Goal: Transaction & Acquisition: Book appointment/travel/reservation

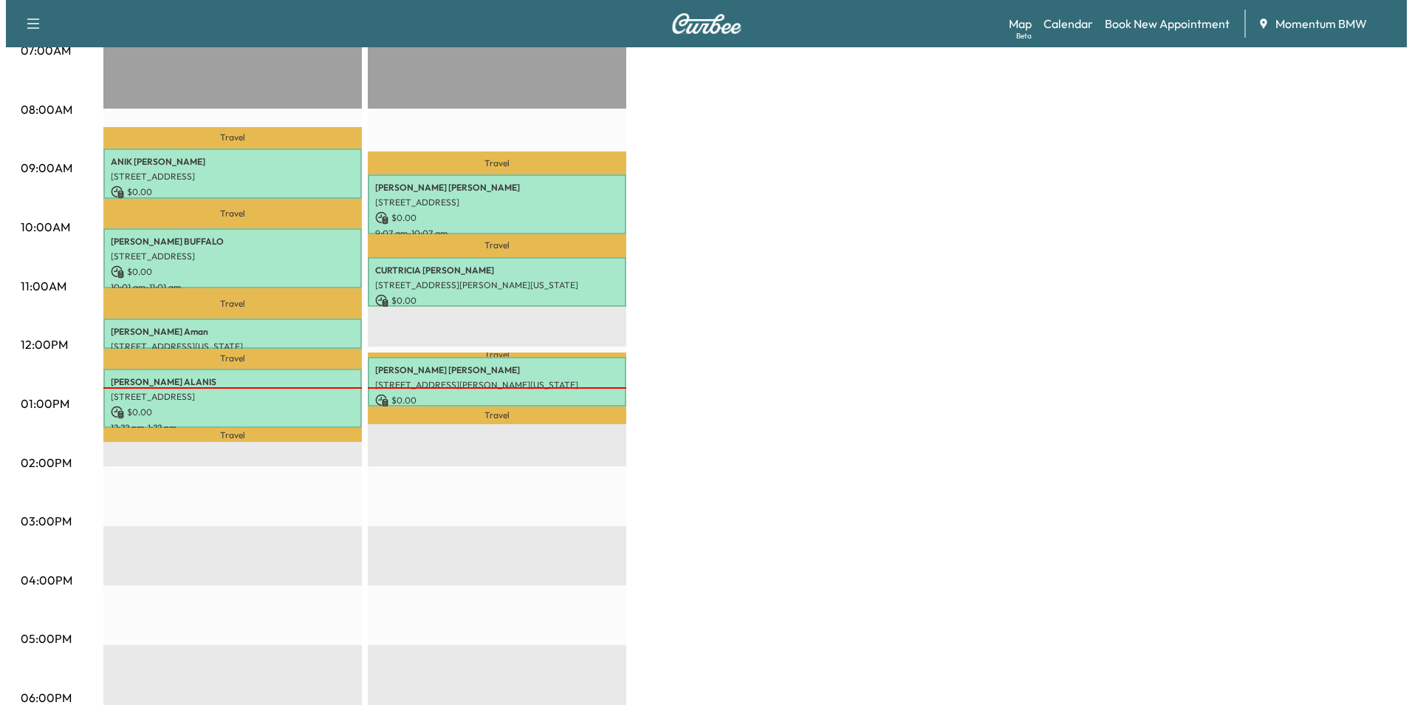
scroll to position [369, 0]
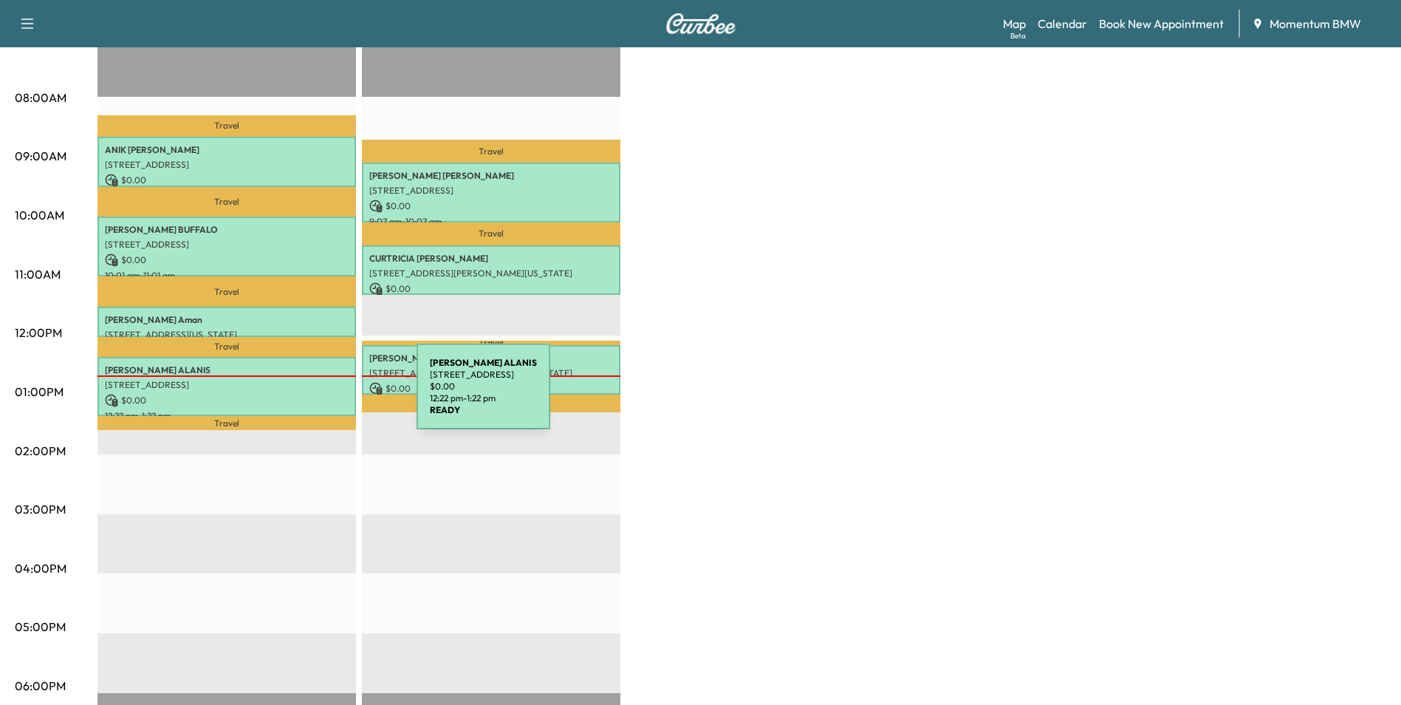
click at [306, 396] on p "$ 0.00" at bounding box center [227, 400] width 244 height 13
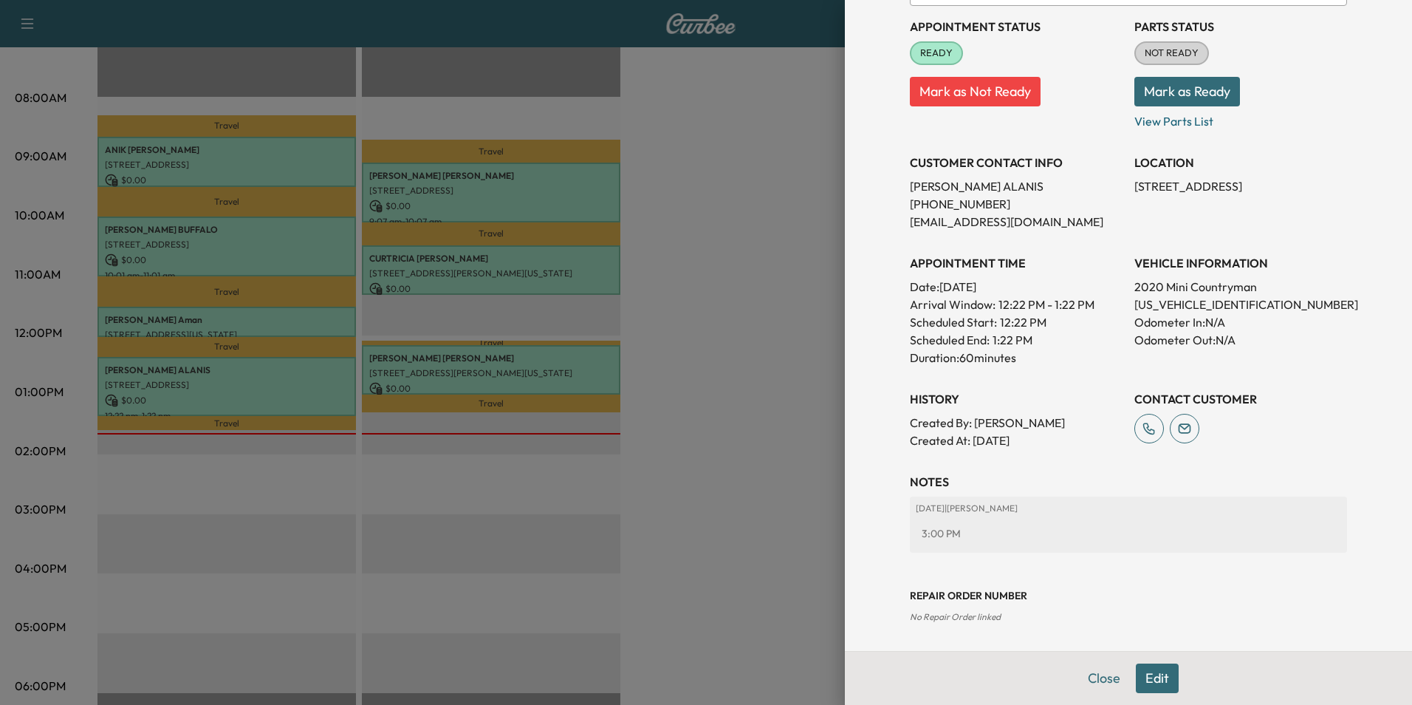
scroll to position [170, 0]
click at [1139, 675] on button "Edit" at bounding box center [1157, 678] width 43 height 30
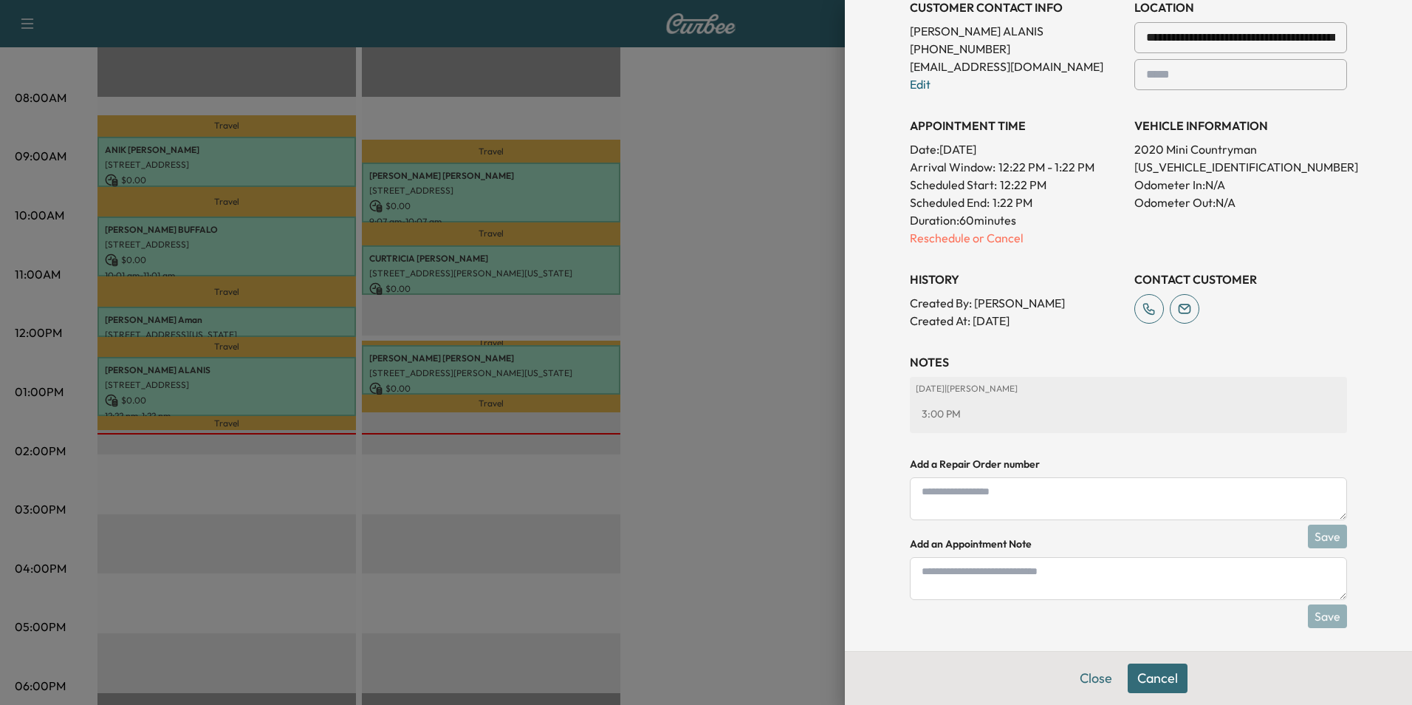
scroll to position [360, 0]
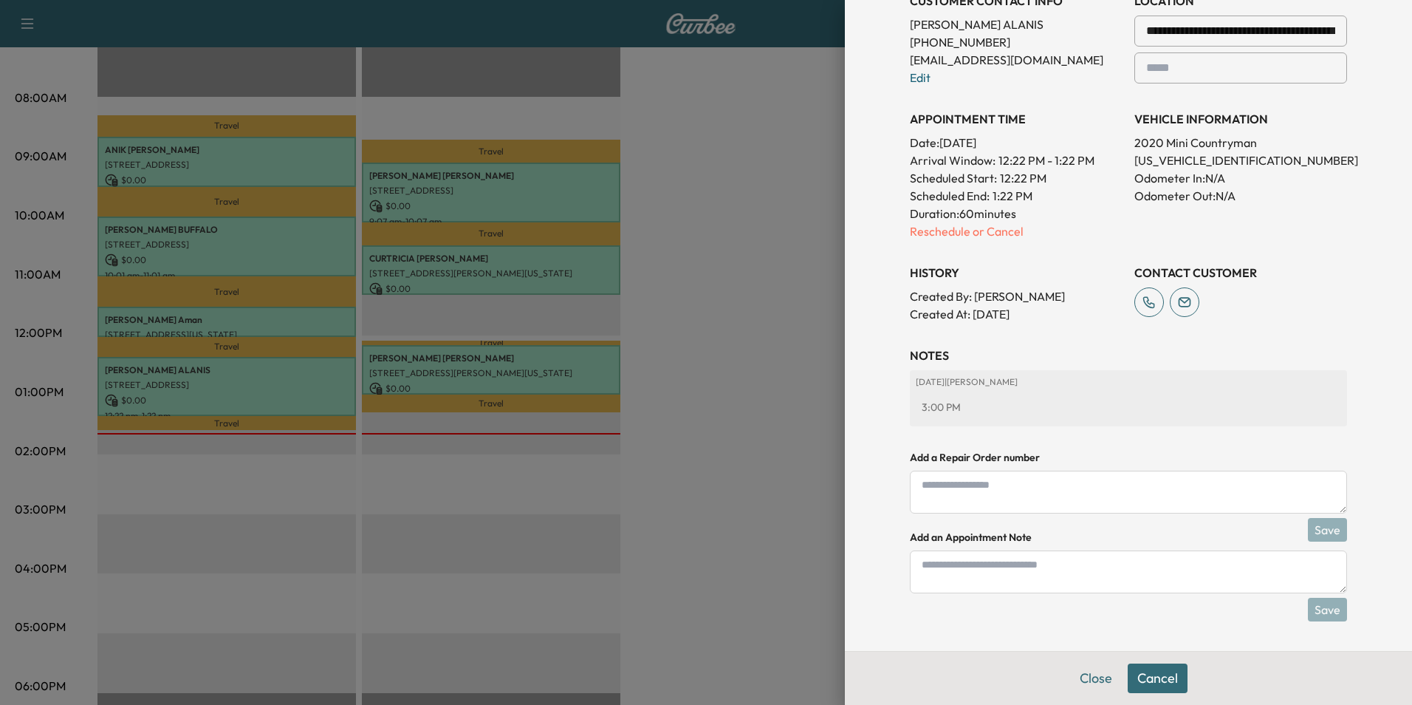
click at [1033, 567] on textarea at bounding box center [1128, 571] width 437 height 43
type textarea "*"
type textarea "*****"
click at [1308, 611] on button "Save" at bounding box center [1327, 610] width 39 height 24
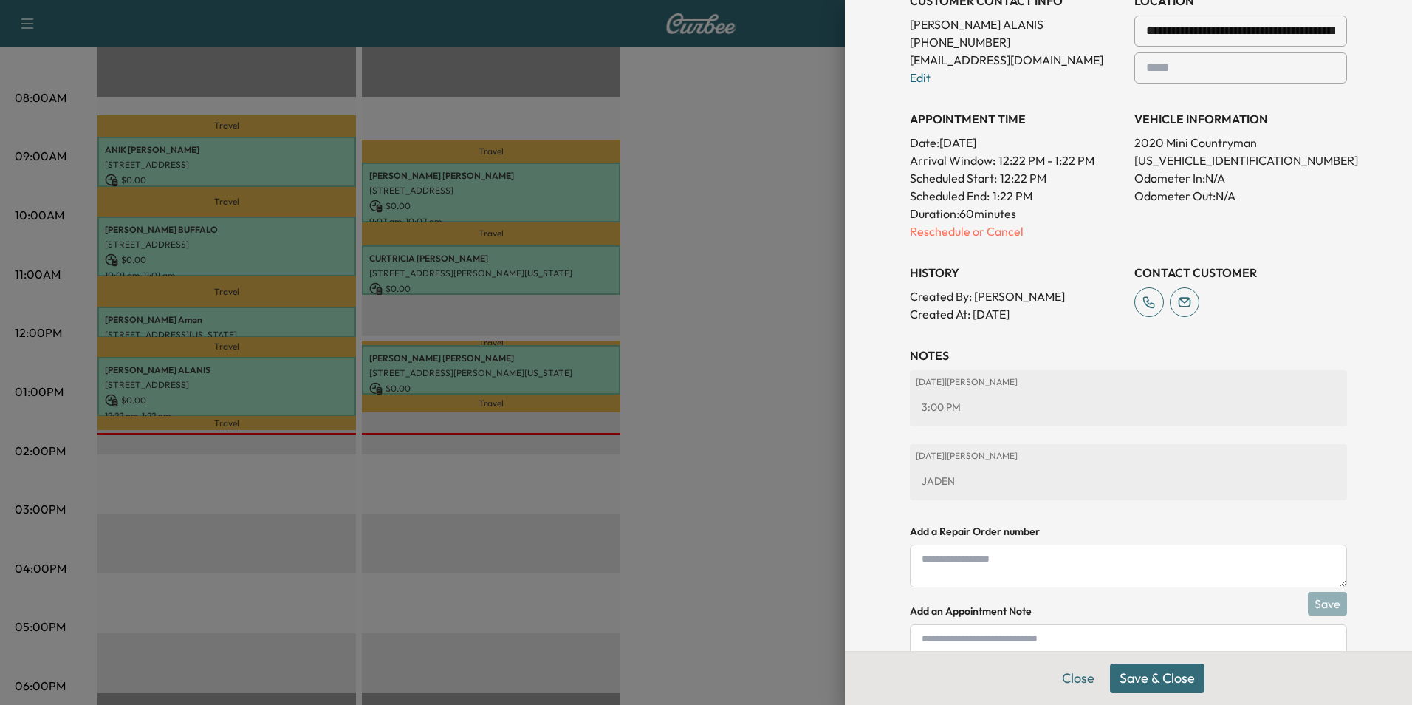
click at [1146, 681] on button "Save & Close" at bounding box center [1157, 678] width 95 height 30
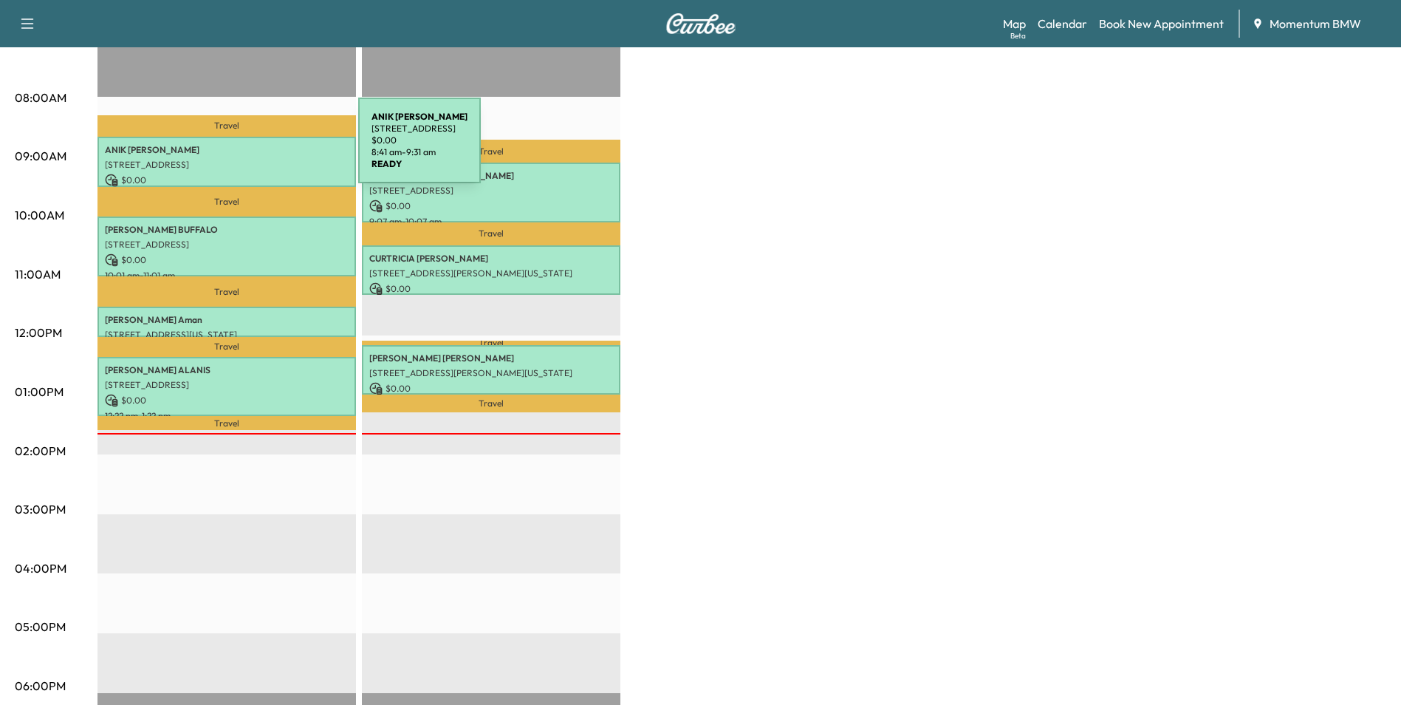
click at [247, 149] on p "[PERSON_NAME]" at bounding box center [227, 150] width 244 height 12
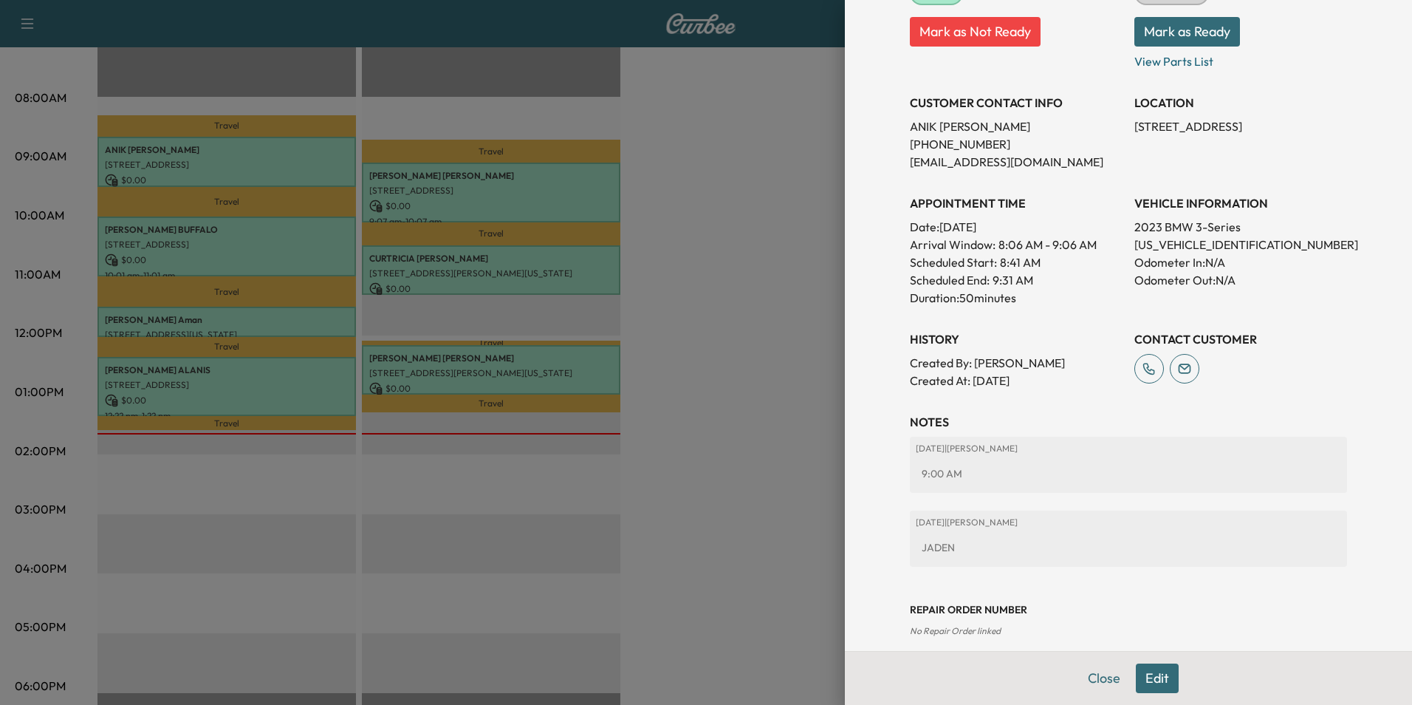
scroll to position [244, 0]
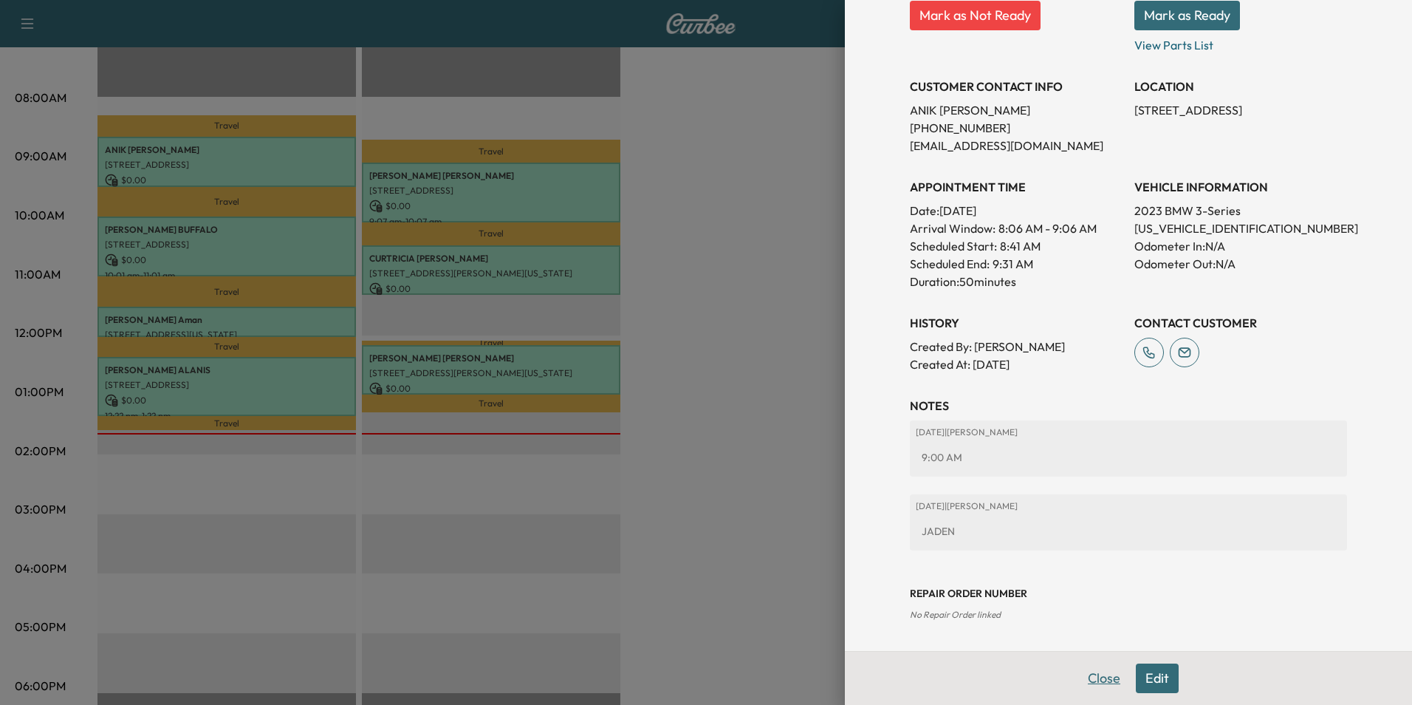
click at [1095, 674] on button "Close" at bounding box center [1104, 678] width 52 height 30
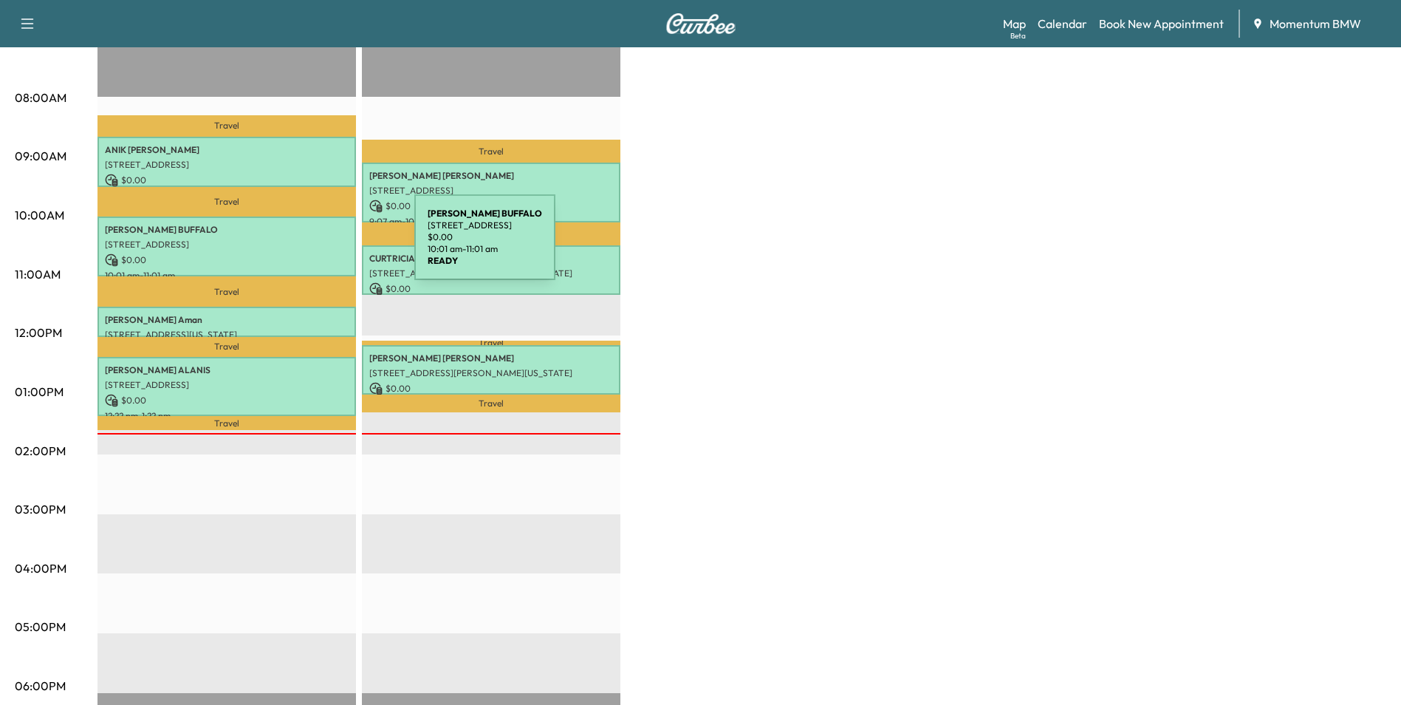
click at [304, 246] on p "[STREET_ADDRESS]" at bounding box center [227, 245] width 244 height 12
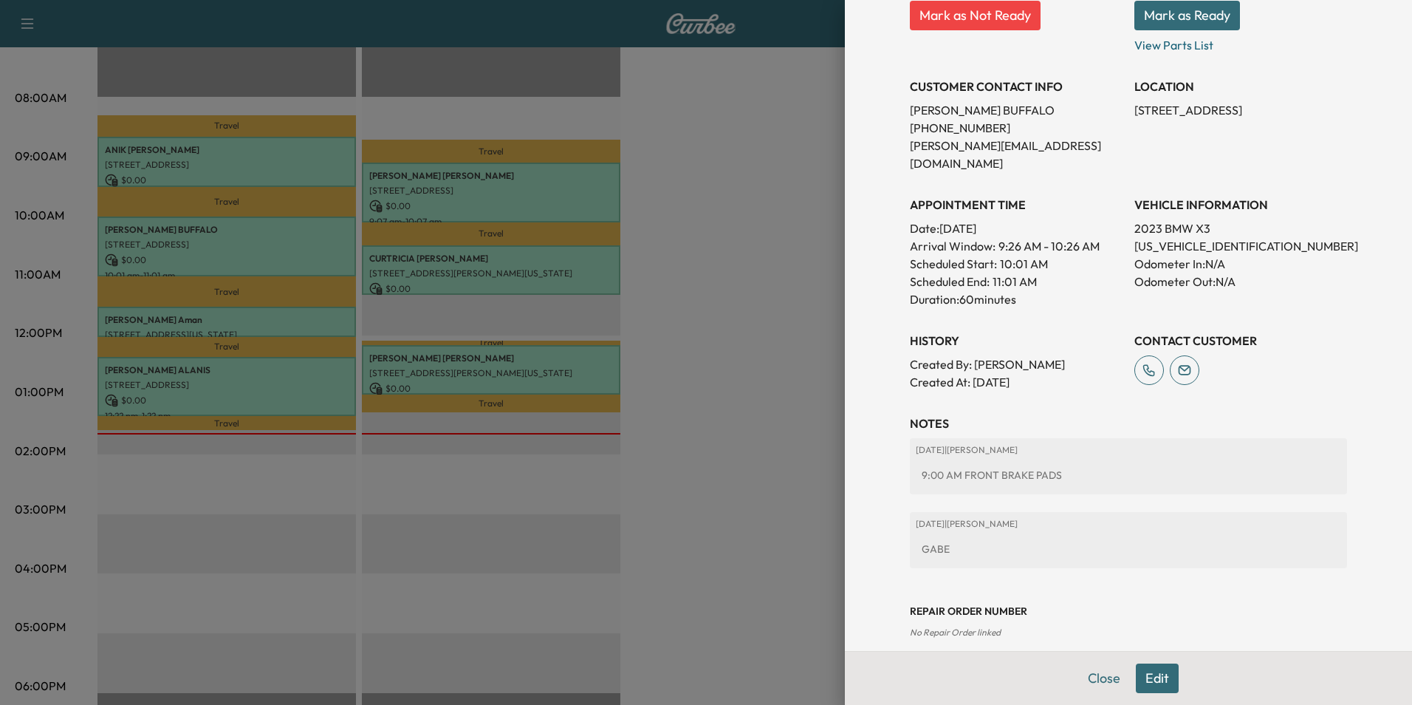
click at [1097, 681] on button "Close" at bounding box center [1104, 678] width 52 height 30
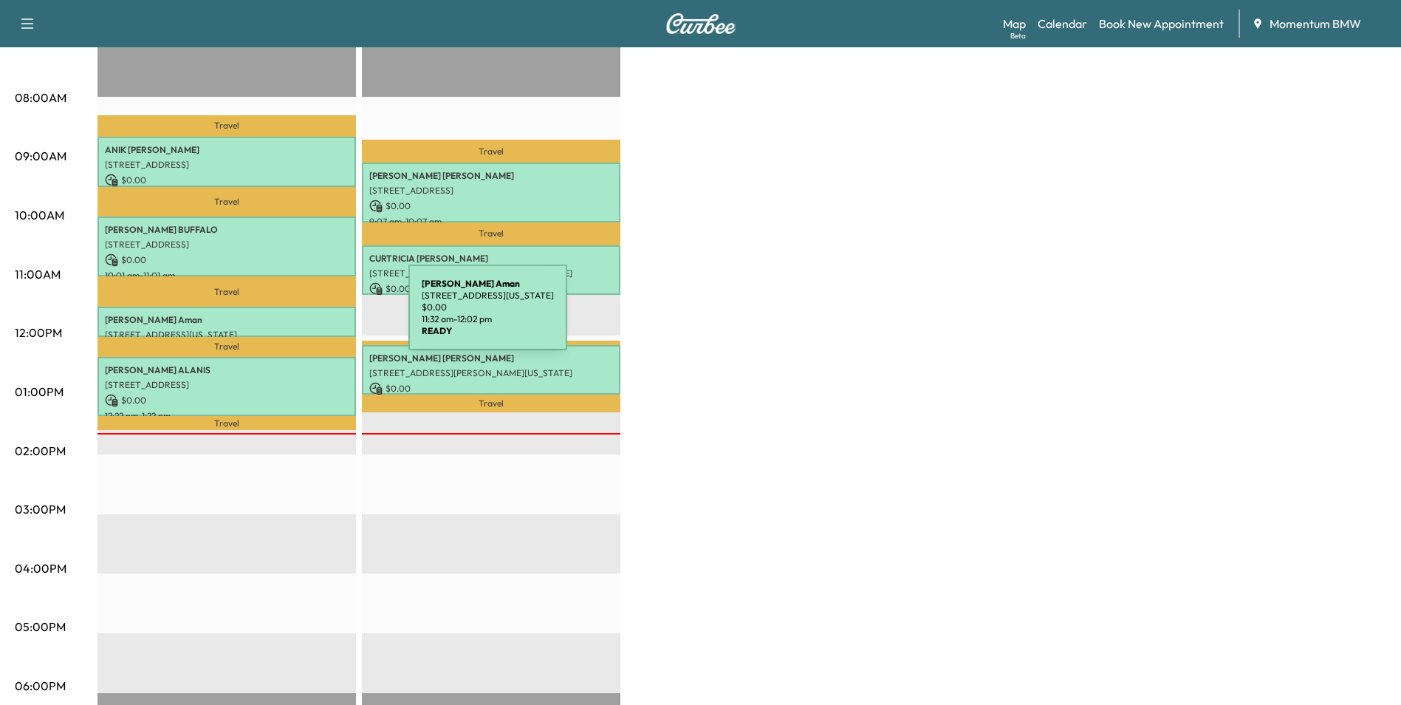
click at [298, 316] on p "[PERSON_NAME]" at bounding box center [227, 320] width 244 height 12
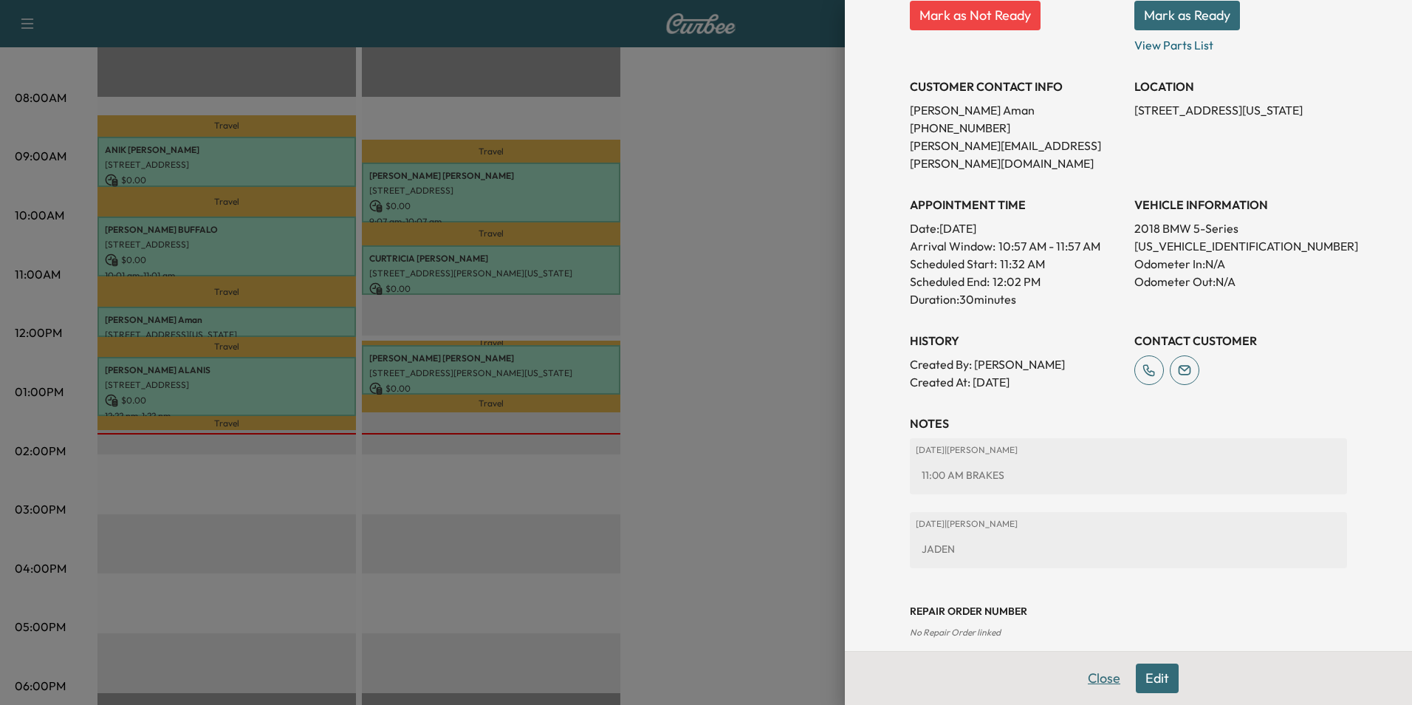
click at [1091, 675] on button "Close" at bounding box center [1104, 678] width 52 height 30
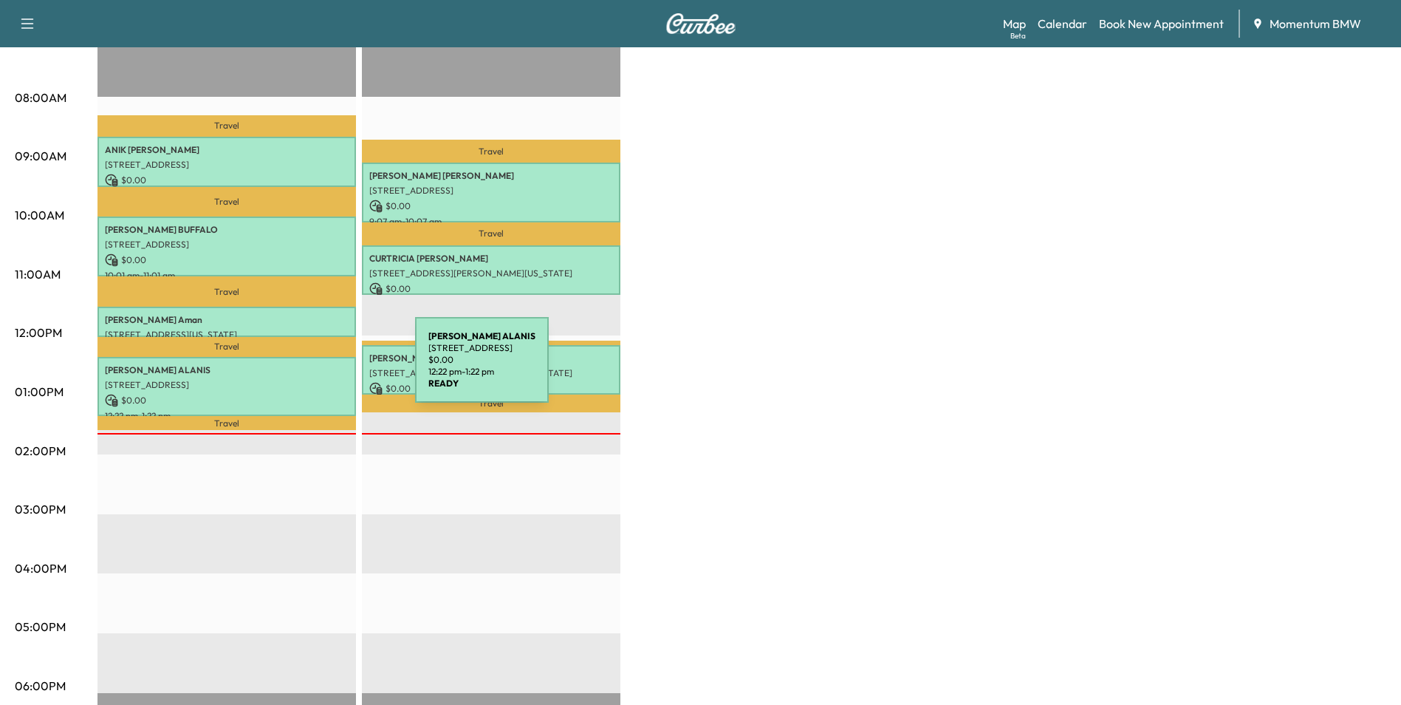
click at [304, 369] on p "[PERSON_NAME]" at bounding box center [227, 370] width 244 height 12
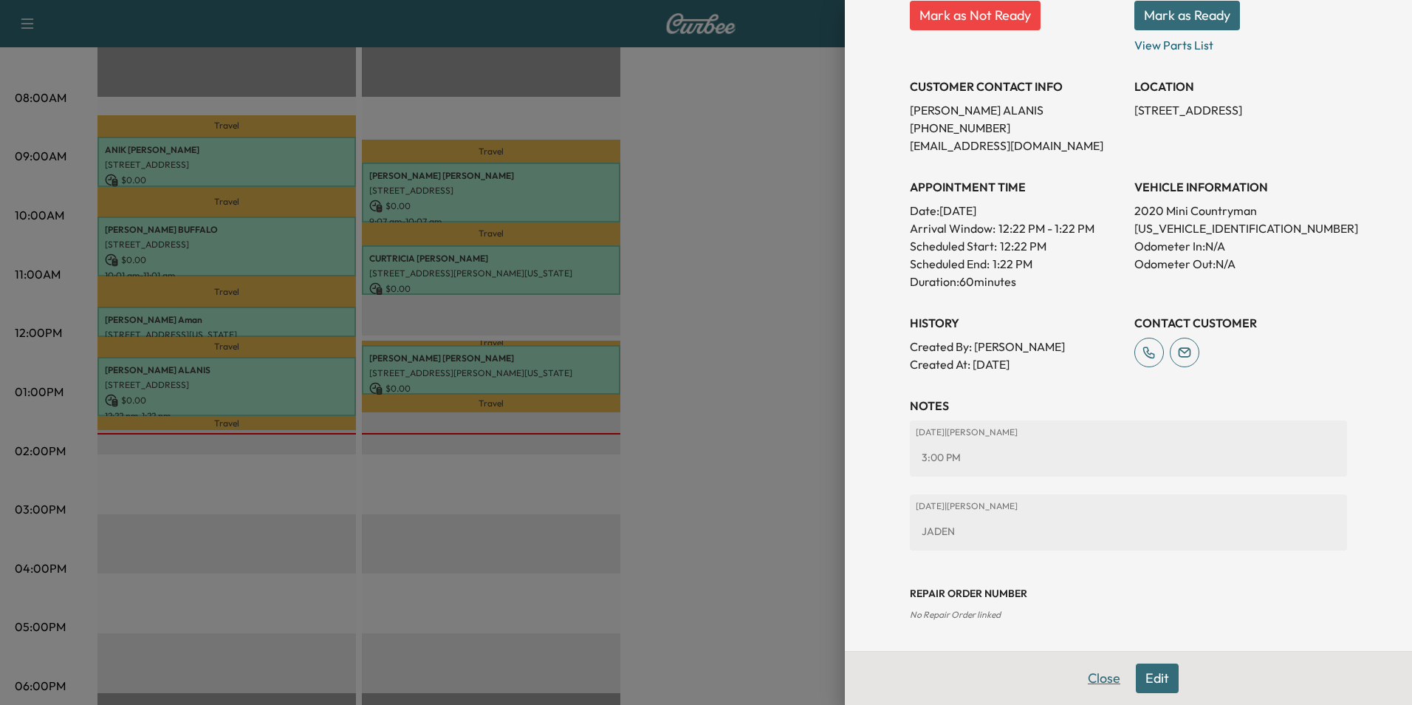
click at [1093, 681] on button "Close" at bounding box center [1104, 678] width 52 height 30
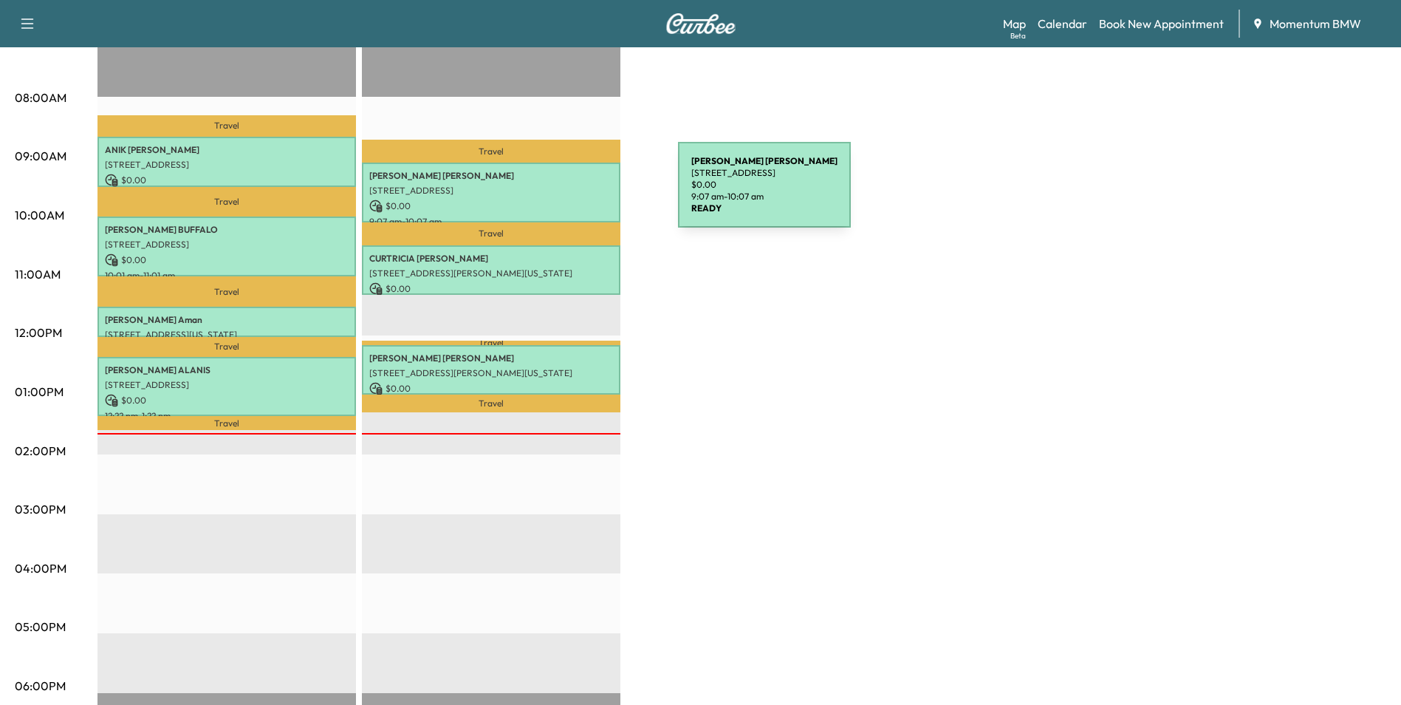
click at [567, 194] on p "[STREET_ADDRESS]" at bounding box center [491, 191] width 244 height 12
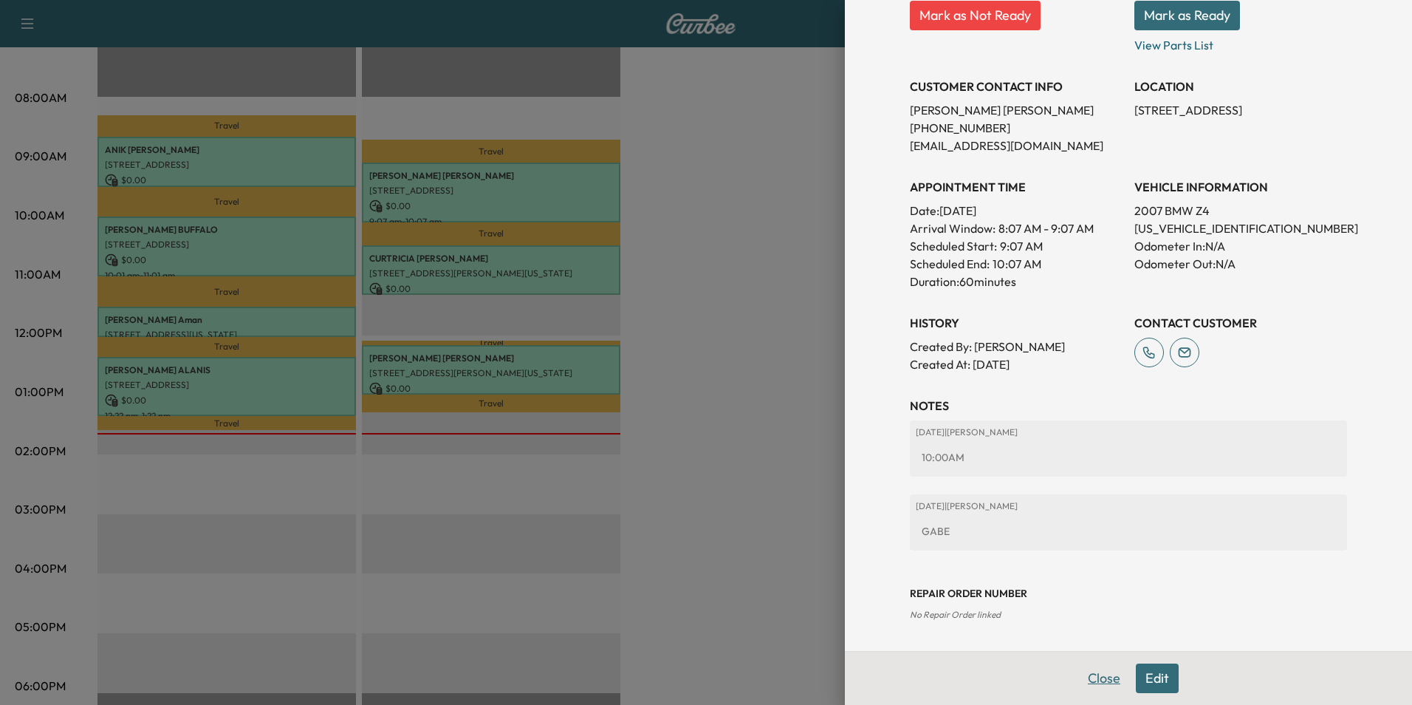
click at [1093, 682] on button "Close" at bounding box center [1104, 678] width 52 height 30
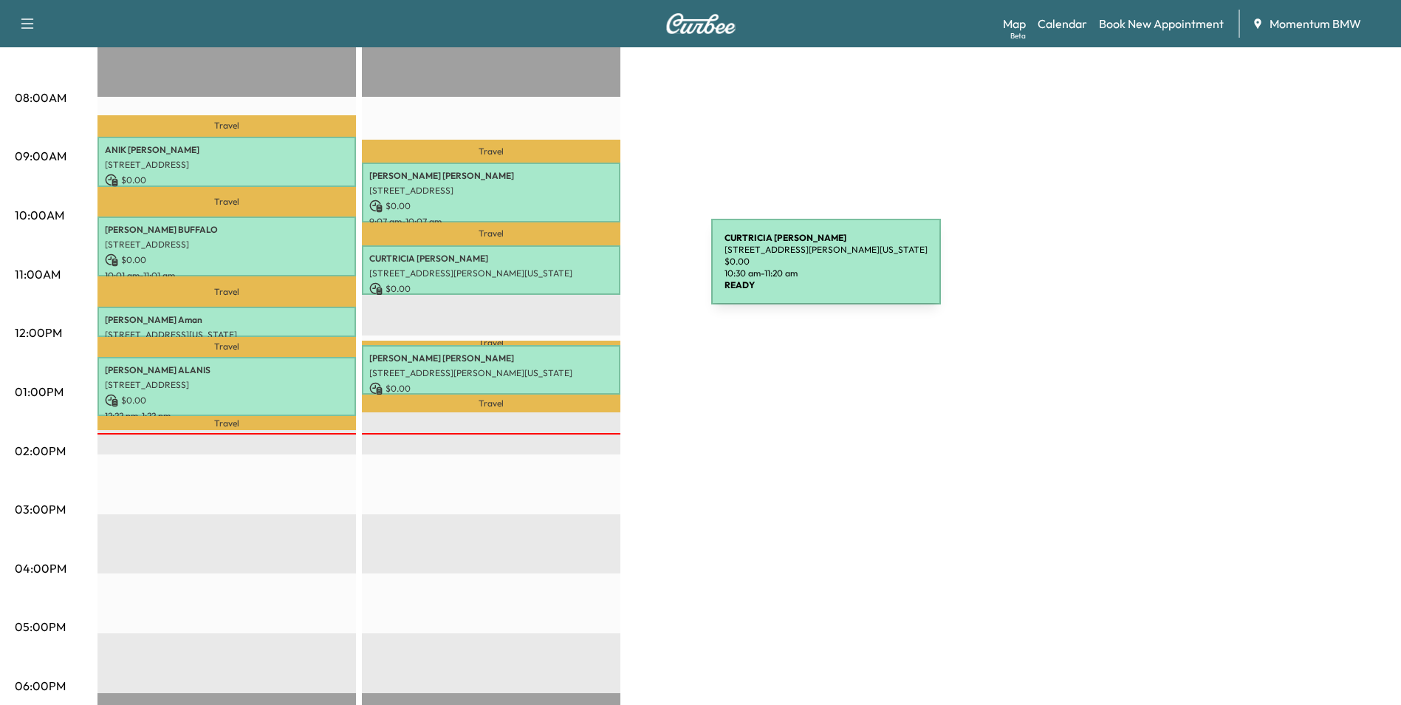
click at [601, 270] on p "[STREET_ADDRESS][PERSON_NAME][US_STATE]" at bounding box center [491, 273] width 244 height 12
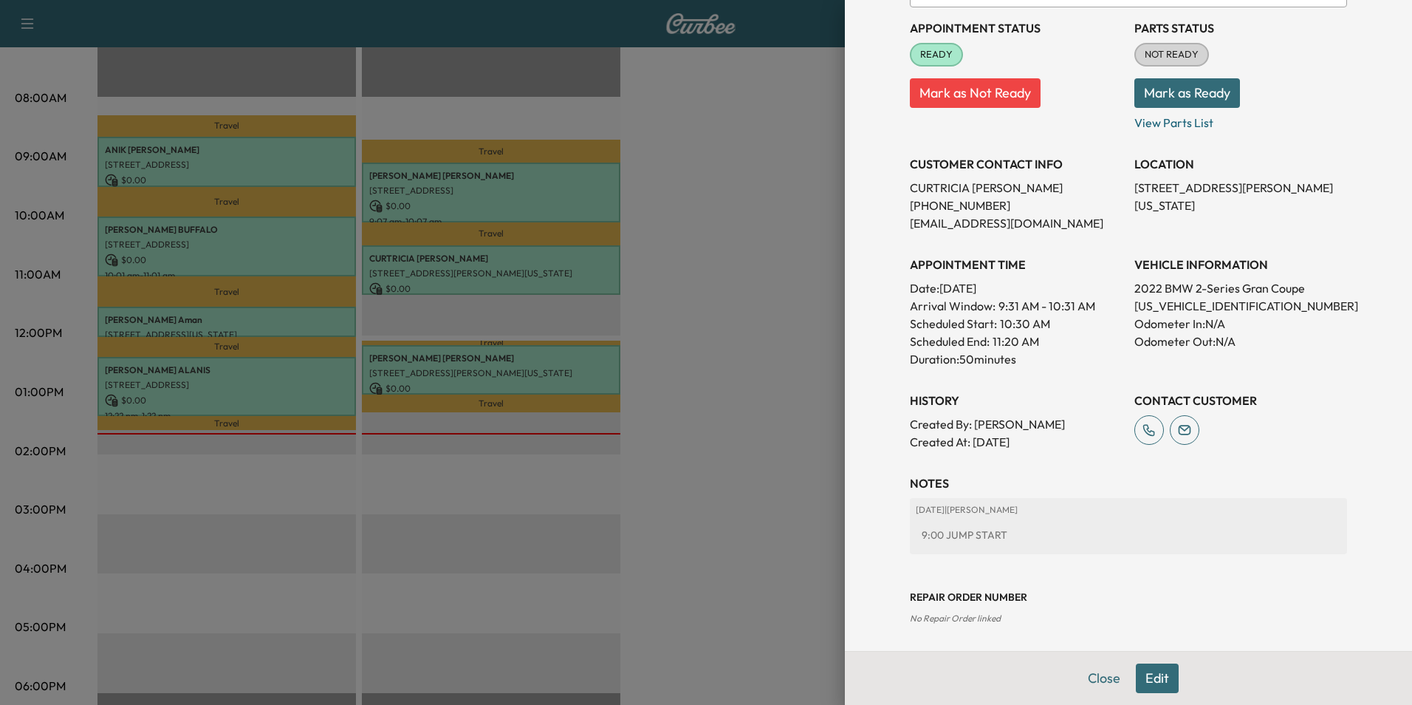
scroll to position [170, 0]
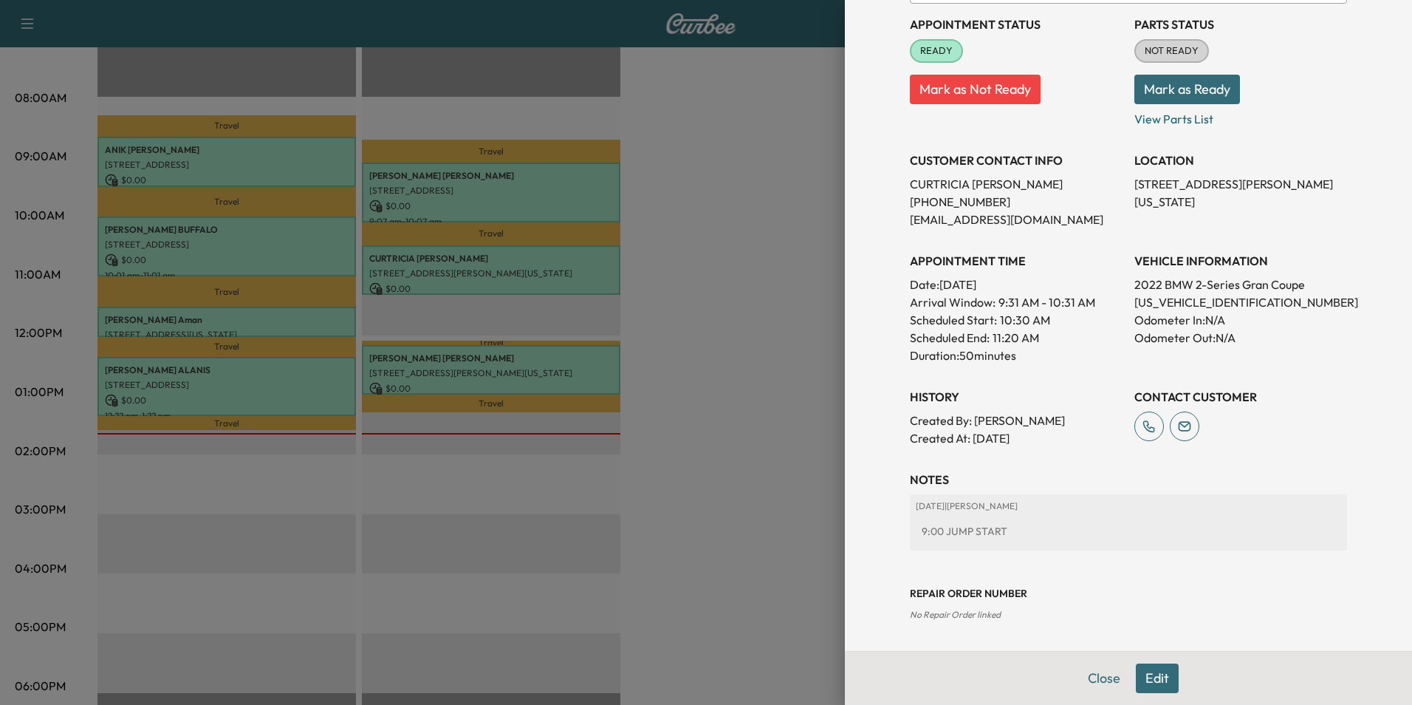
click at [1145, 680] on button "Edit" at bounding box center [1157, 678] width 43 height 30
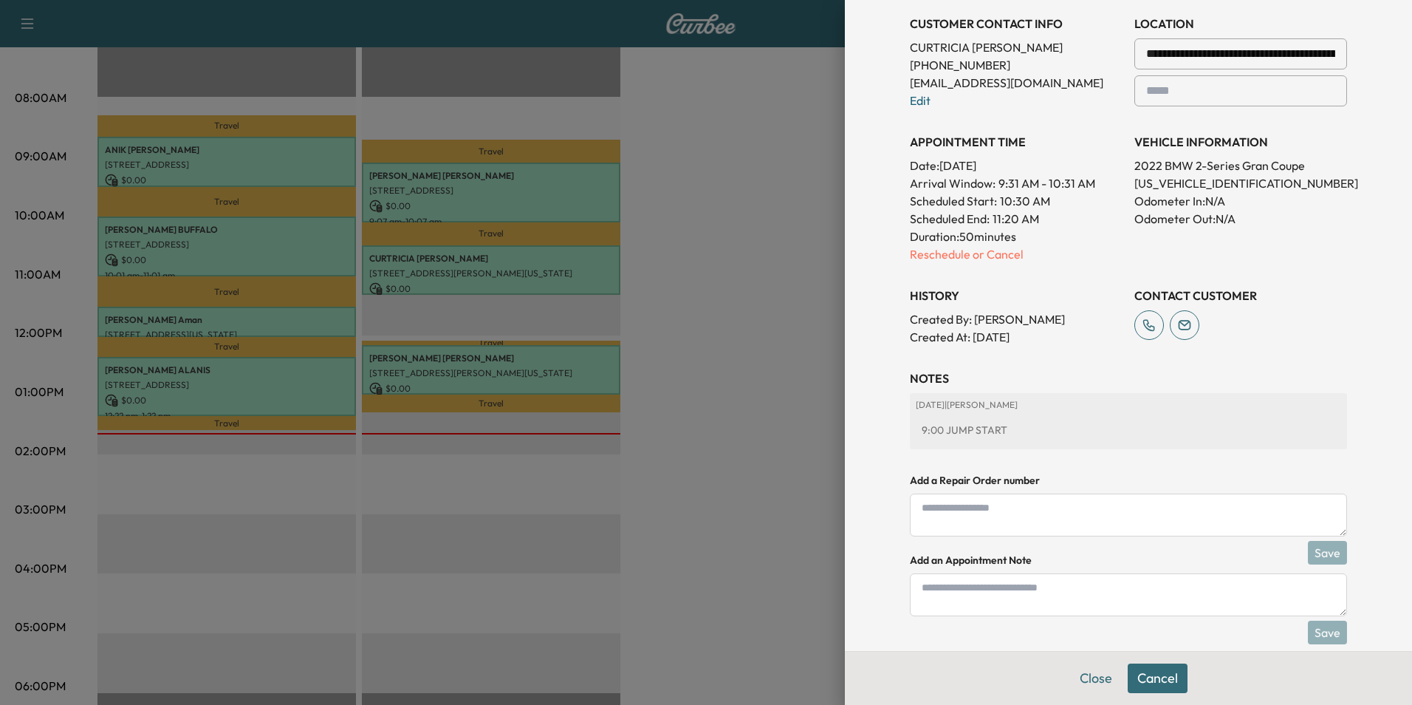
scroll to position [360, 0]
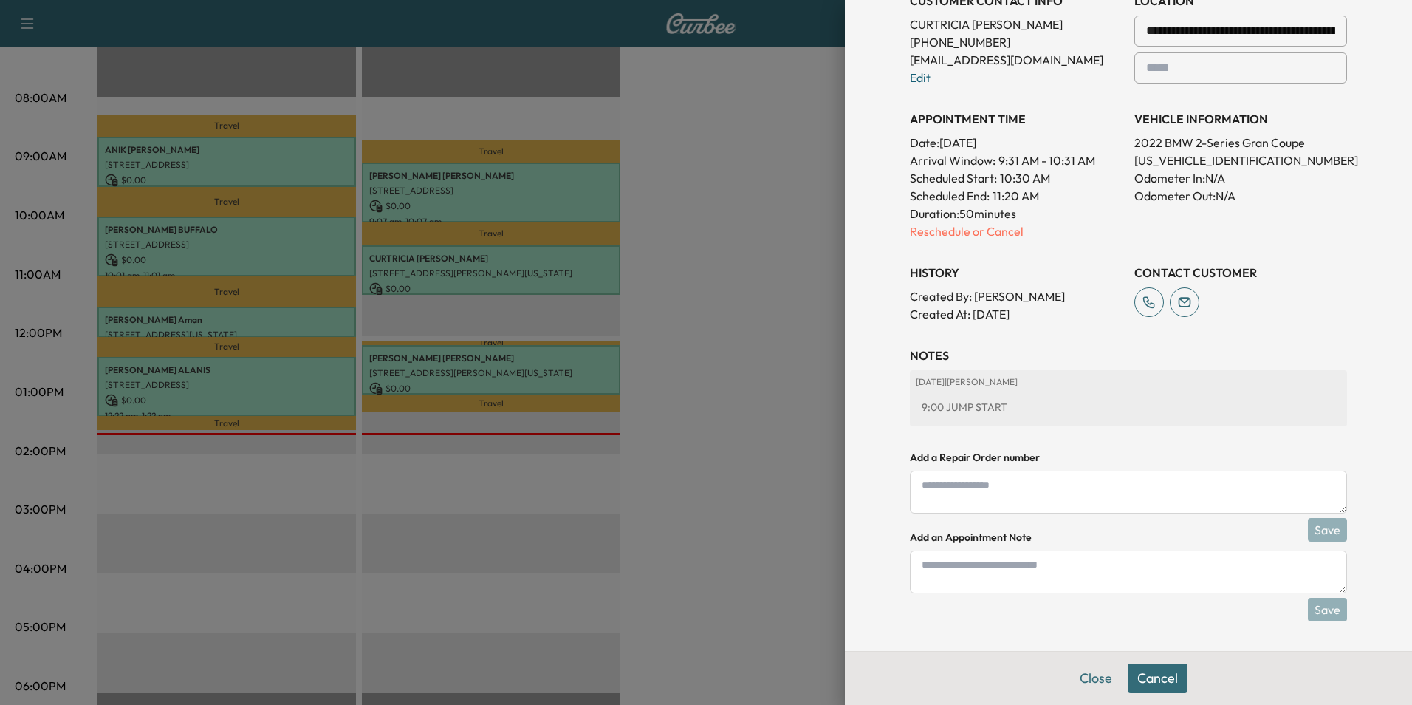
click at [1042, 568] on textarea at bounding box center [1128, 571] width 437 height 43
type textarea "******"
click at [1326, 606] on button "Save" at bounding box center [1327, 610] width 39 height 24
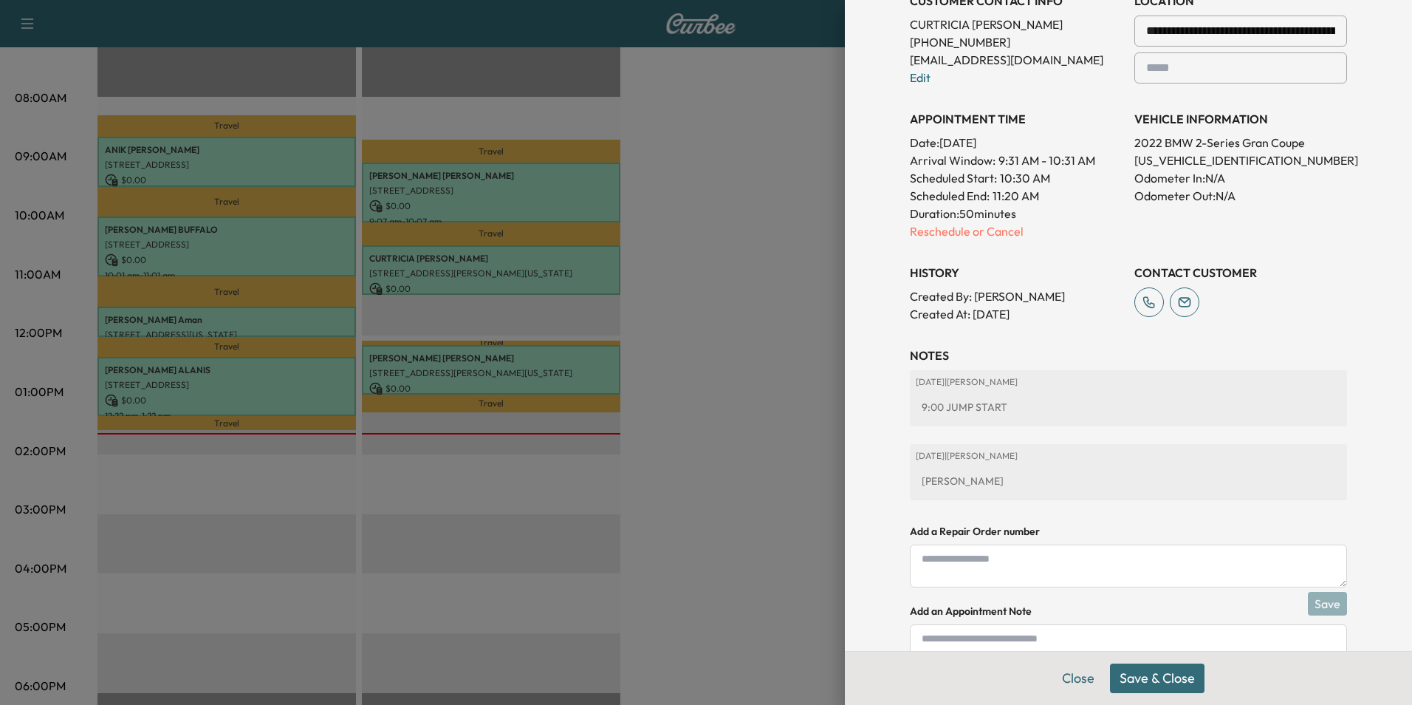
click at [1172, 681] on button "Save & Close" at bounding box center [1157, 678] width 95 height 30
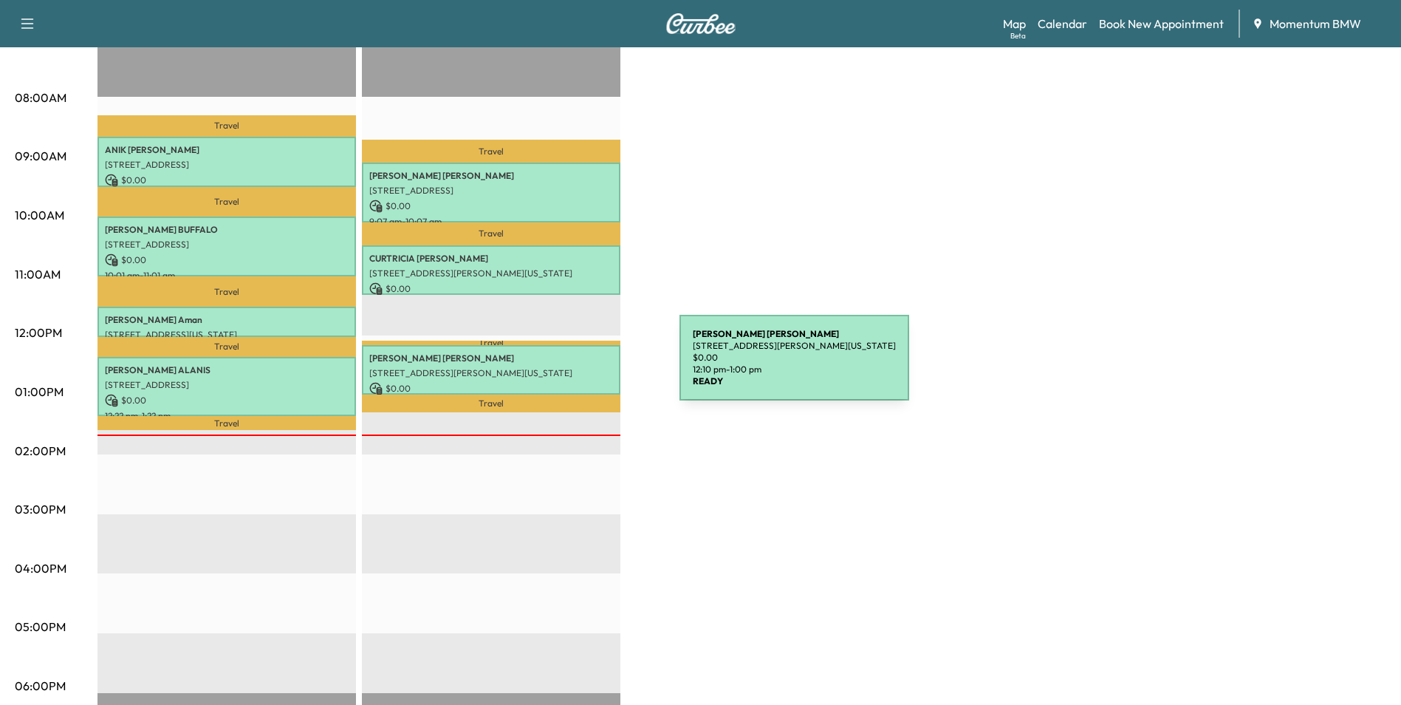
click at [569, 367] on p "[STREET_ADDRESS][PERSON_NAME][US_STATE]" at bounding box center [491, 373] width 244 height 12
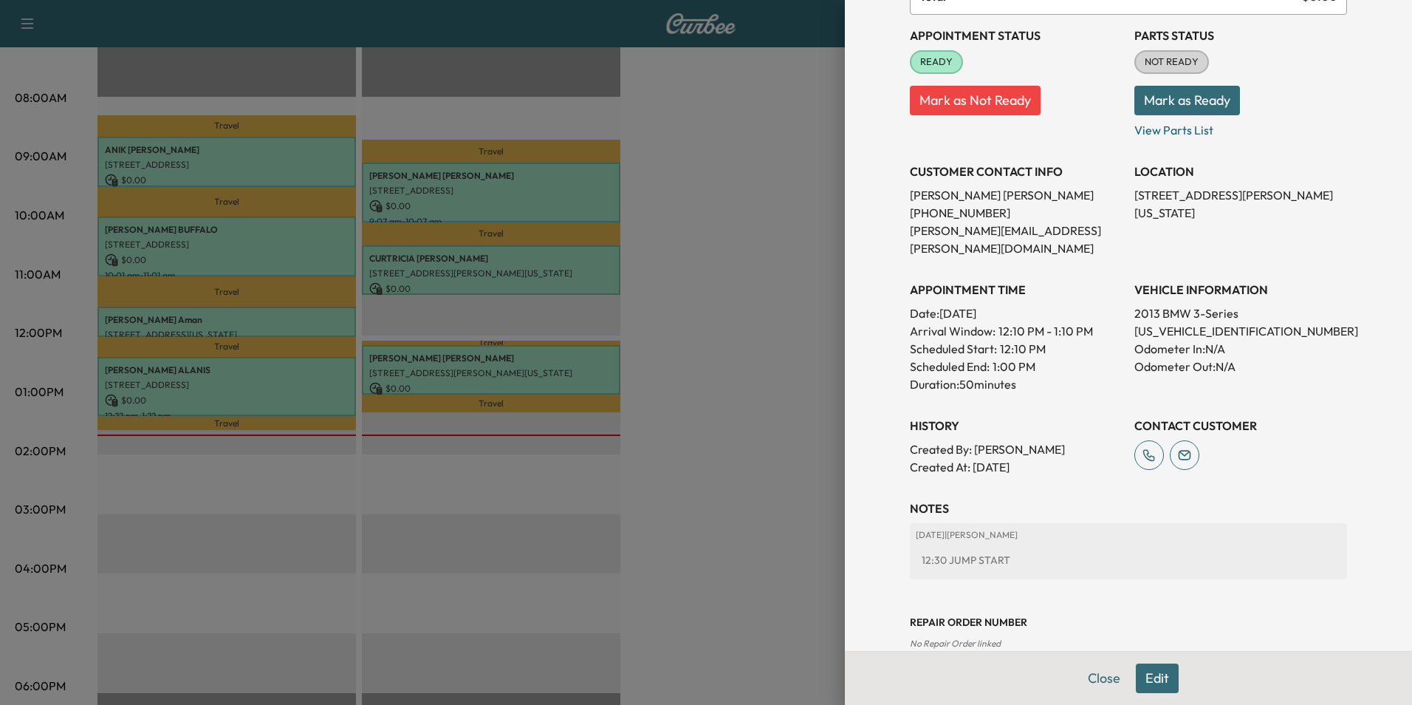
scroll to position [170, 0]
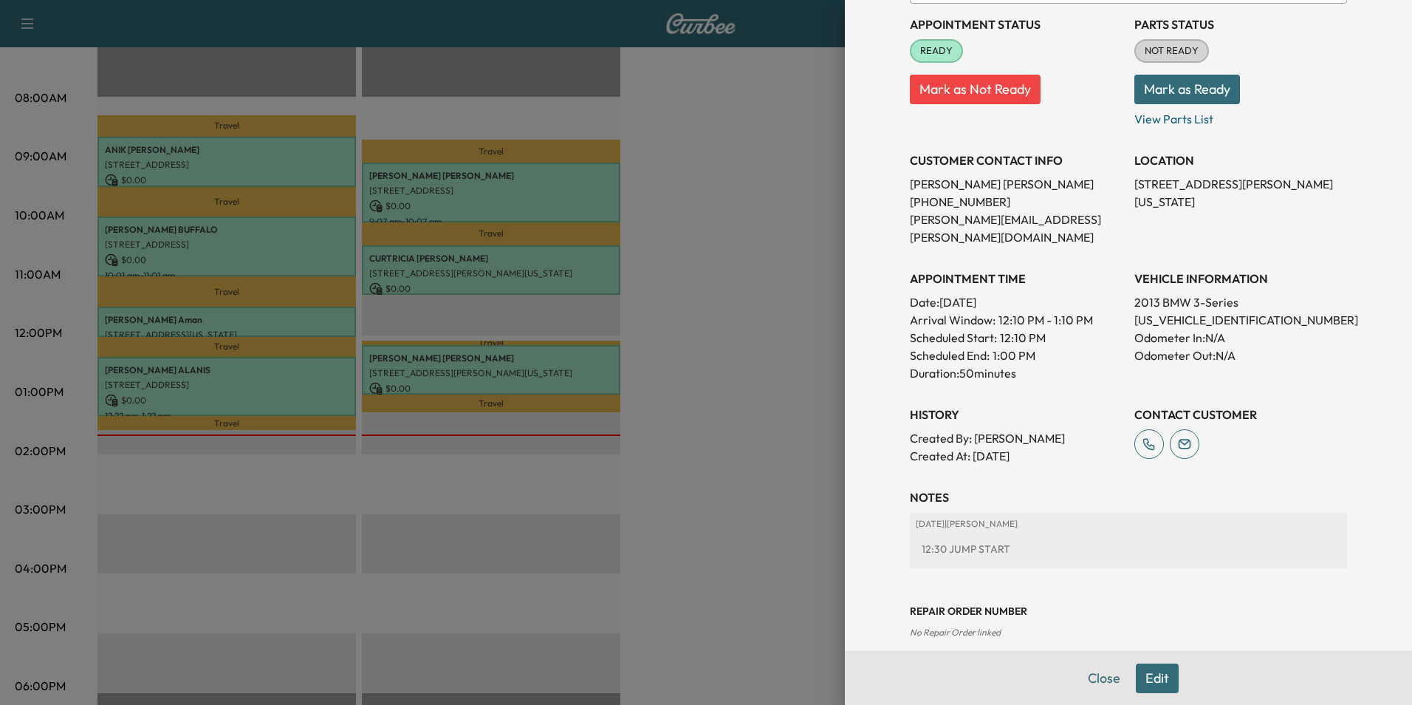
click at [1144, 678] on button "Edit" at bounding box center [1157, 678] width 43 height 30
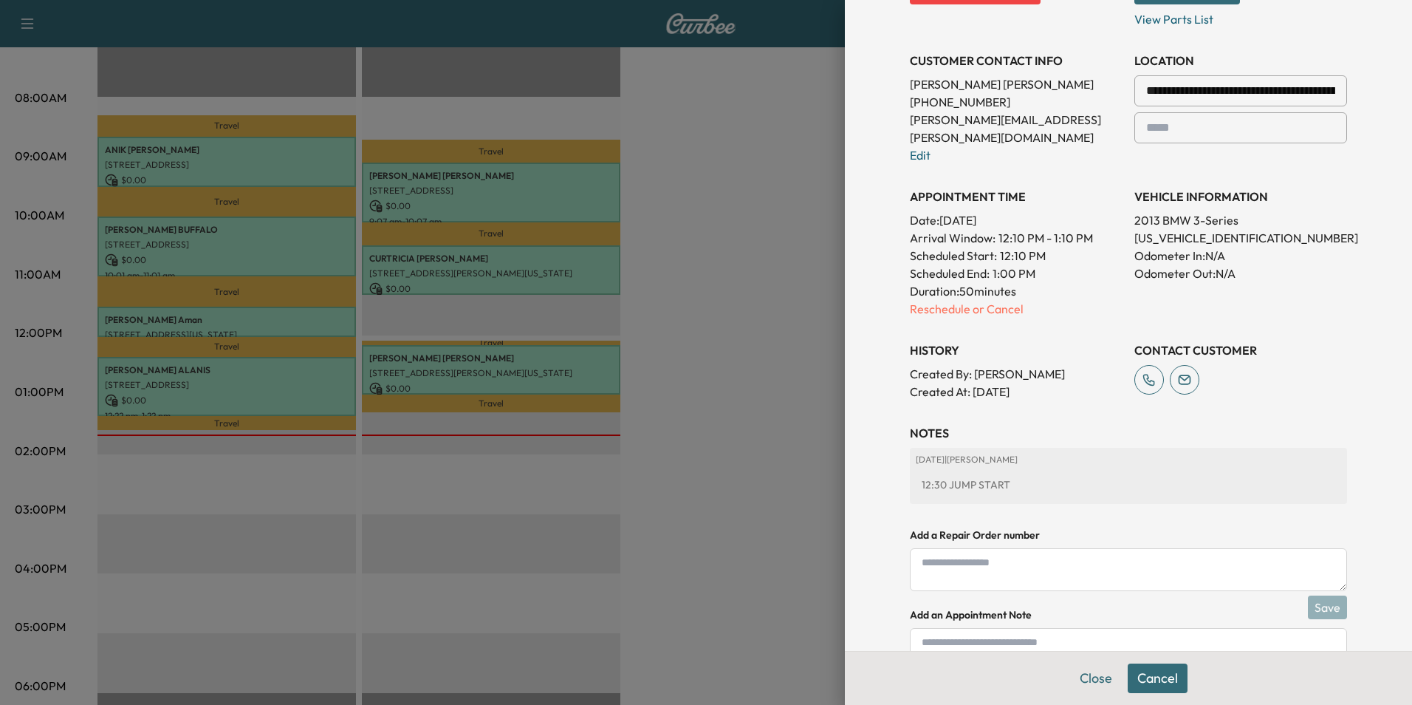
scroll to position [360, 0]
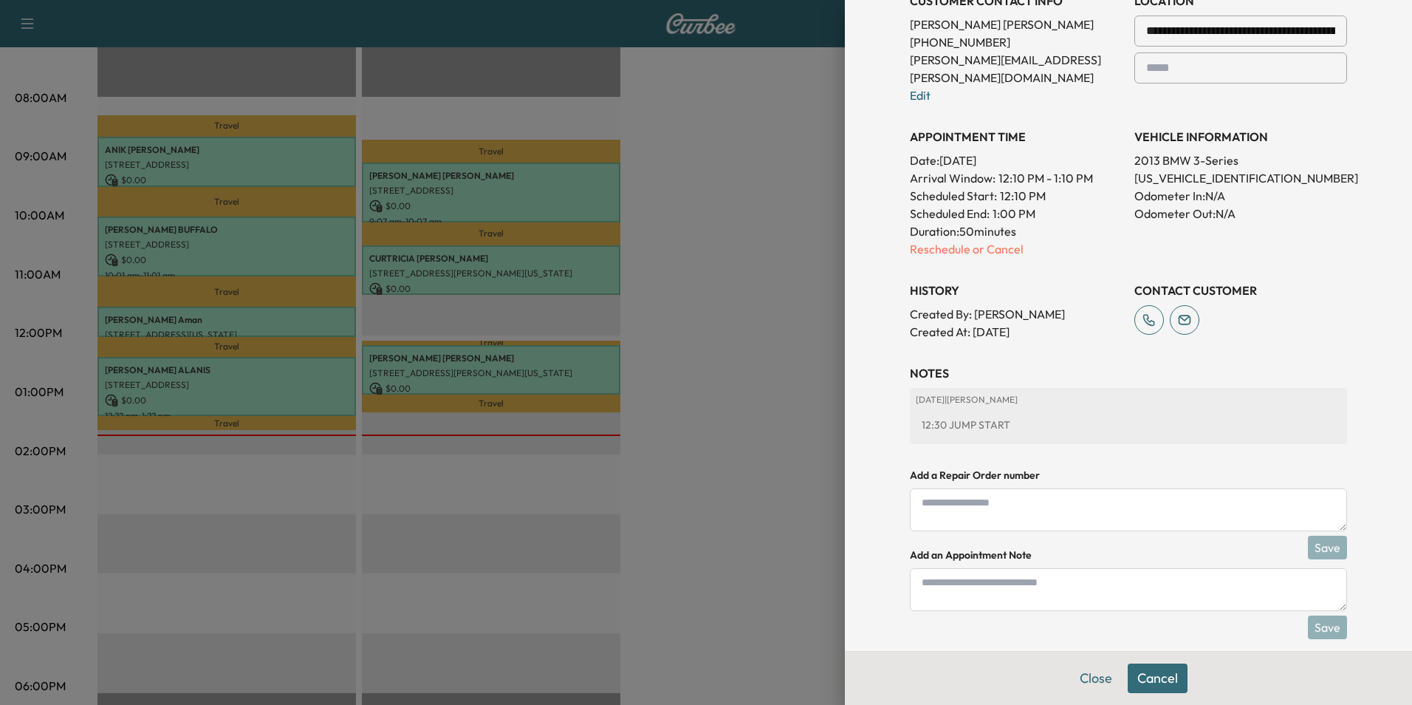
click at [1059, 585] on textarea at bounding box center [1128, 589] width 437 height 43
type textarea "****"
click at [1313, 615] on button "Save" at bounding box center [1327, 627] width 39 height 24
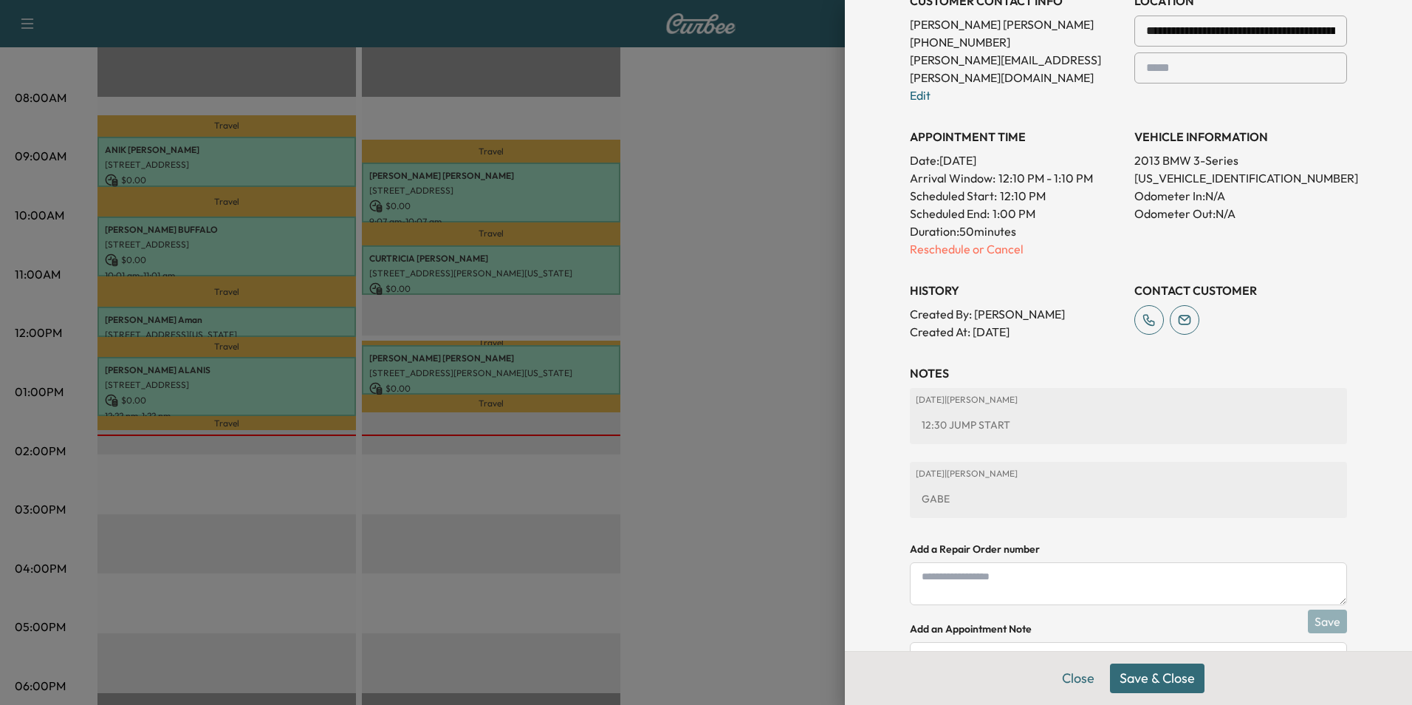
click at [1149, 670] on button "Save & Close" at bounding box center [1157, 678] width 95 height 30
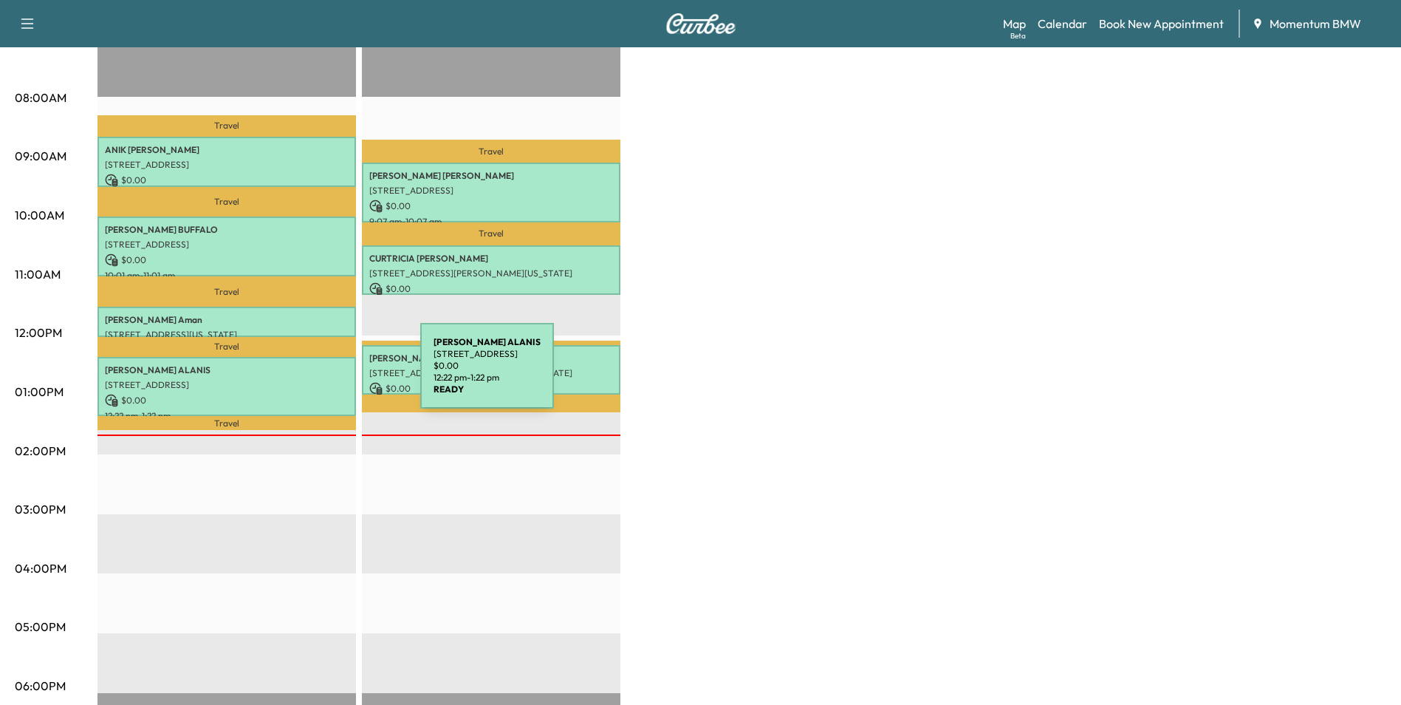
click at [310, 379] on p "[STREET_ADDRESS]" at bounding box center [227, 385] width 244 height 12
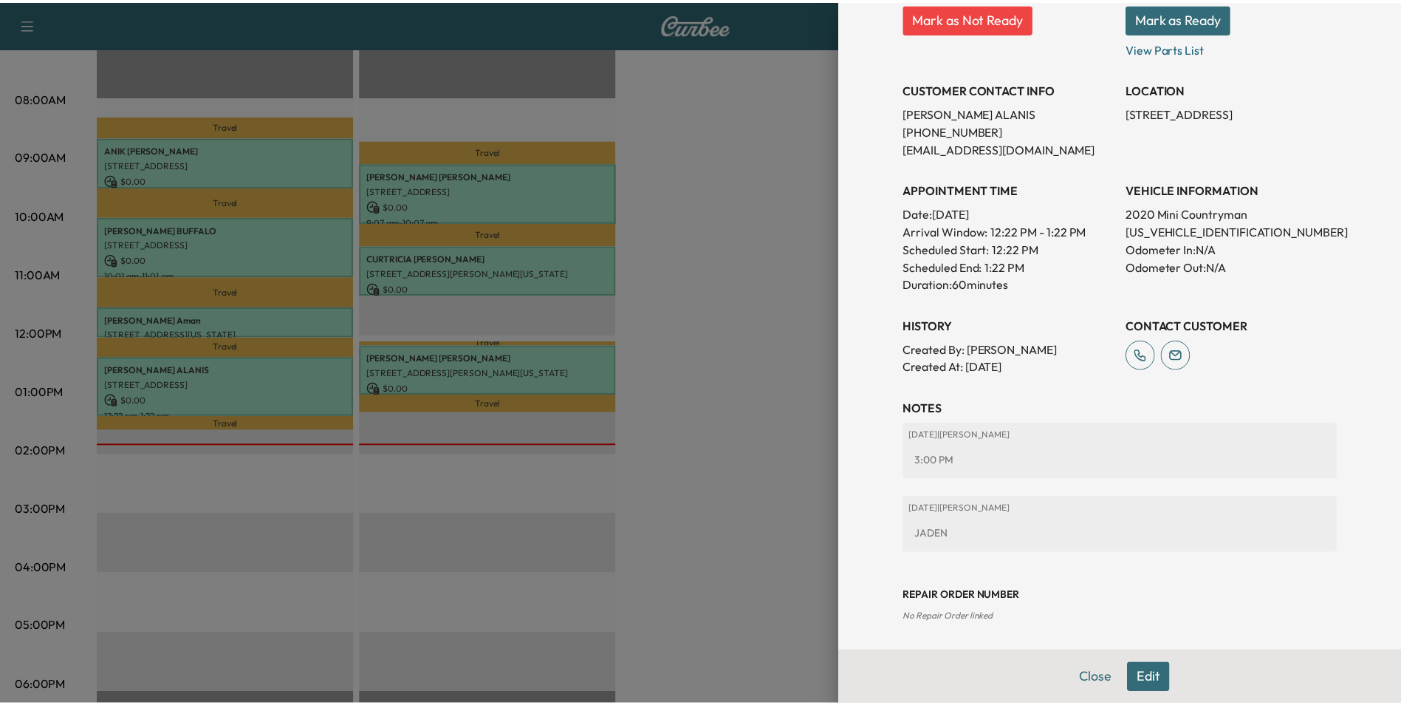
scroll to position [244, 0]
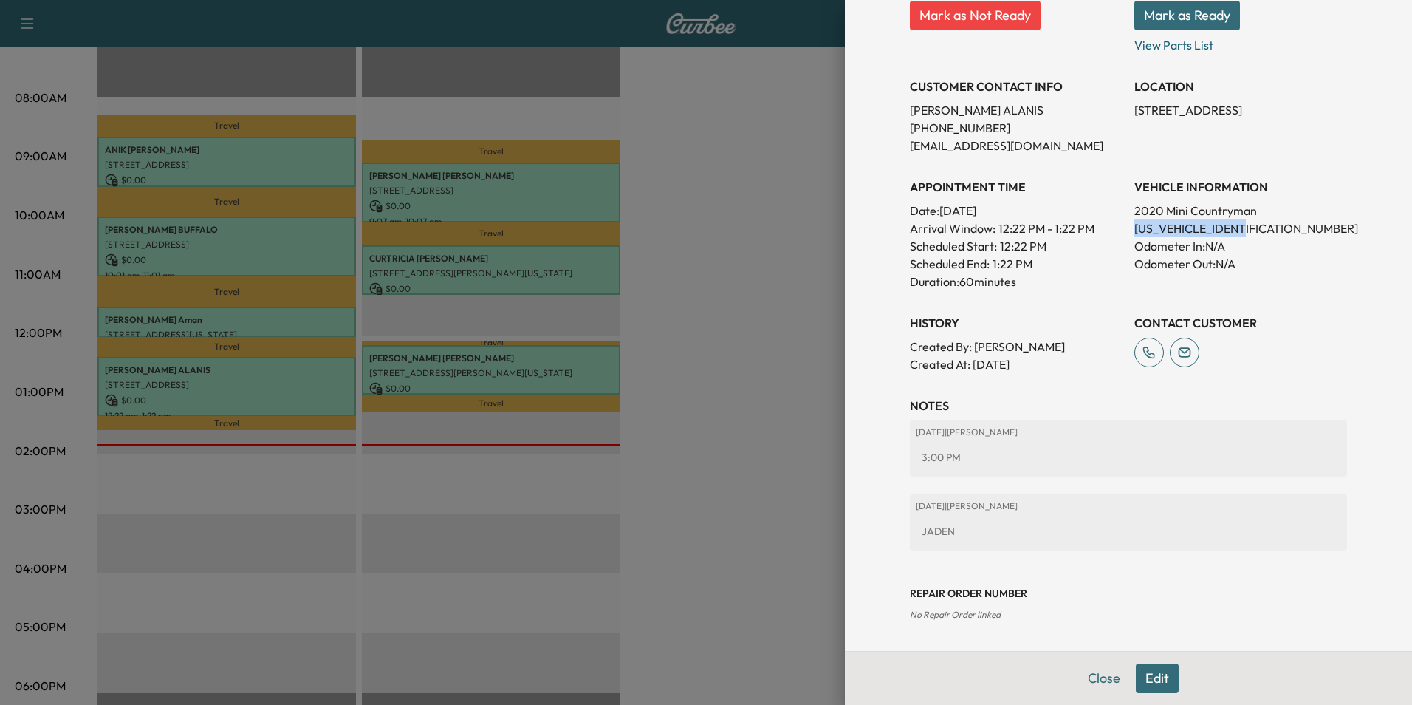
drag, startPoint x: 1255, startPoint y: 228, endPoint x: 1125, endPoint y: 229, distance: 130.0
click at [1135, 229] on p "[US_VEHICLE_IDENTIFICATION_NUMBER]" at bounding box center [1241, 228] width 213 height 18
drag, startPoint x: 1125, startPoint y: 229, endPoint x: 1186, endPoint y: 227, distance: 60.6
copy p "[US_VEHICLE_IDENTIFICATION_NUMBER]"
click at [1082, 677] on button "Close" at bounding box center [1104, 678] width 52 height 30
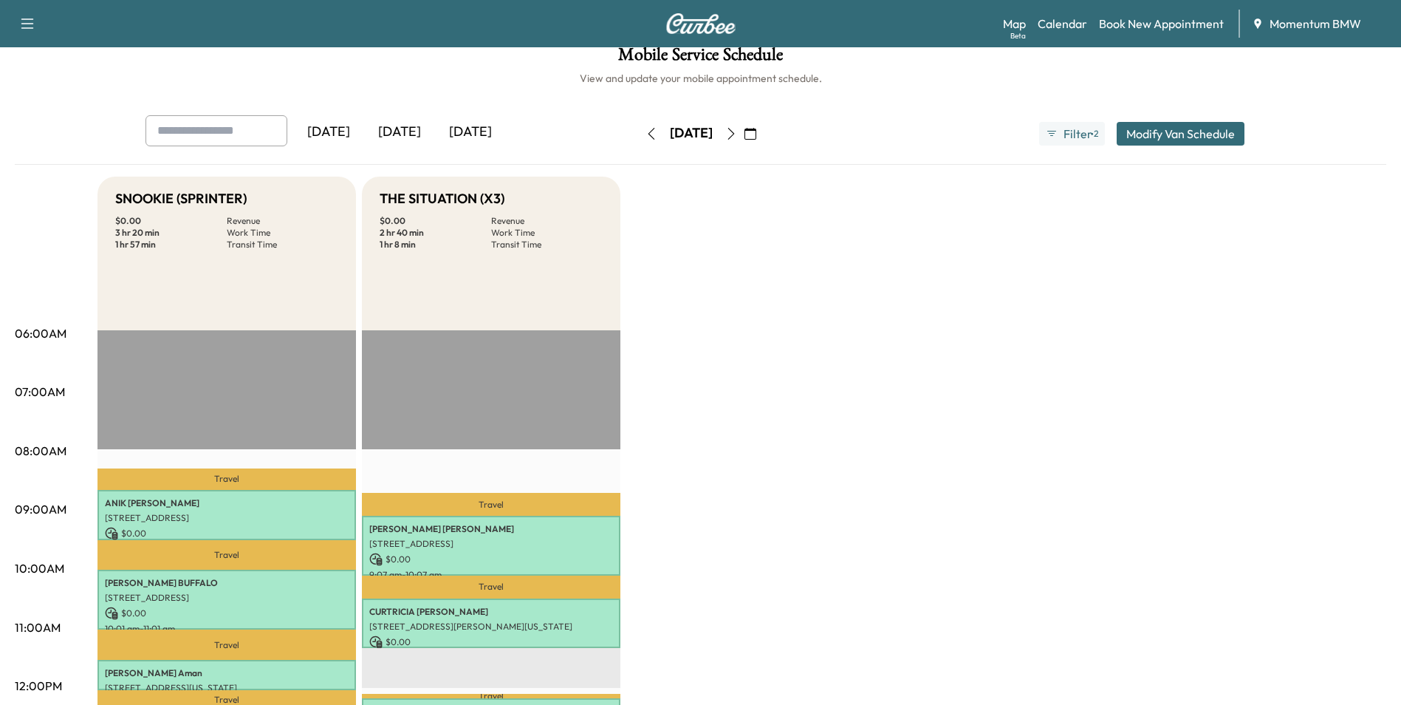
scroll to position [0, 0]
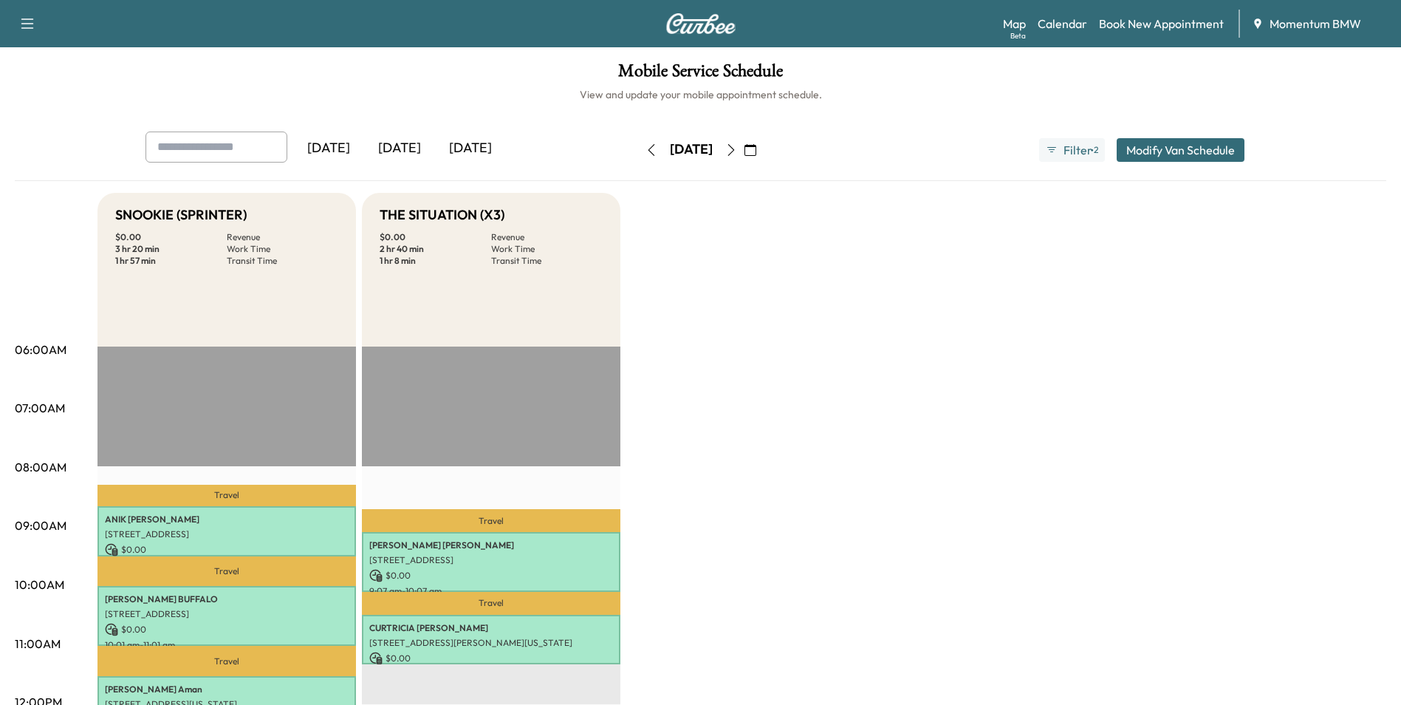
click at [756, 145] on icon "button" at bounding box center [751, 150] width 12 height 12
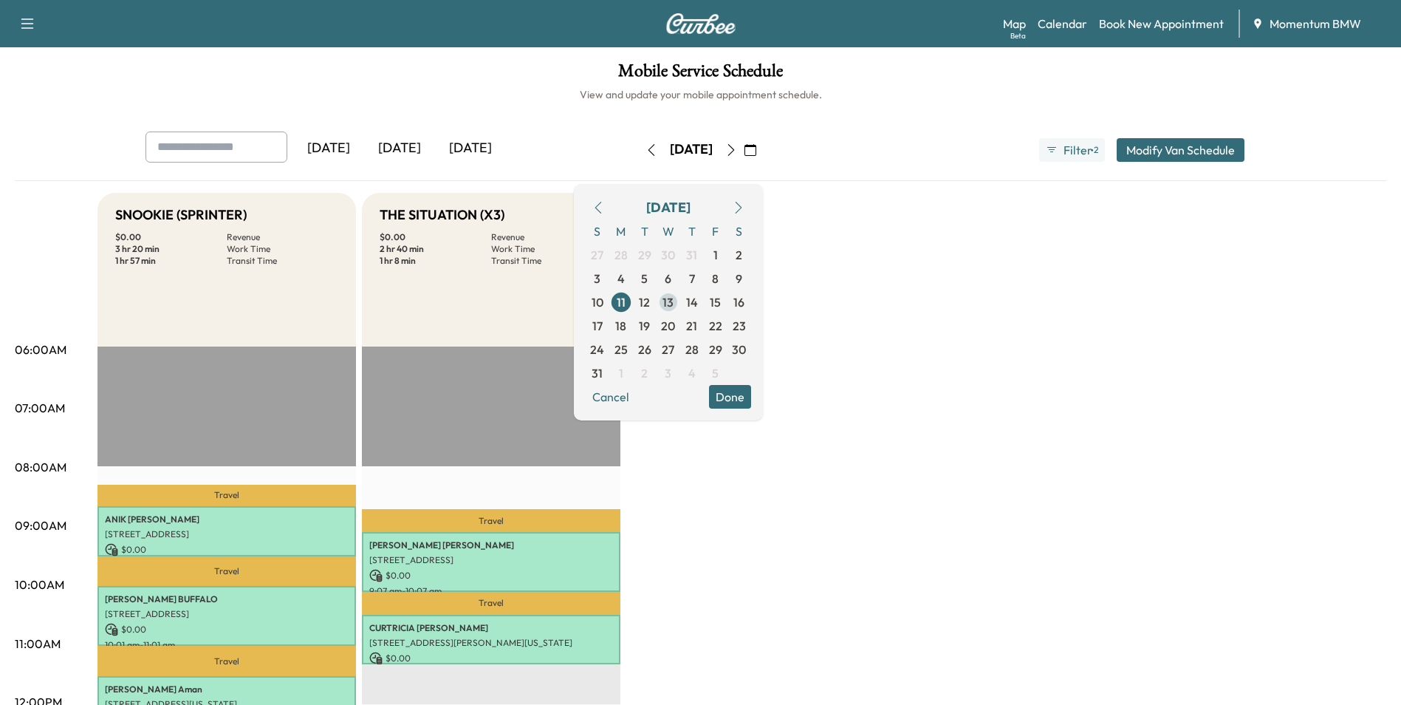
click at [674, 308] on span "13" at bounding box center [668, 302] width 11 height 18
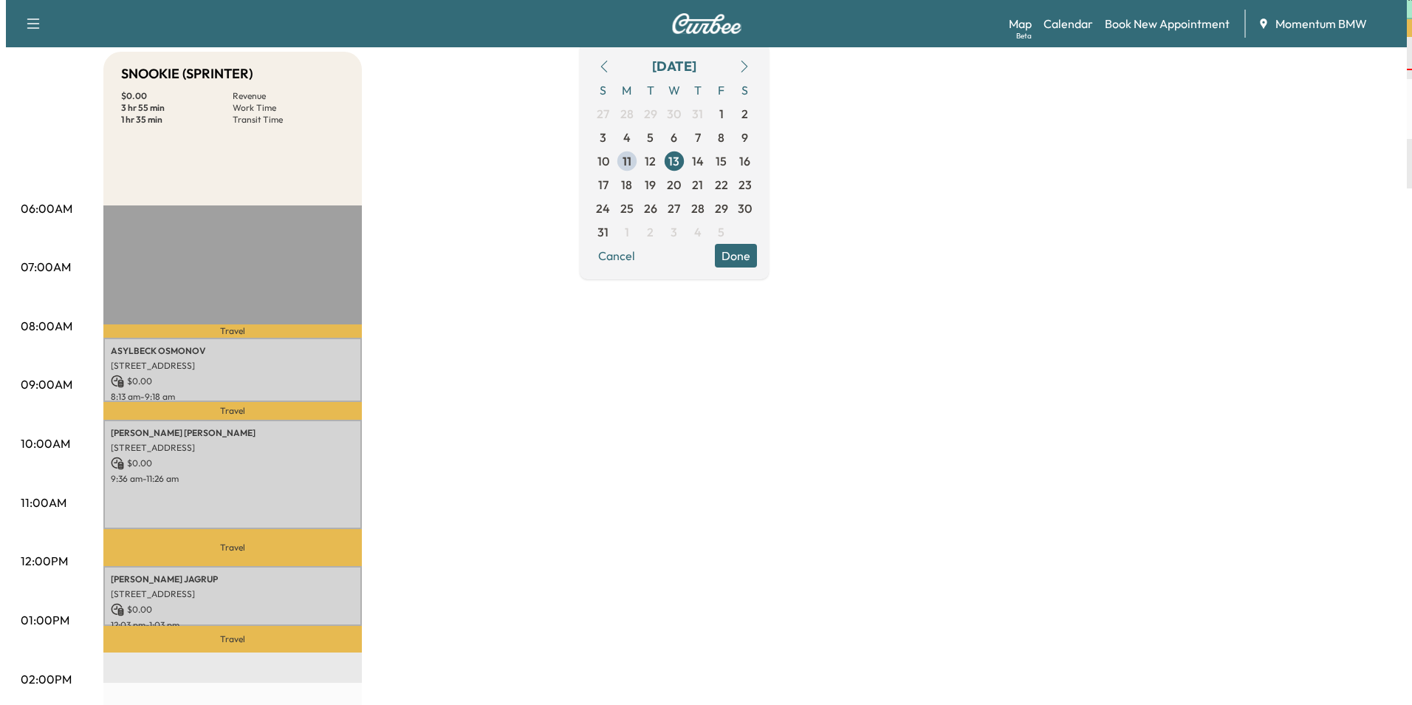
scroll to position [222, 0]
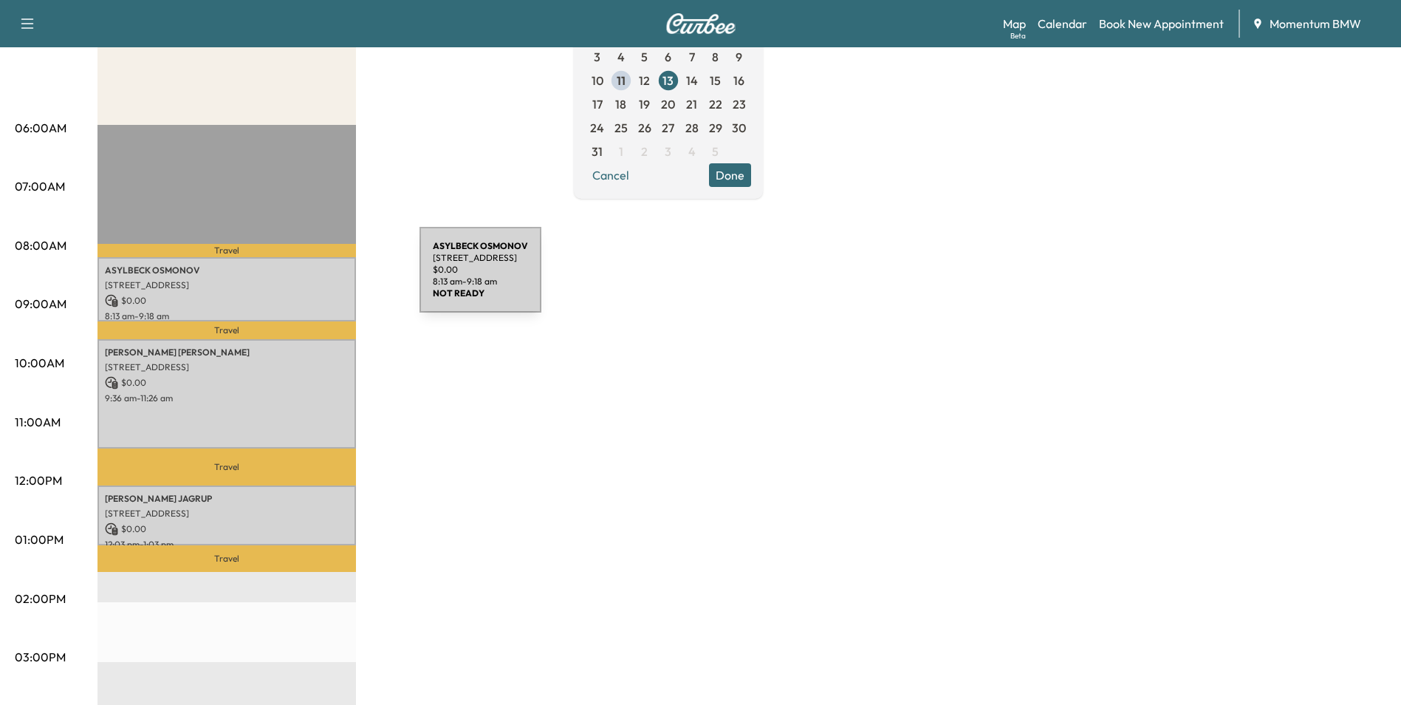
click at [309, 279] on p "[STREET_ADDRESS]" at bounding box center [227, 285] width 244 height 12
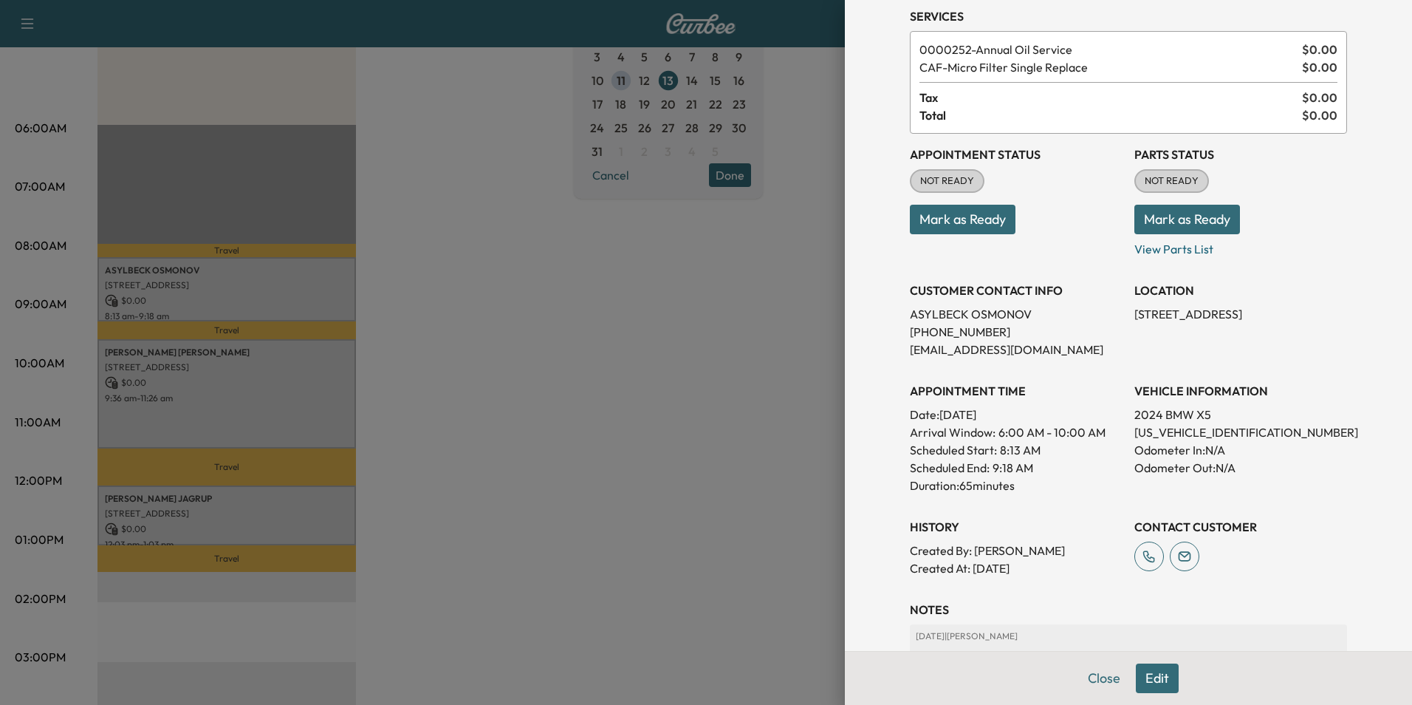
scroll to position [188, 0]
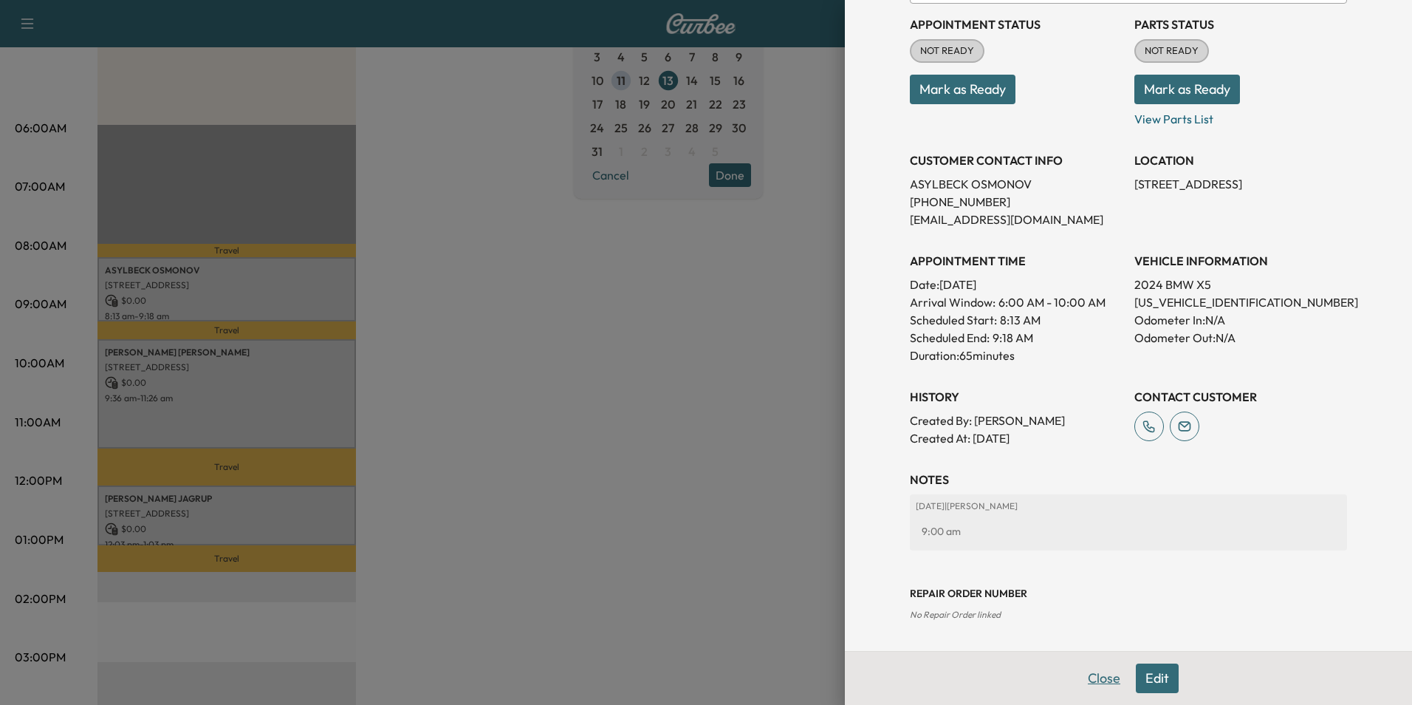
click at [1087, 677] on button "Close" at bounding box center [1104, 678] width 52 height 30
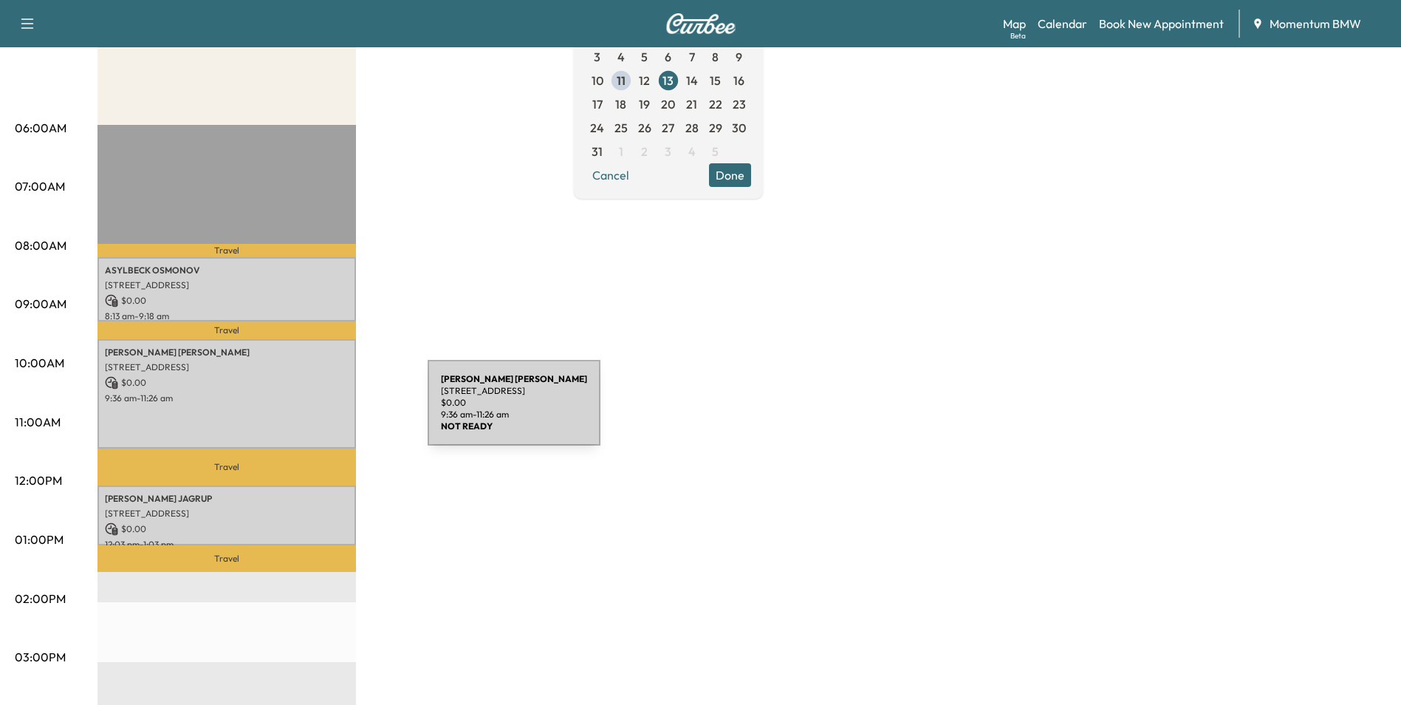
click at [315, 411] on div "[PERSON_NAME] [STREET_ADDRESS] $ 0.00 9:36 am - 11:26 am" at bounding box center [227, 393] width 259 height 109
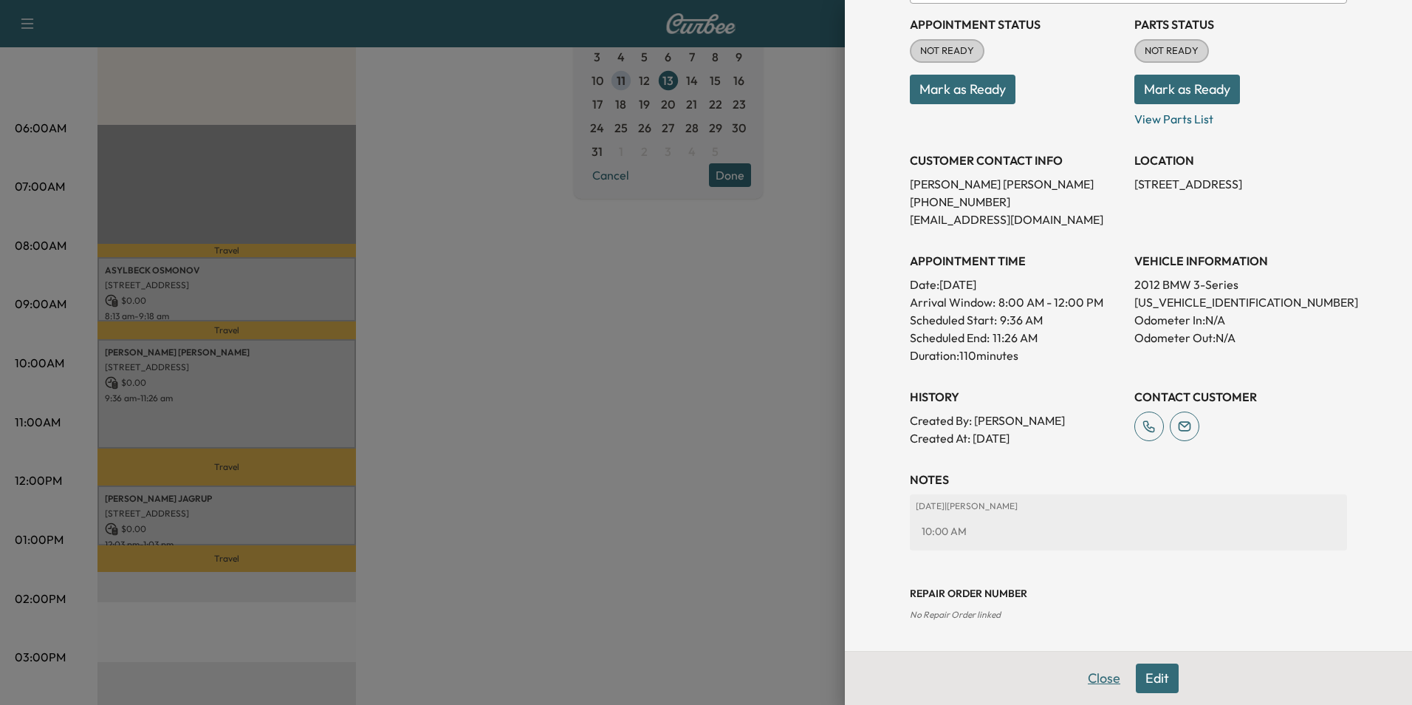
click at [1099, 673] on button "Close" at bounding box center [1104, 678] width 52 height 30
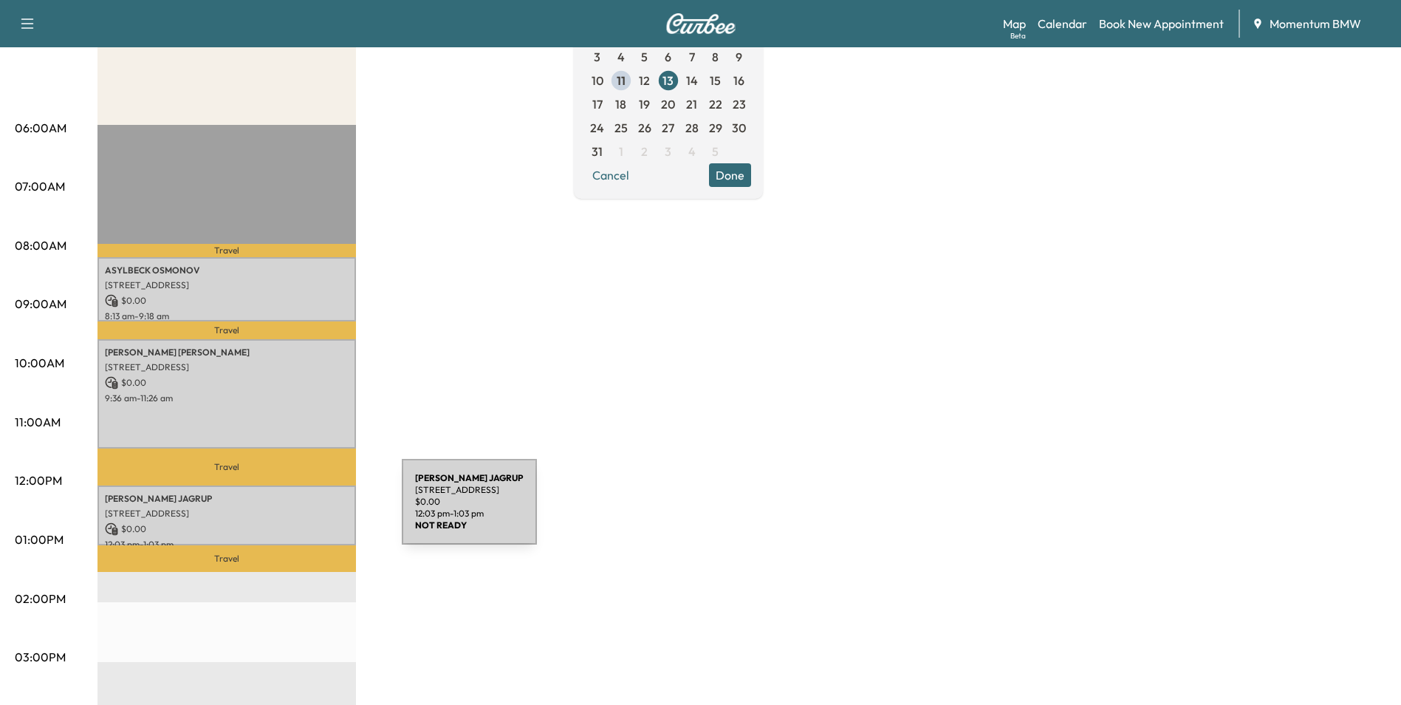
click at [291, 510] on p "[STREET_ADDRESS]" at bounding box center [227, 513] width 244 height 12
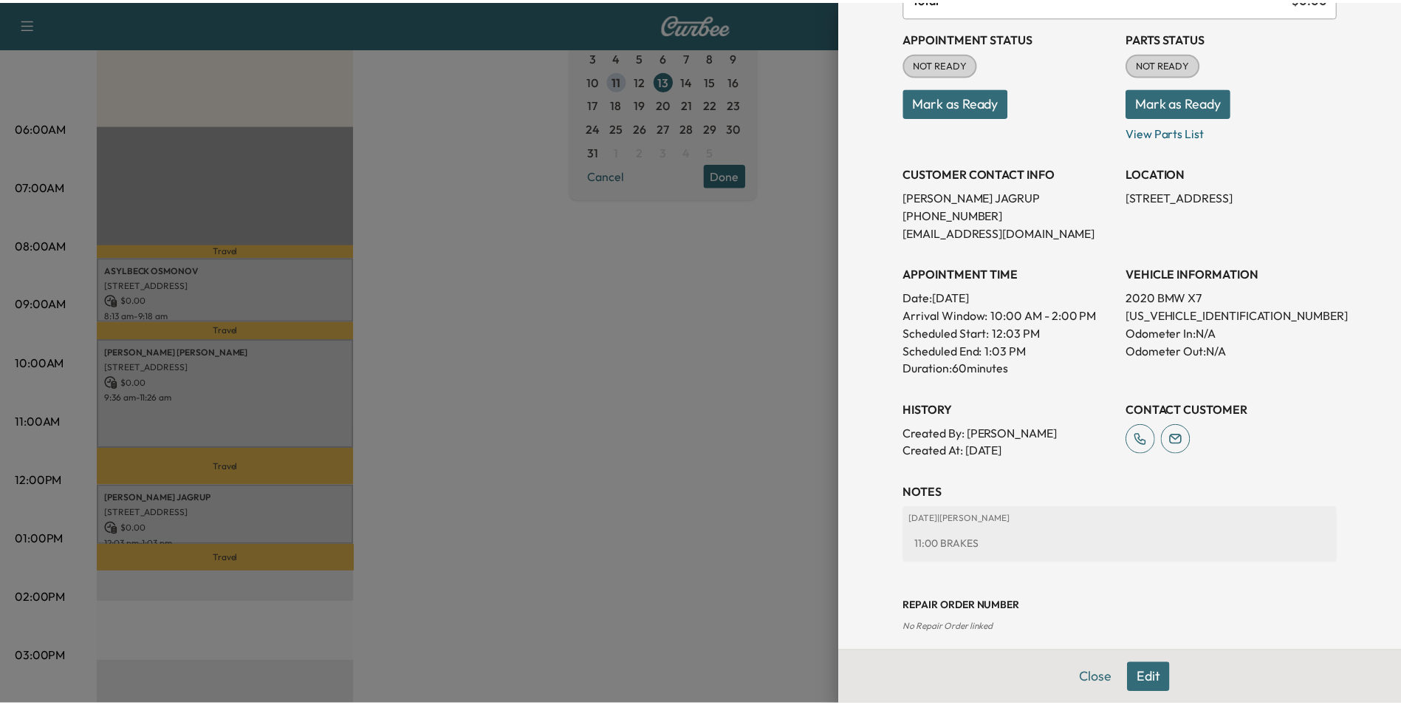
scroll to position [170, 0]
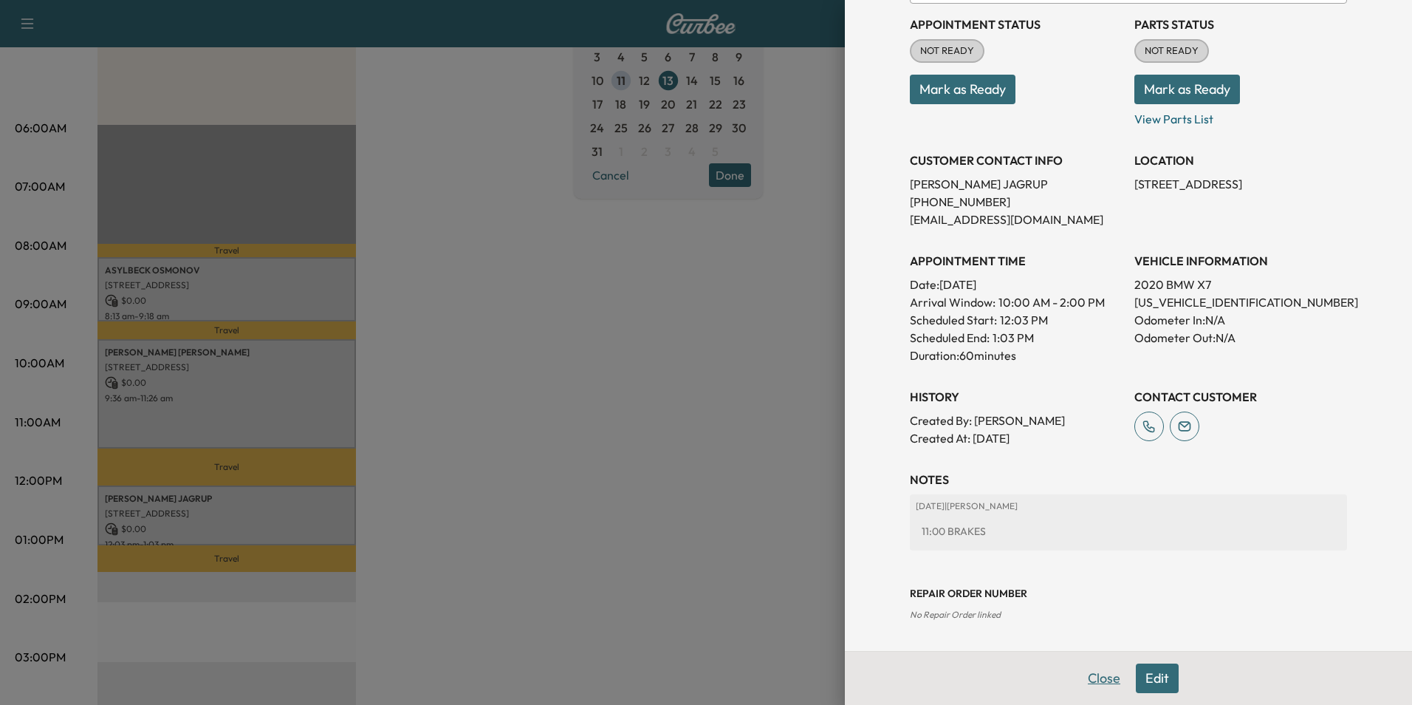
click at [1097, 681] on button "Close" at bounding box center [1104, 678] width 52 height 30
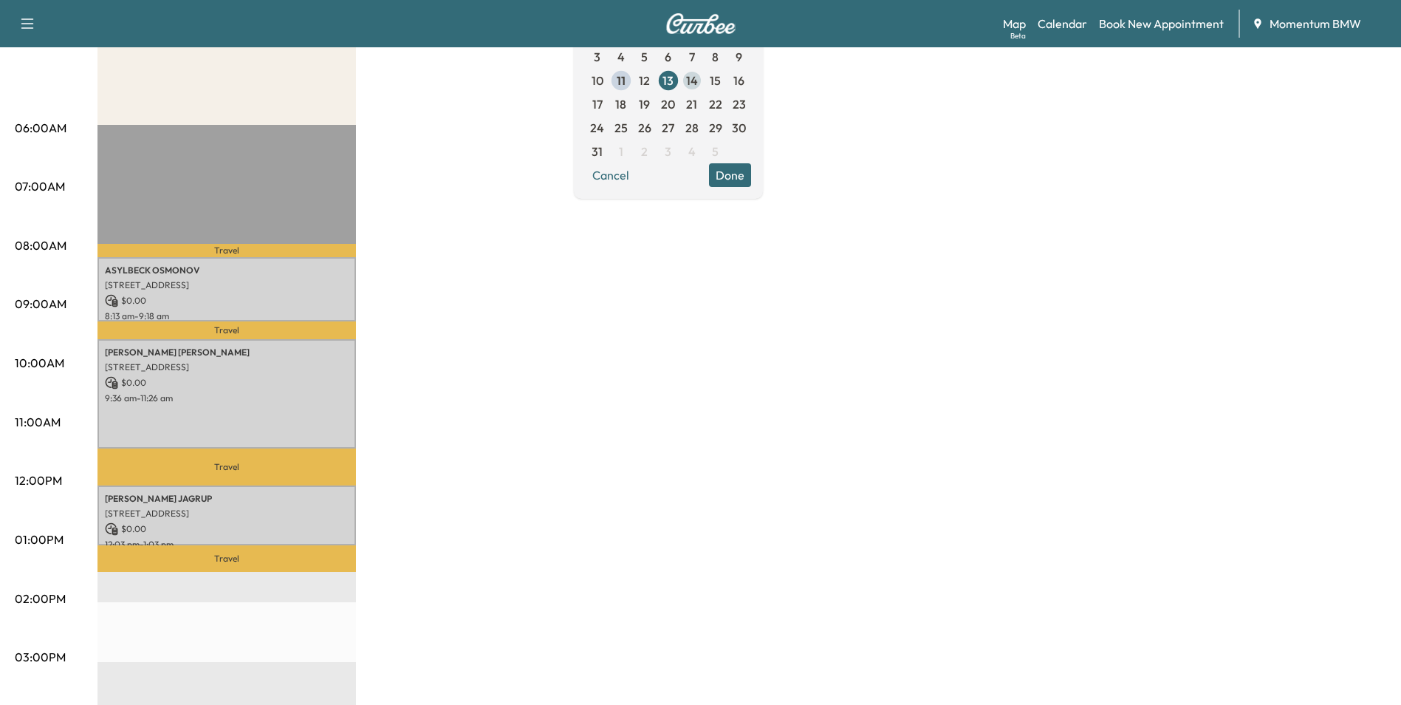
click at [698, 74] on span "14" at bounding box center [692, 81] width 12 height 18
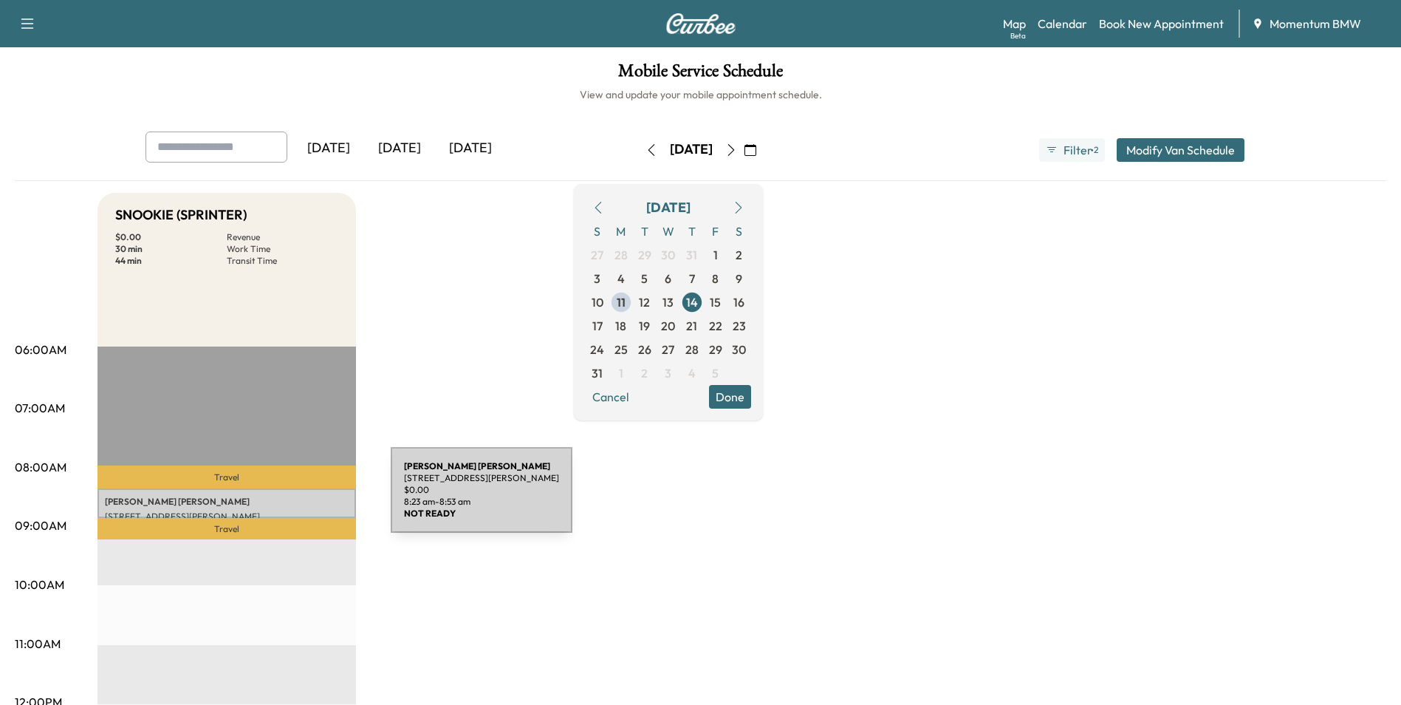
click at [280, 499] on p "[PERSON_NAME]" at bounding box center [227, 502] width 244 height 12
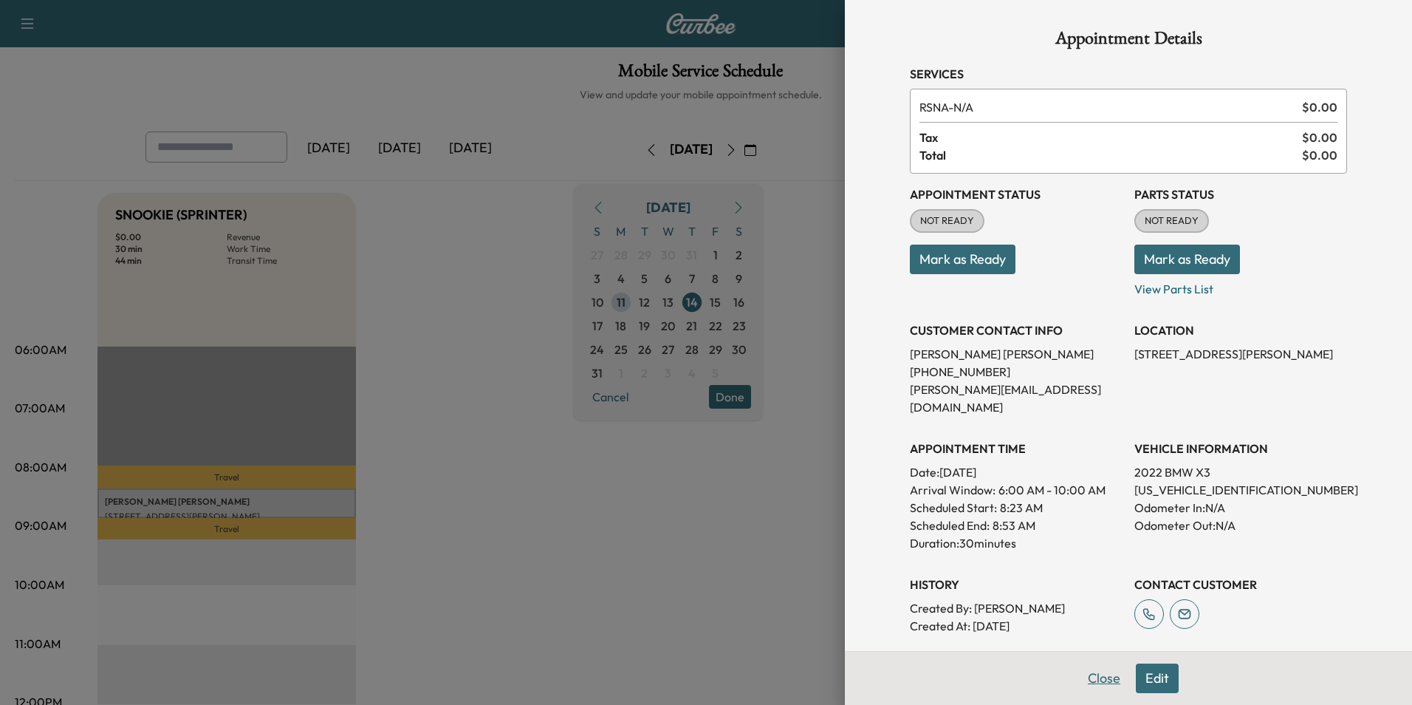
click at [1098, 674] on button "Close" at bounding box center [1104, 678] width 52 height 30
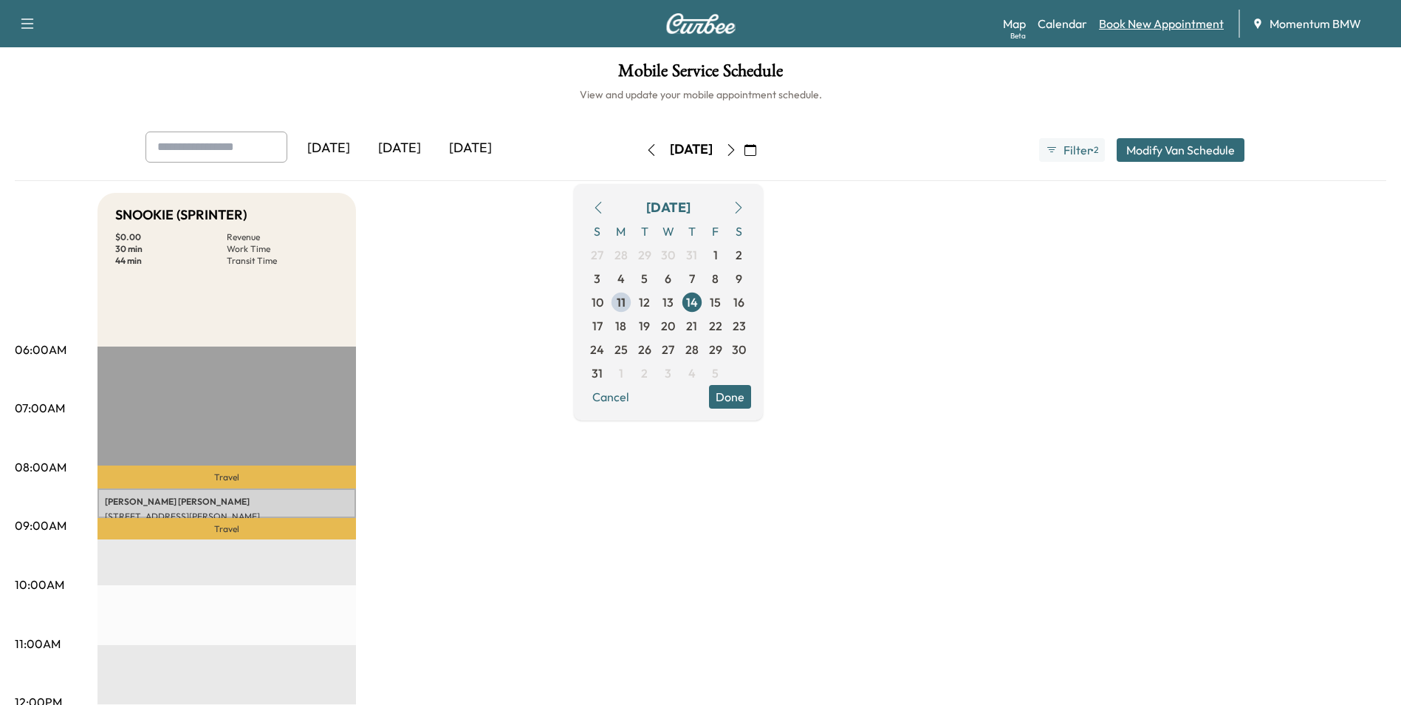
click at [1147, 26] on link "Book New Appointment" at bounding box center [1161, 24] width 125 height 18
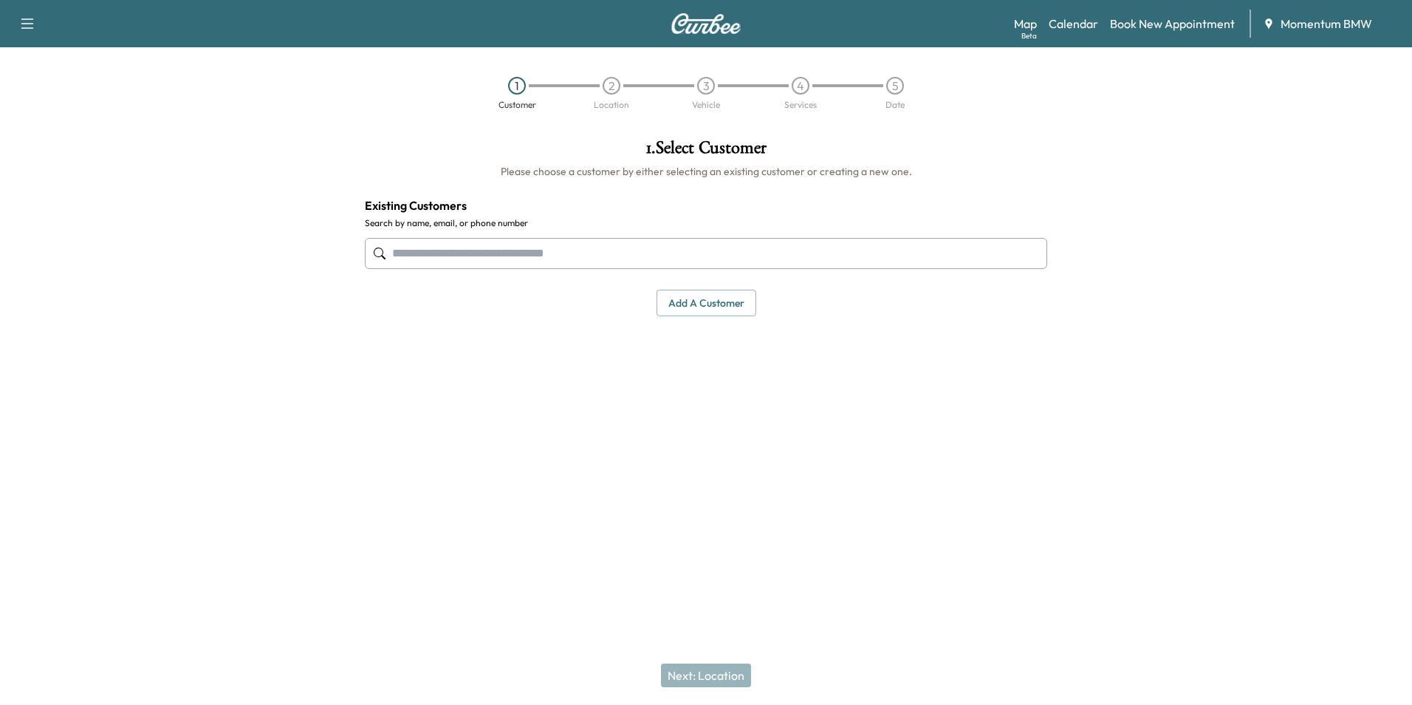
click at [514, 253] on input "text" at bounding box center [706, 253] width 683 height 31
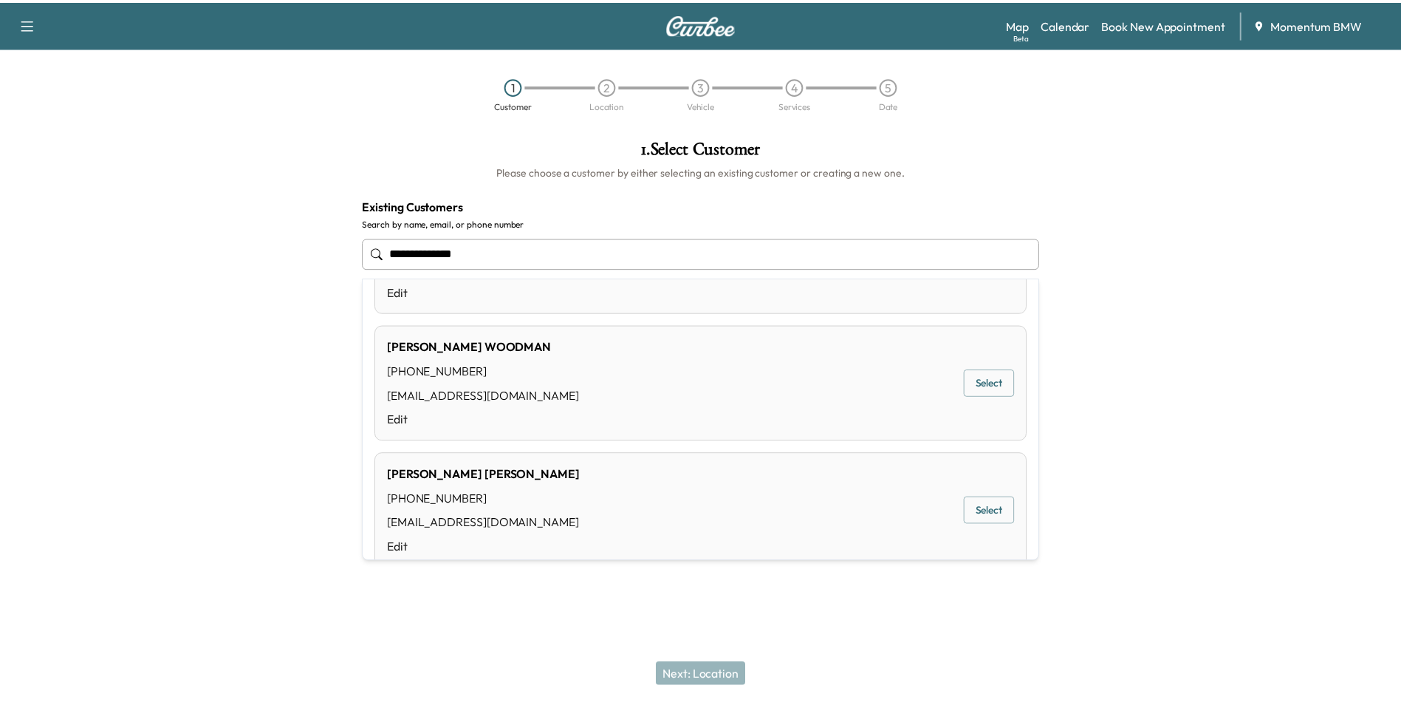
scroll to position [739, 0]
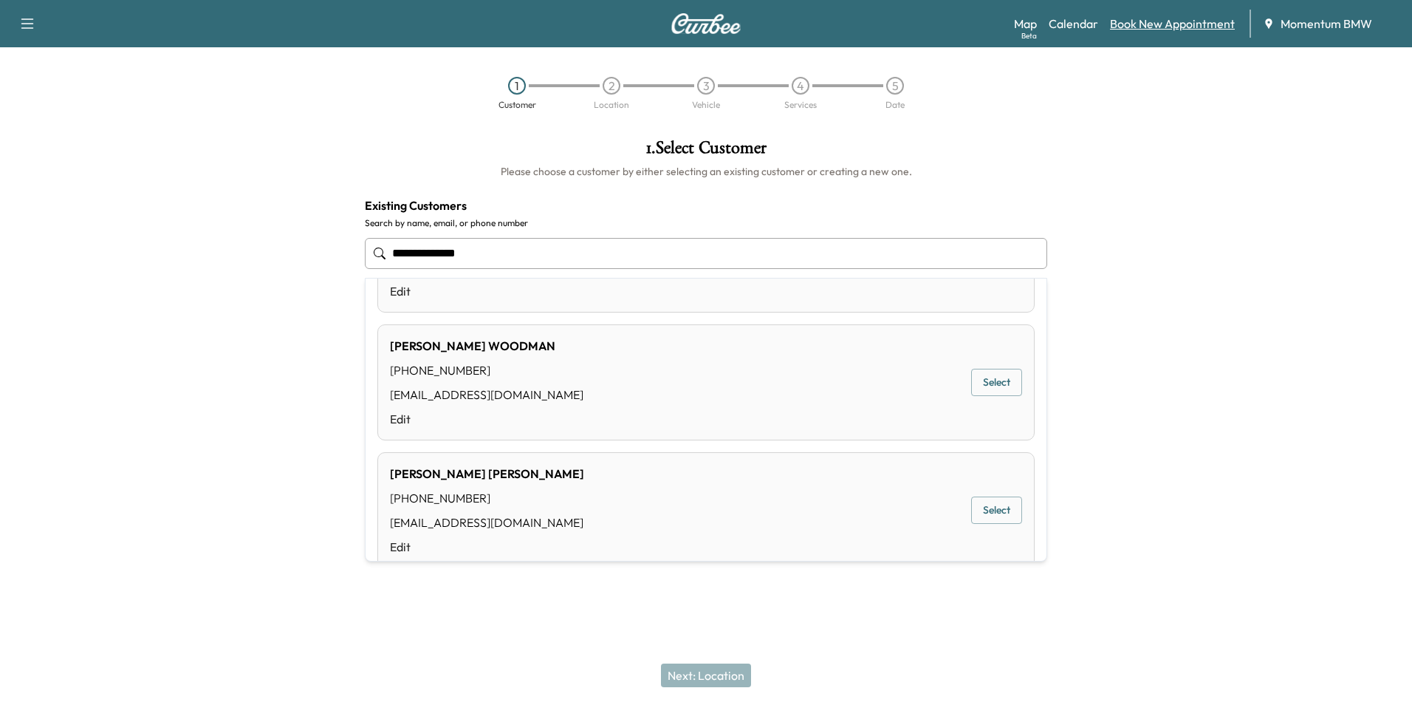
type input "**********"
click at [1172, 18] on link "Book New Appointment" at bounding box center [1172, 24] width 125 height 18
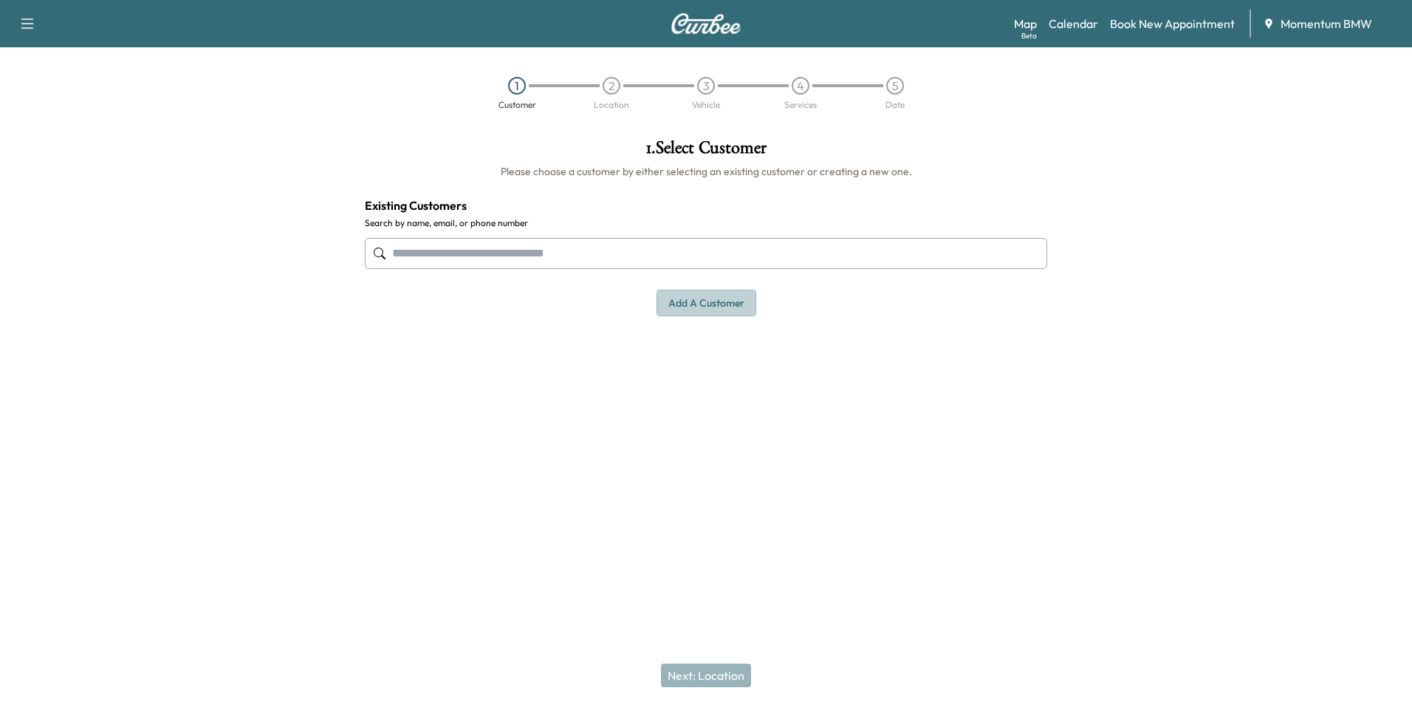
click at [701, 298] on button "Add a customer" at bounding box center [707, 303] width 100 height 27
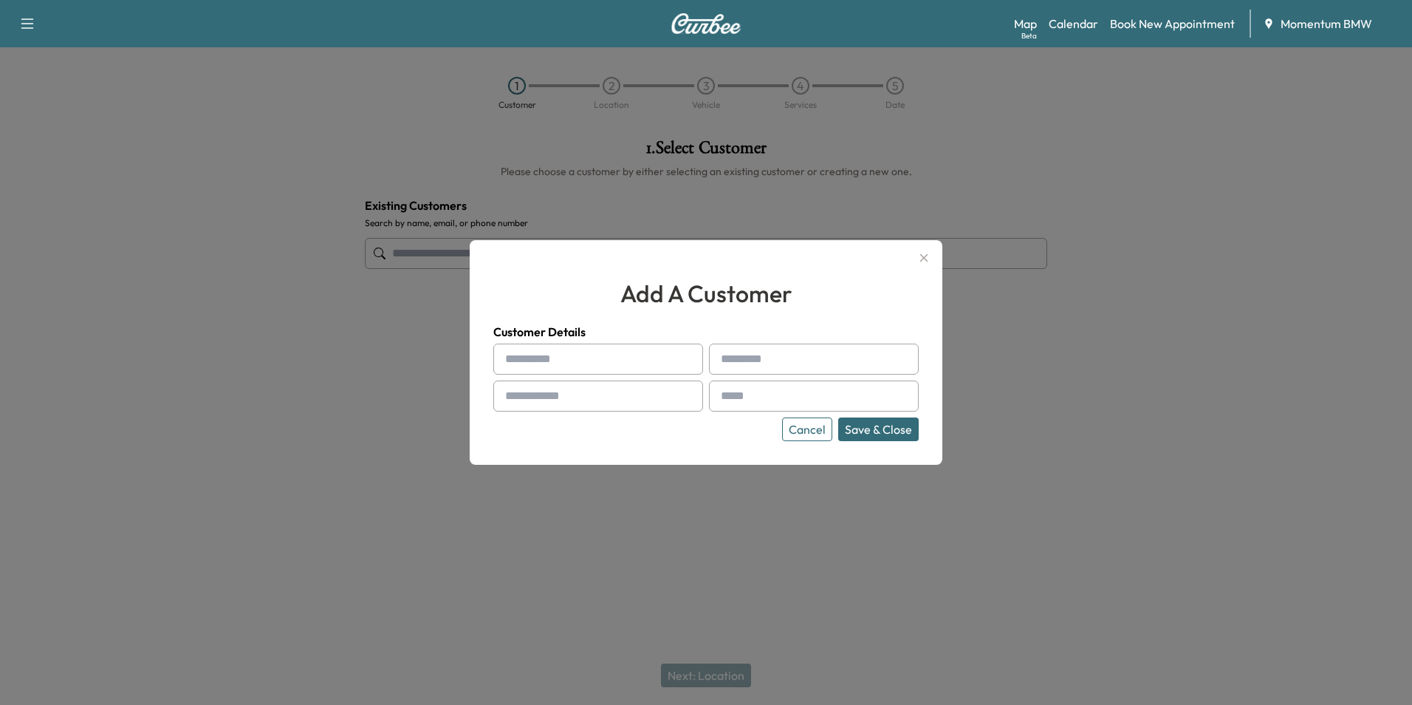
click at [660, 361] on input "text" at bounding box center [598, 358] width 210 height 31
type input "****"
type input "*********"
click at [588, 402] on input "text" at bounding box center [598, 395] width 210 height 31
type input "**********"
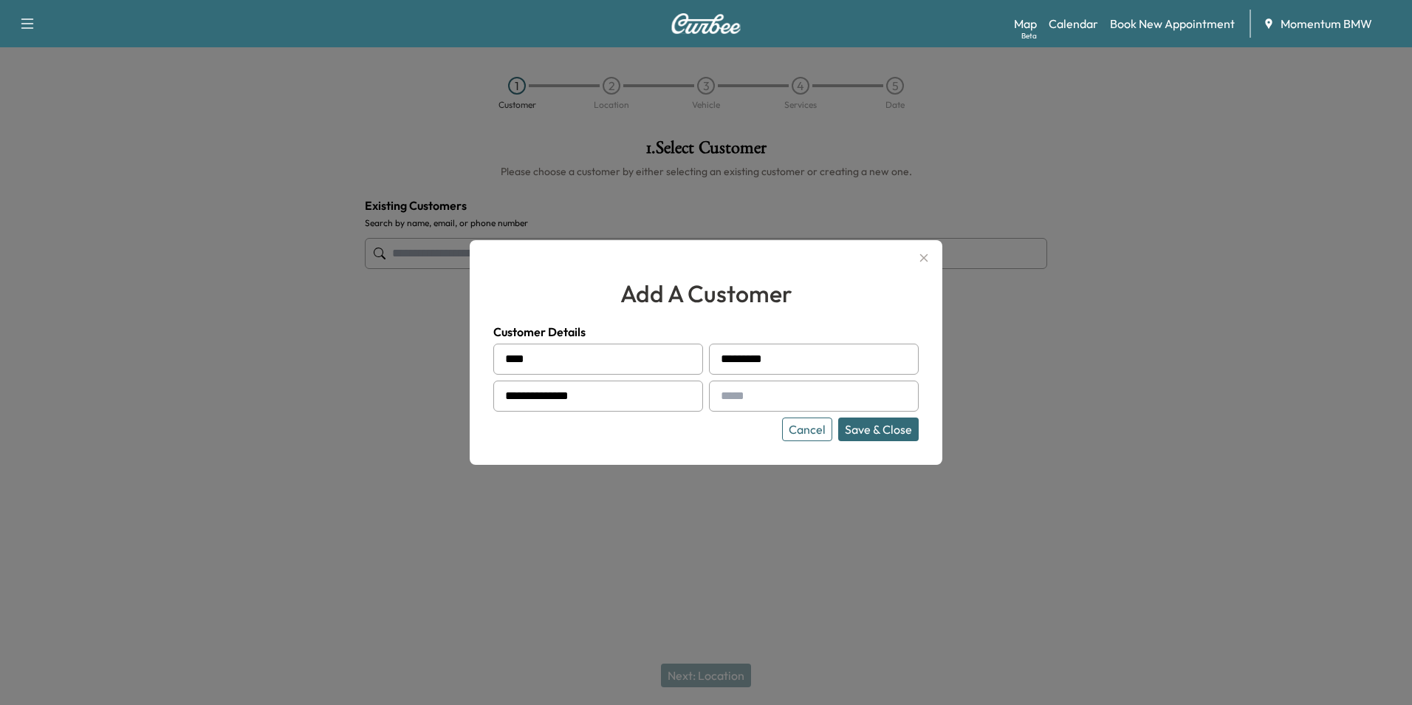
click at [796, 401] on input "text" at bounding box center [814, 395] width 210 height 31
type input "**********"
click at [872, 429] on button "Save & Close" at bounding box center [878, 429] width 81 height 24
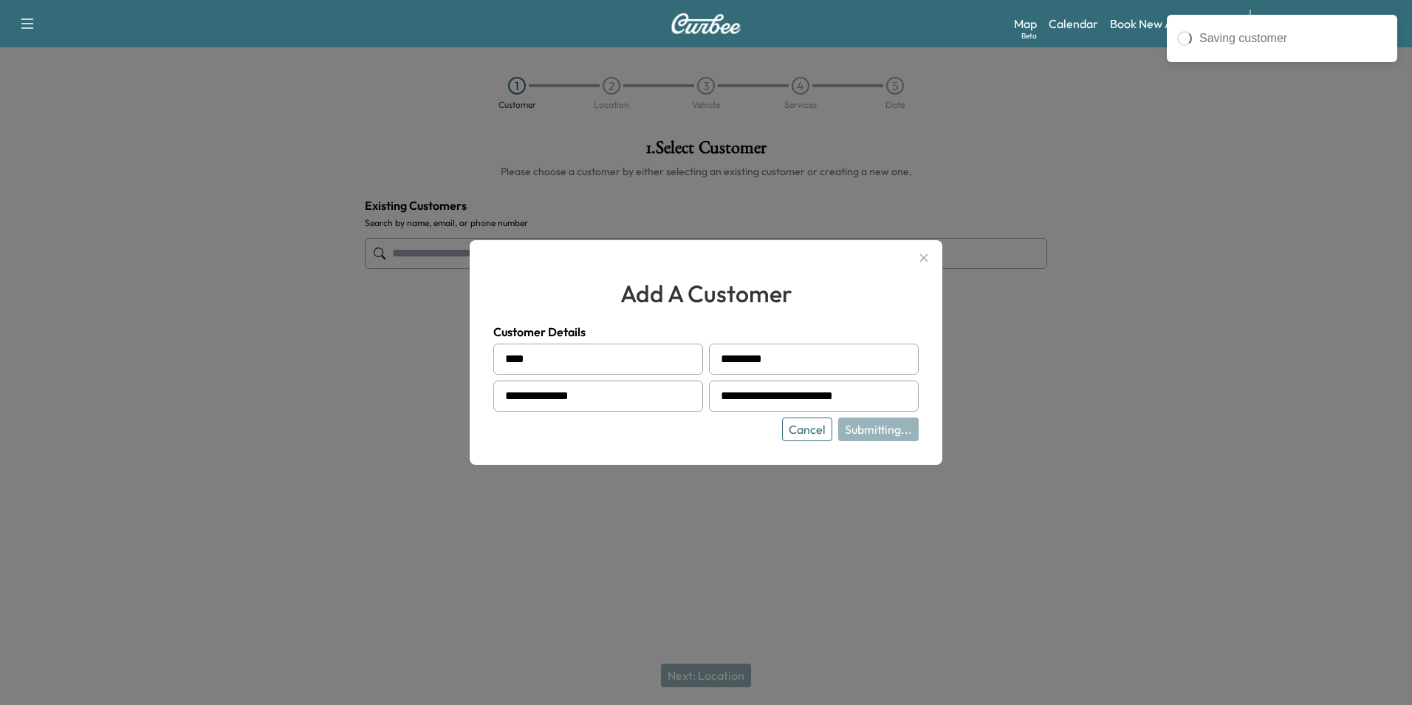
type input "**********"
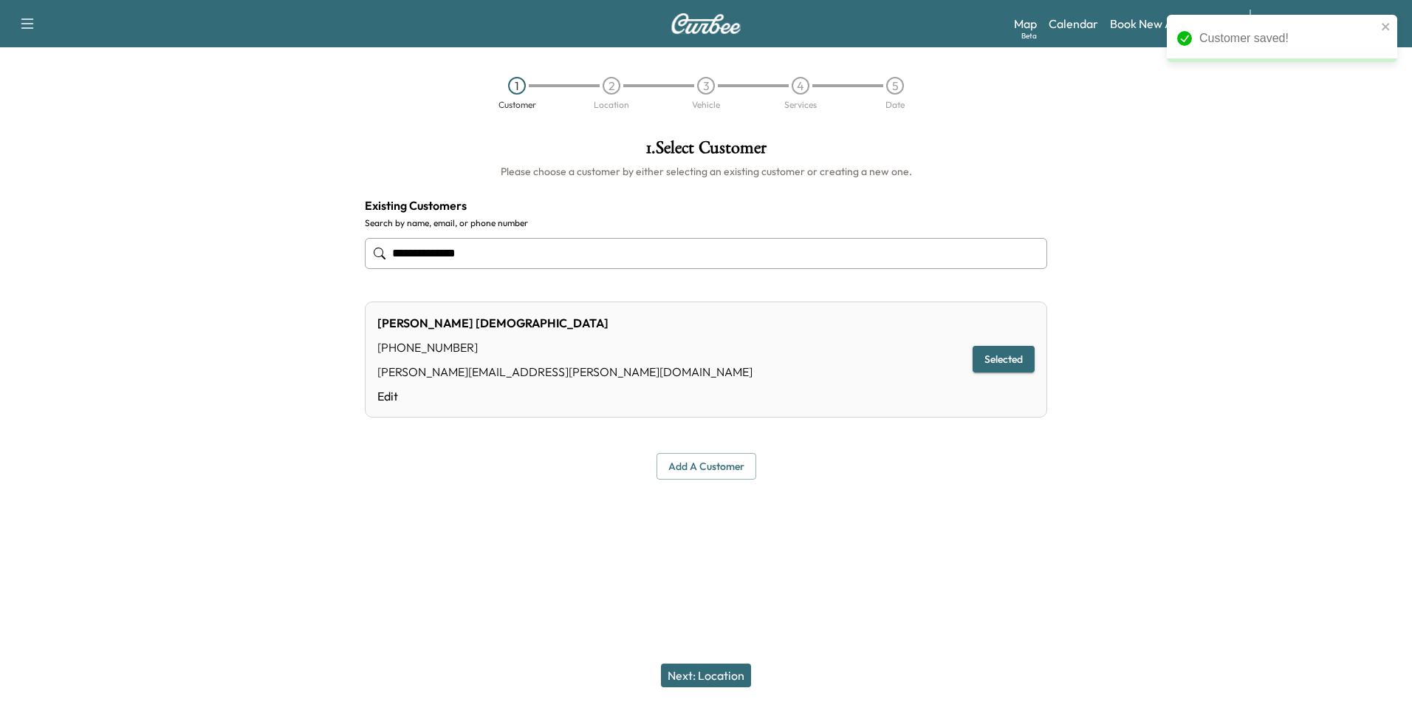
click at [720, 675] on button "Next: Location" at bounding box center [706, 675] width 90 height 24
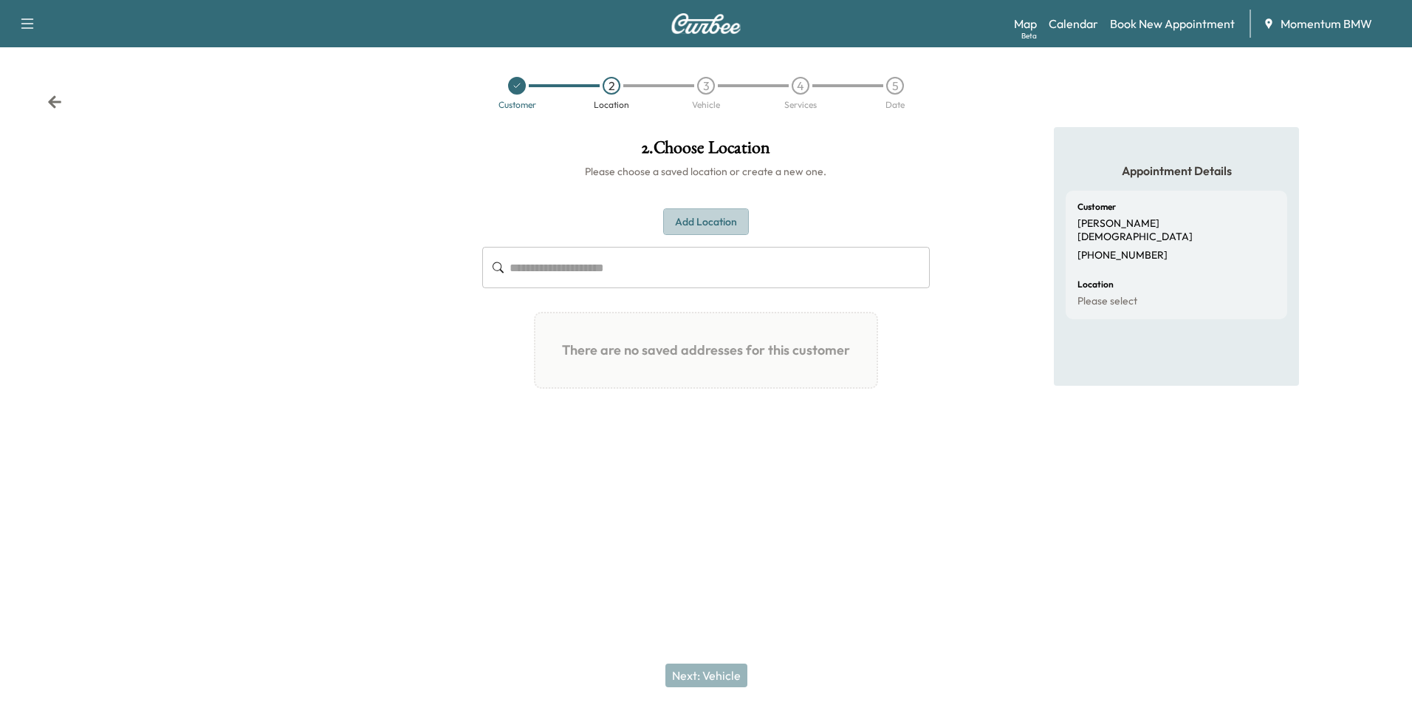
click at [710, 219] on button "Add Location" at bounding box center [706, 221] width 86 height 27
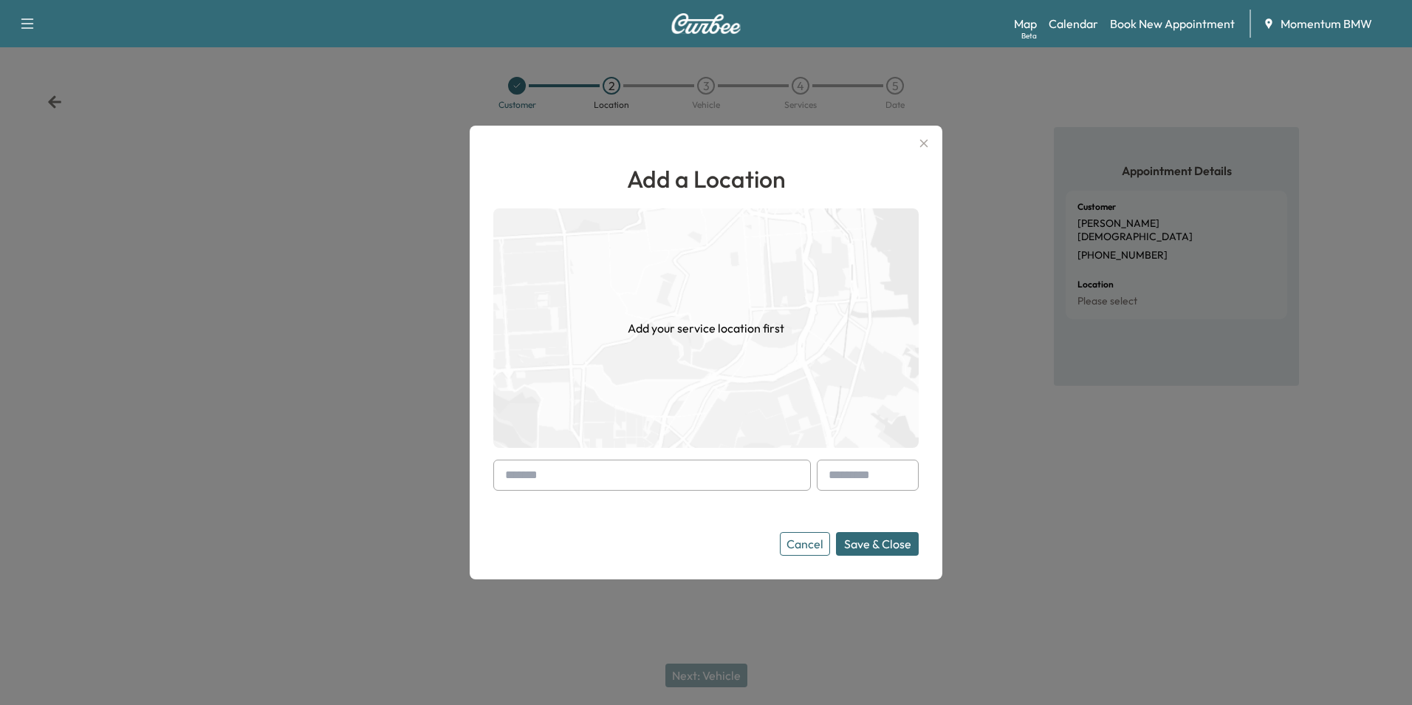
click at [731, 484] on input "text" at bounding box center [652, 474] width 318 height 31
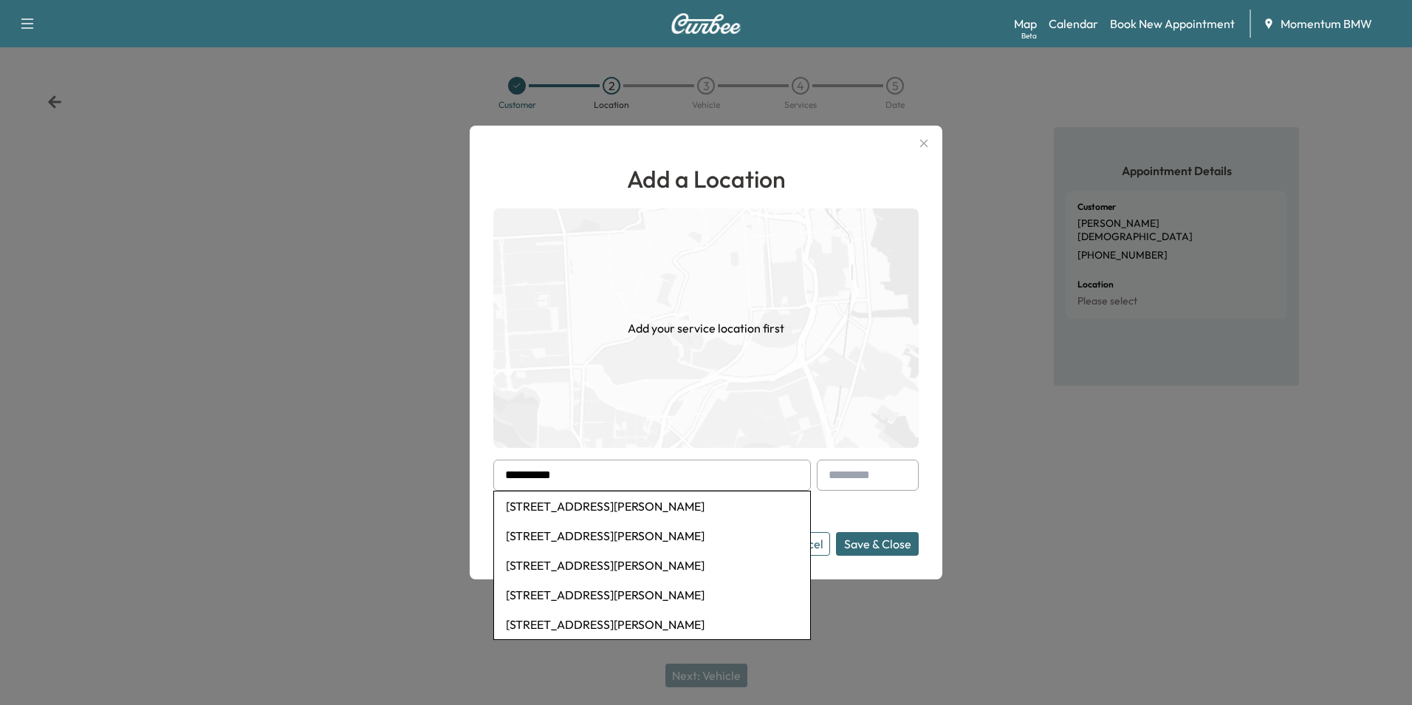
click at [664, 499] on li "[STREET_ADDRESS][PERSON_NAME]" at bounding box center [652, 506] width 316 height 30
type input "**********"
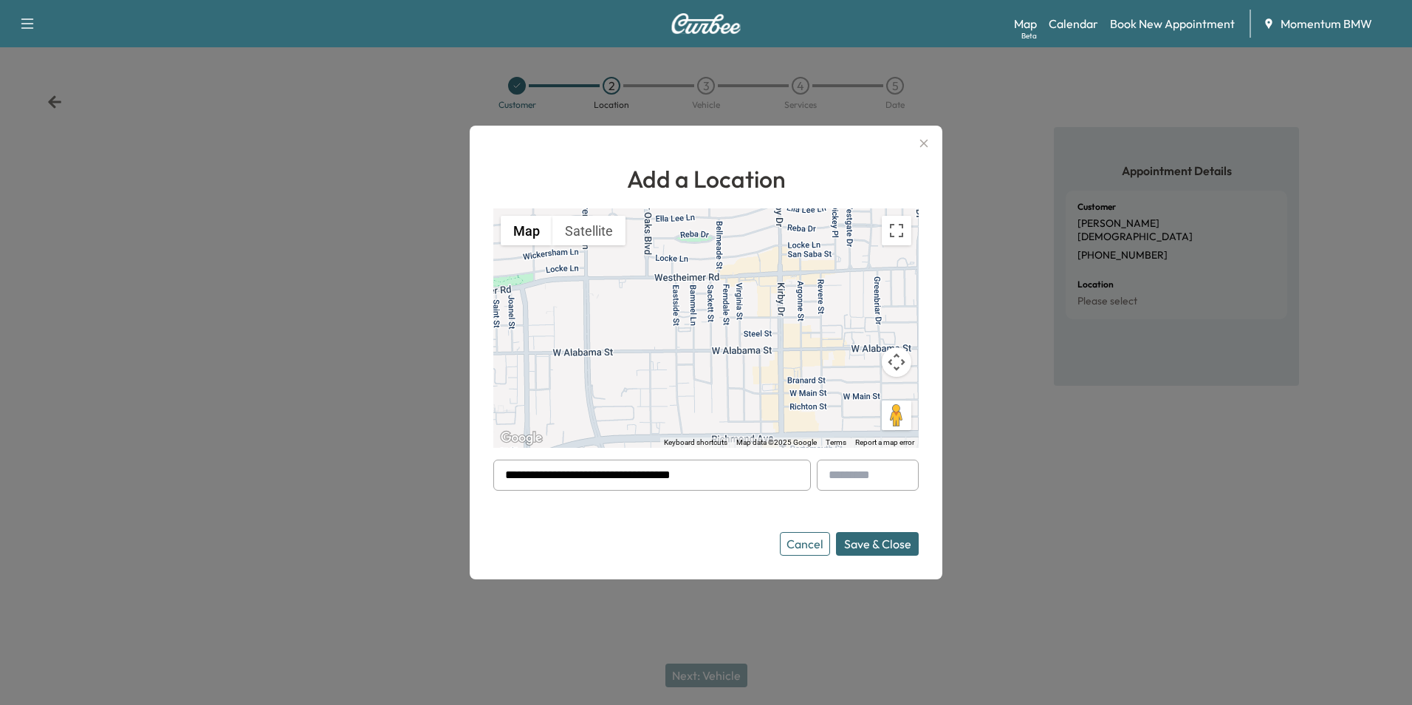
click at [883, 546] on button "Save & Close" at bounding box center [877, 544] width 83 height 24
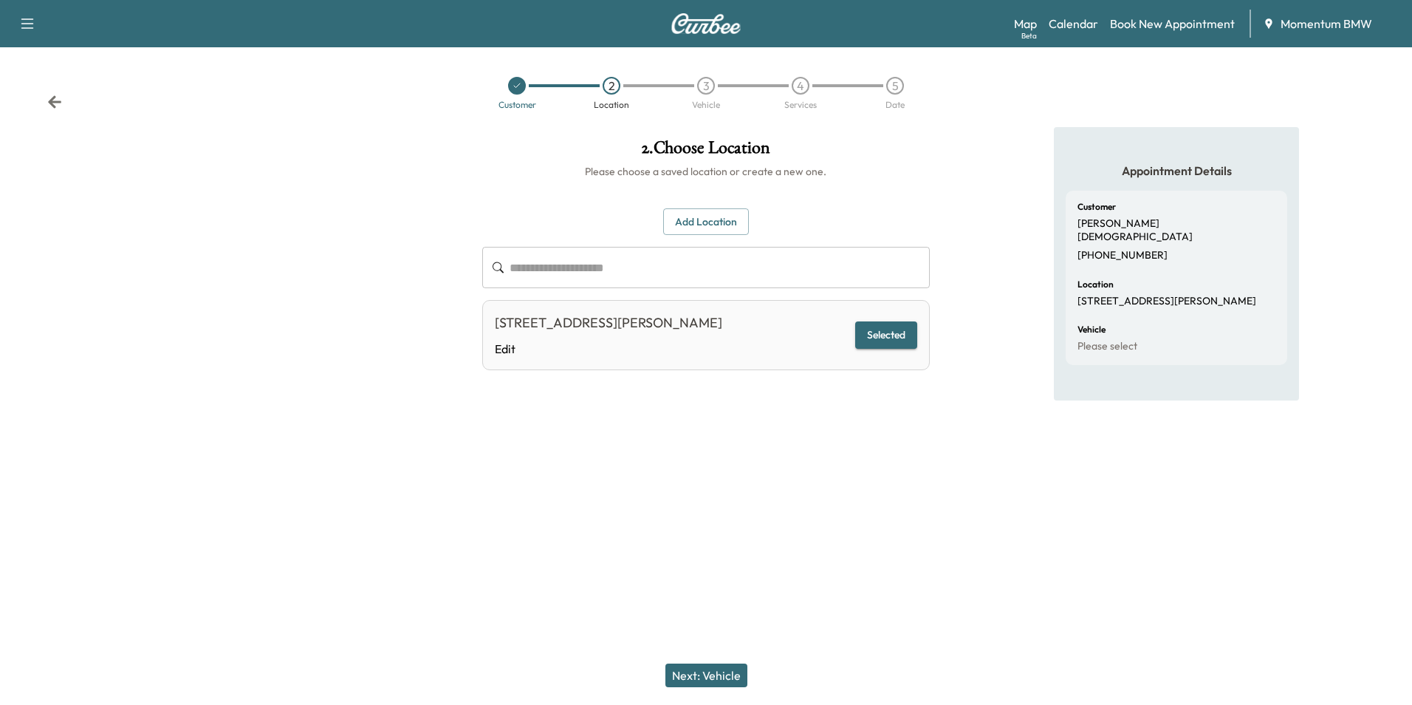
click at [702, 672] on button "Next: Vehicle" at bounding box center [707, 675] width 82 height 24
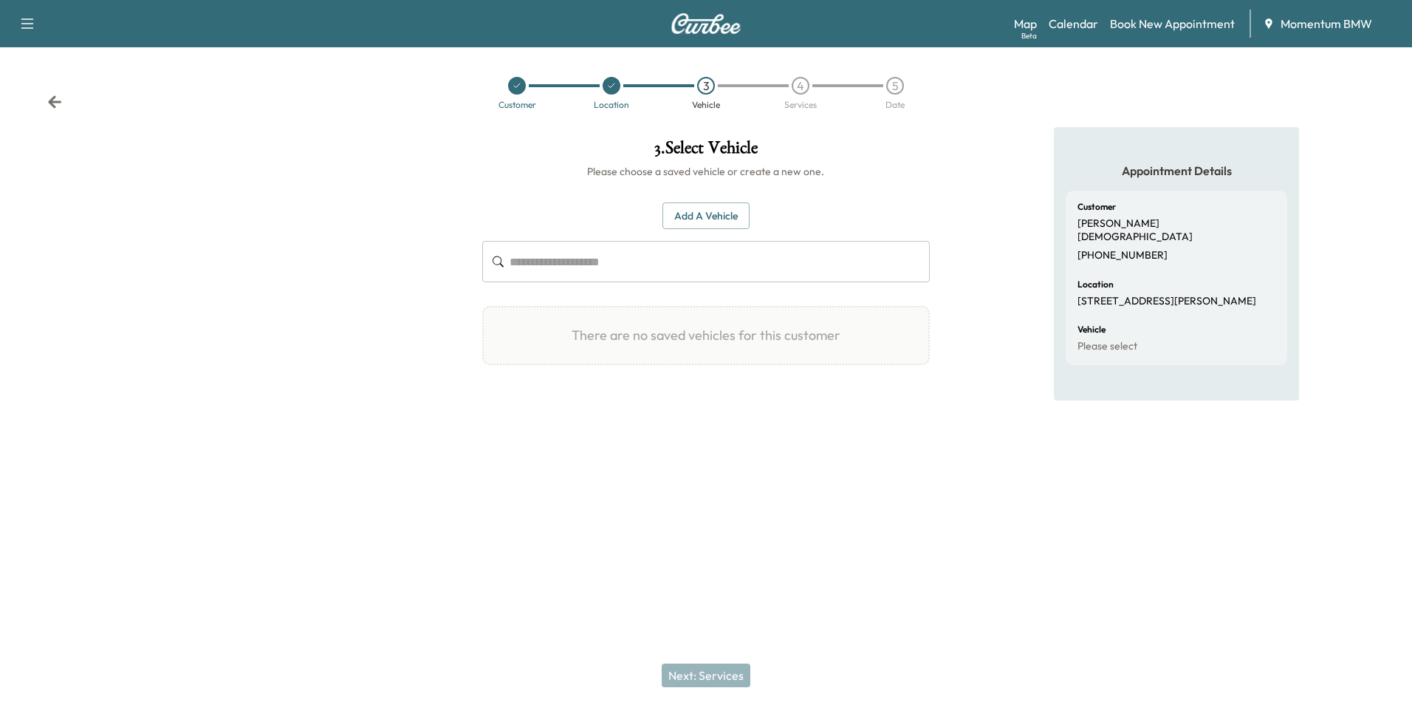
click at [711, 213] on button "Add a Vehicle" at bounding box center [706, 215] width 87 height 27
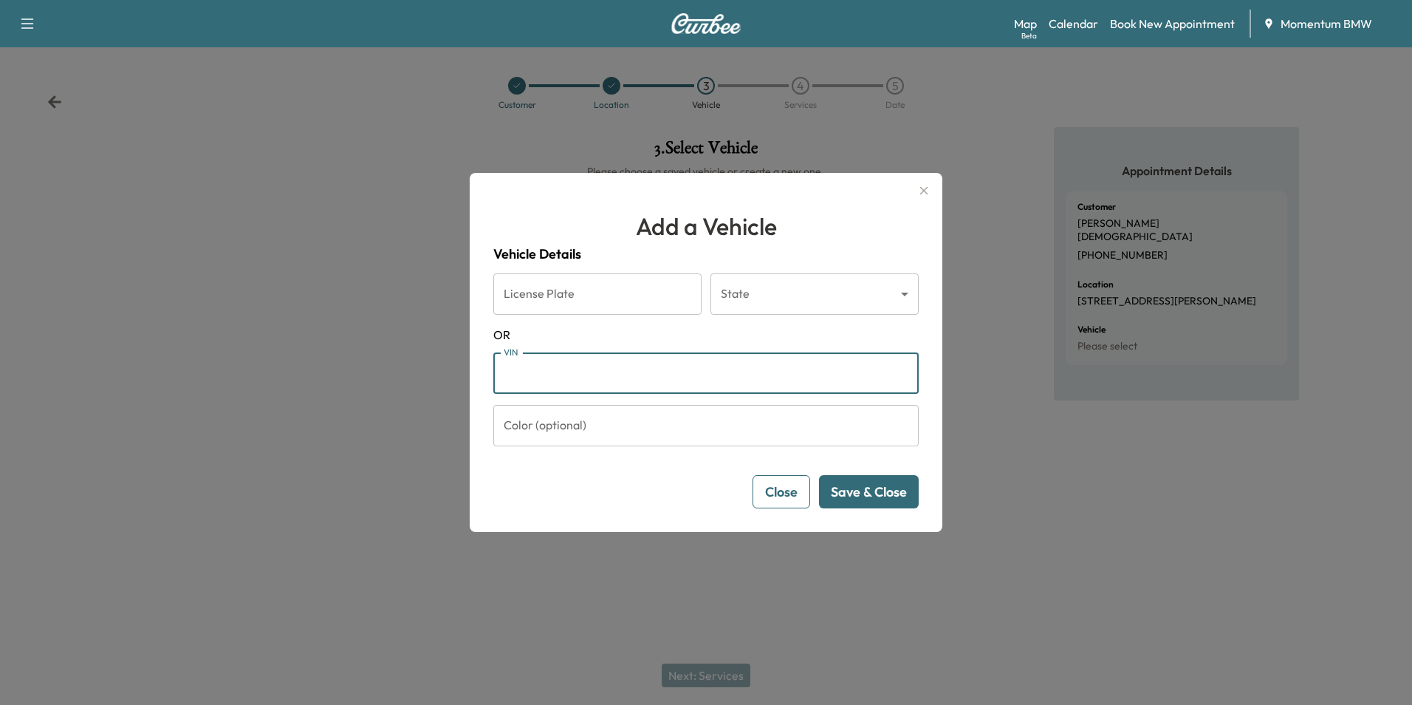
paste input "**********"
type input "**********"
click at [889, 495] on button "Save & Close" at bounding box center [869, 491] width 100 height 33
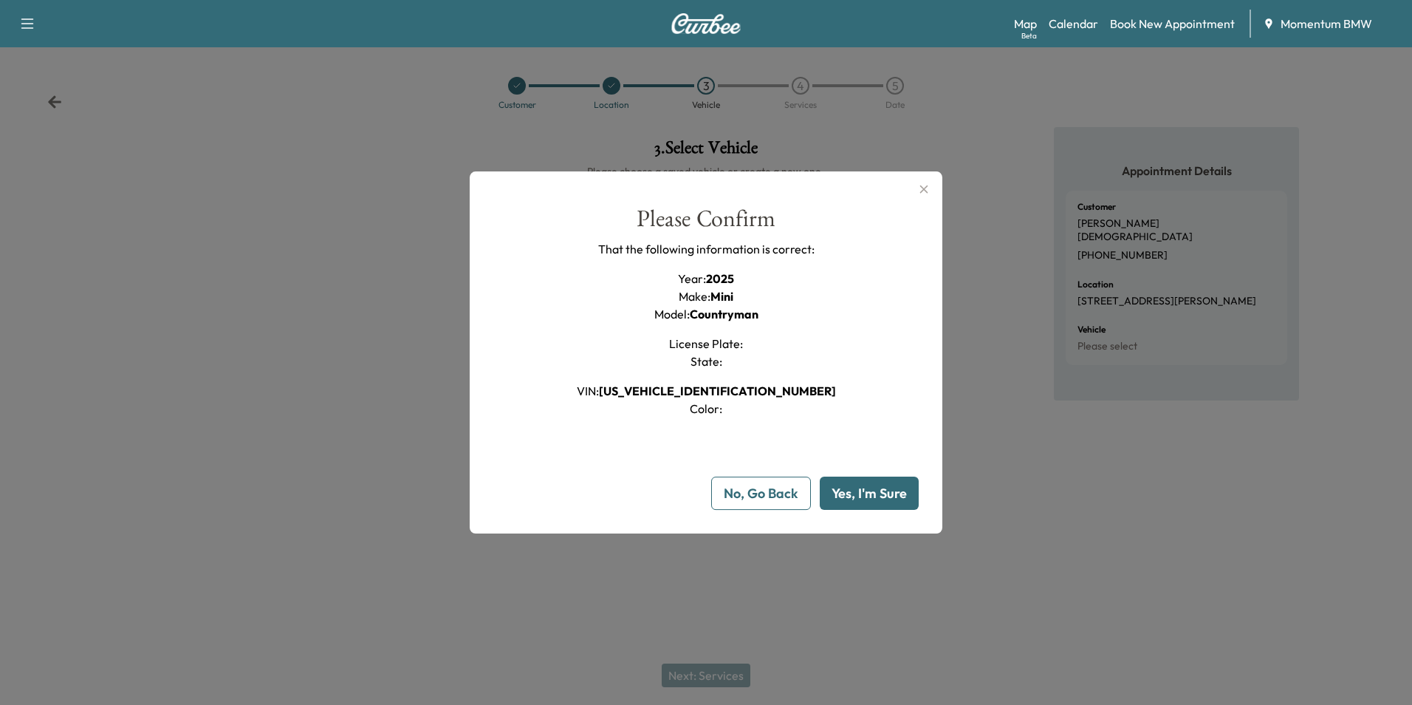
click at [889, 495] on button "Yes, I'm Sure" at bounding box center [869, 492] width 99 height 33
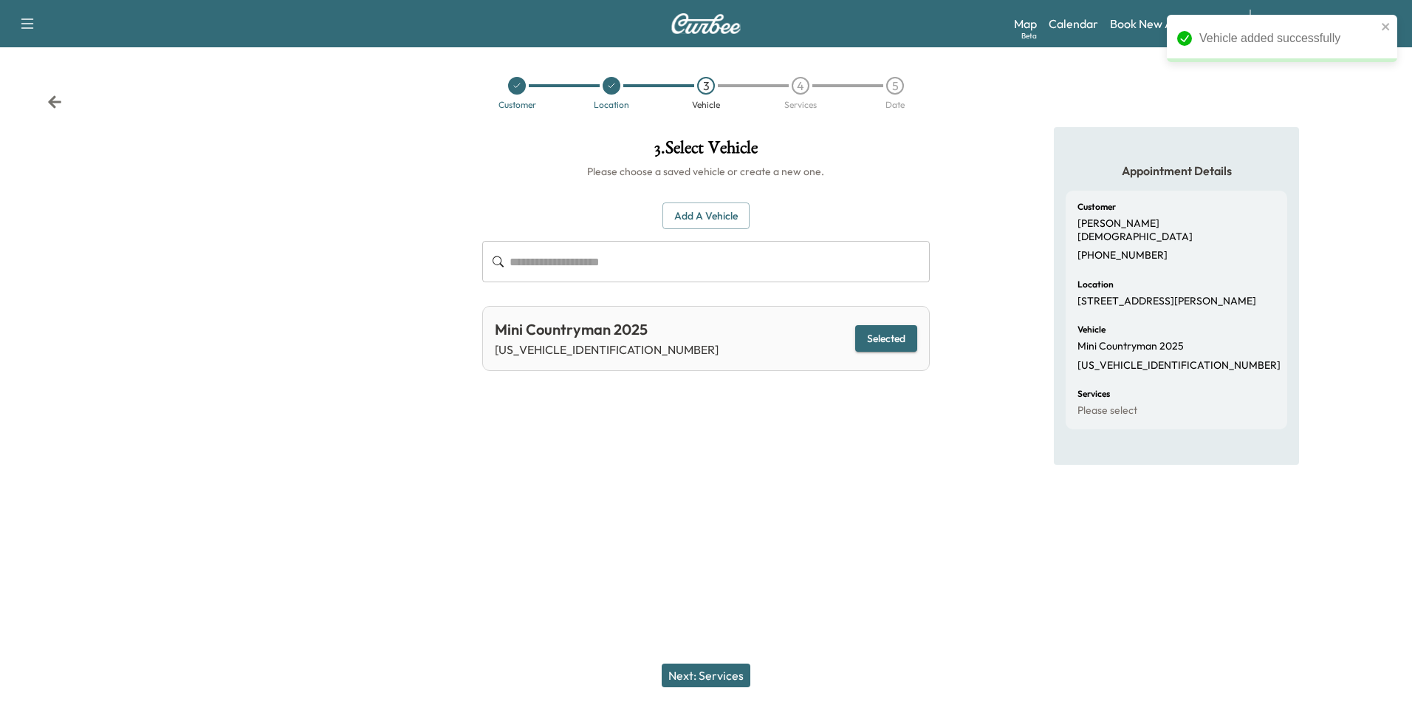
click at [717, 678] on button "Next: Services" at bounding box center [706, 675] width 89 height 24
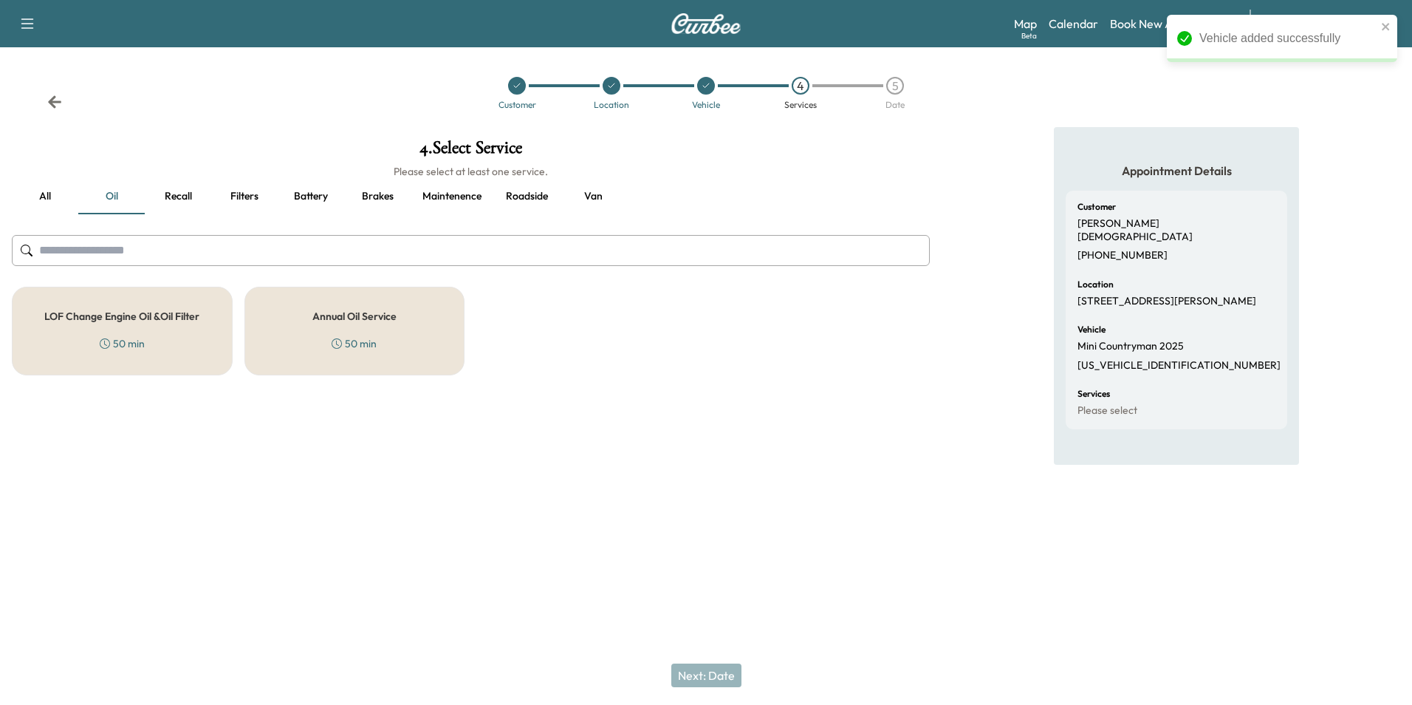
click at [353, 321] on h5 "Annual Oil Service" at bounding box center [354, 316] width 84 height 10
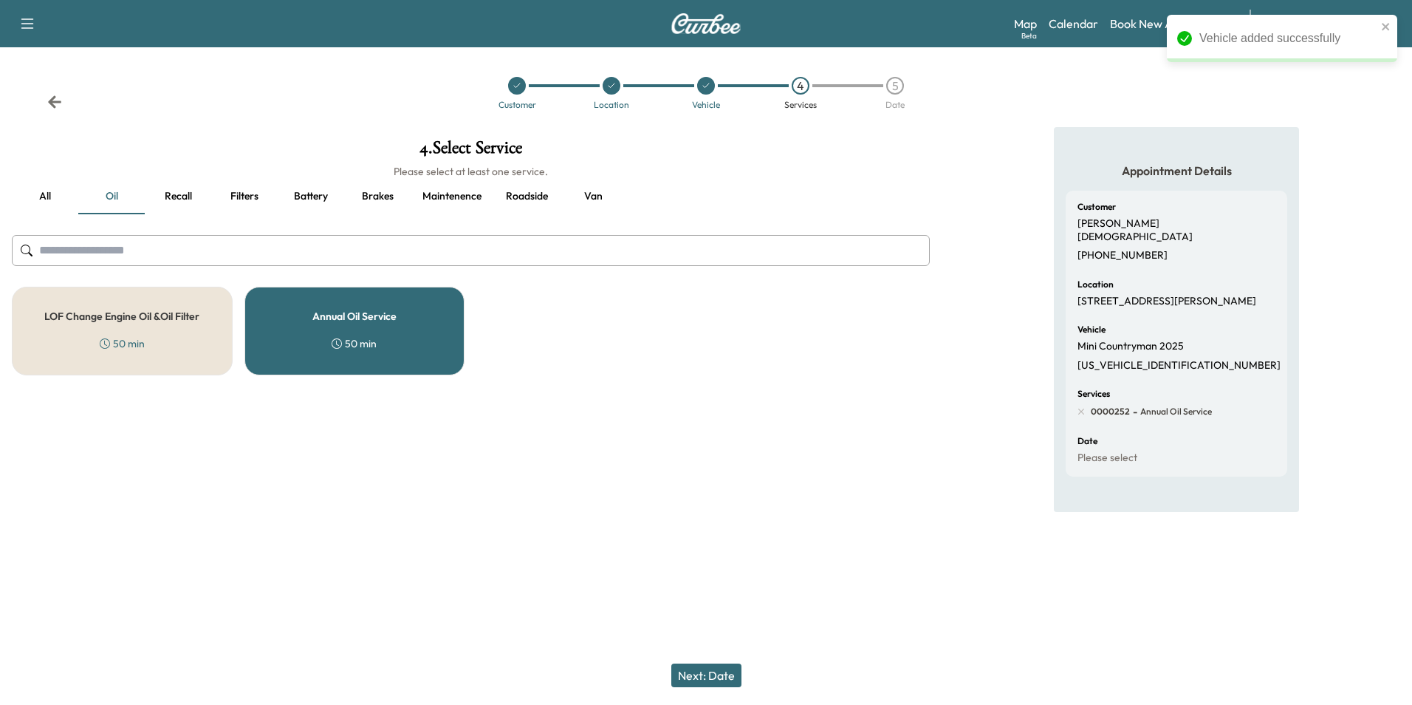
click at [719, 680] on button "Next: Date" at bounding box center [706, 675] width 70 height 24
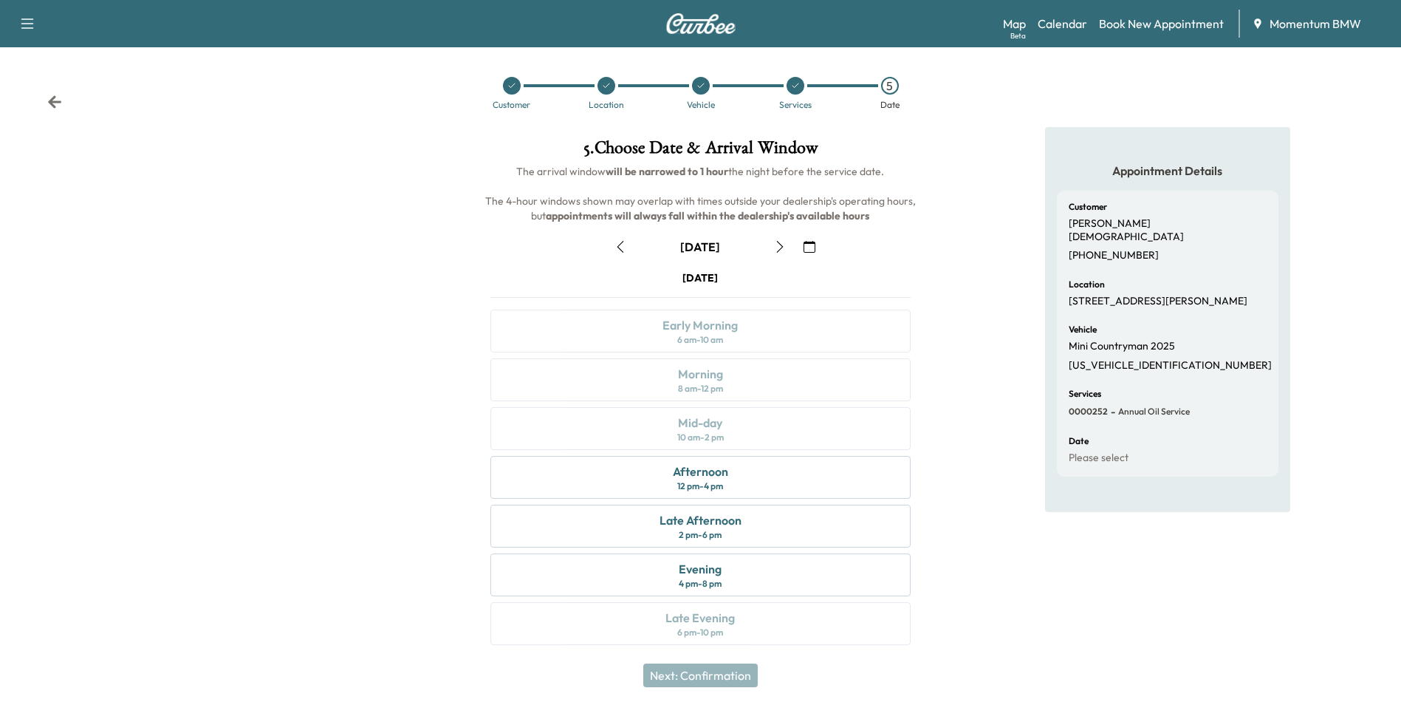
click at [807, 247] on icon "button" at bounding box center [810, 247] width 12 height 12
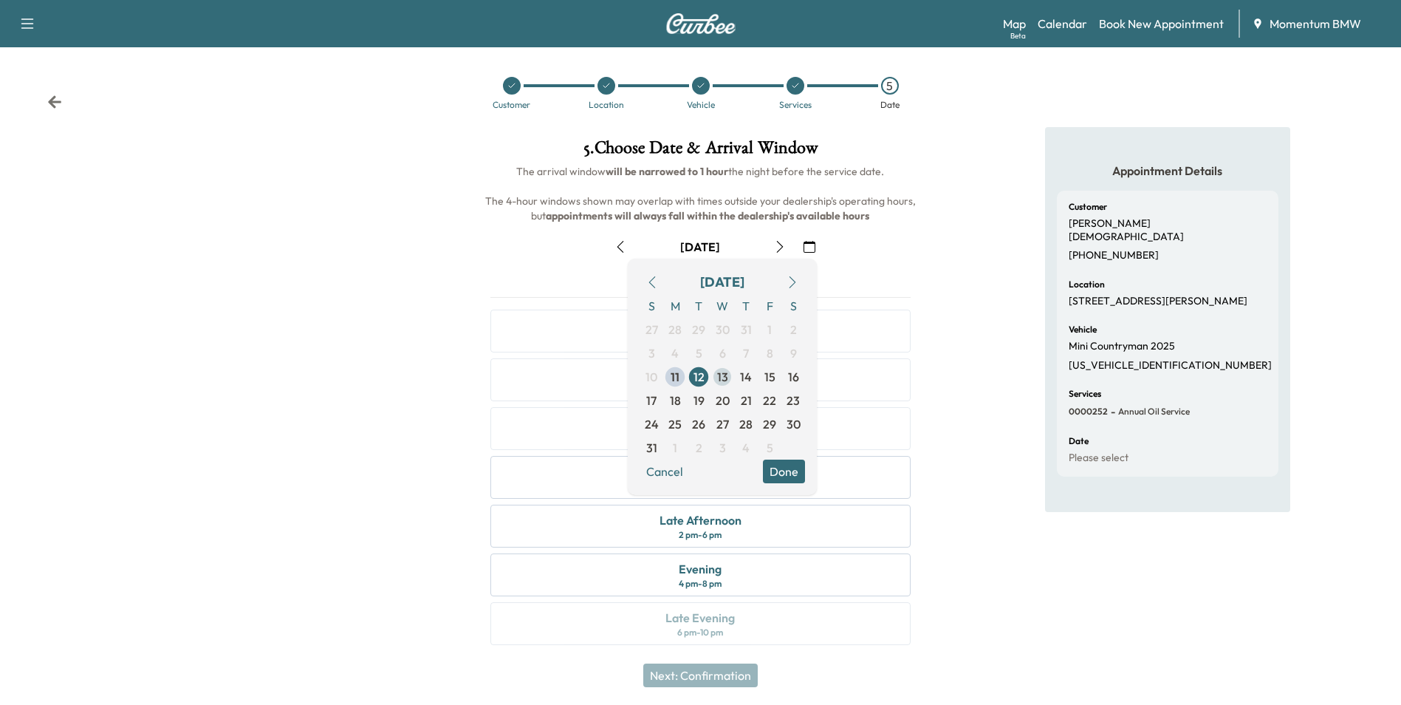
click at [723, 375] on span "13" at bounding box center [722, 377] width 11 height 18
click at [776, 473] on button "Done" at bounding box center [784, 471] width 42 height 24
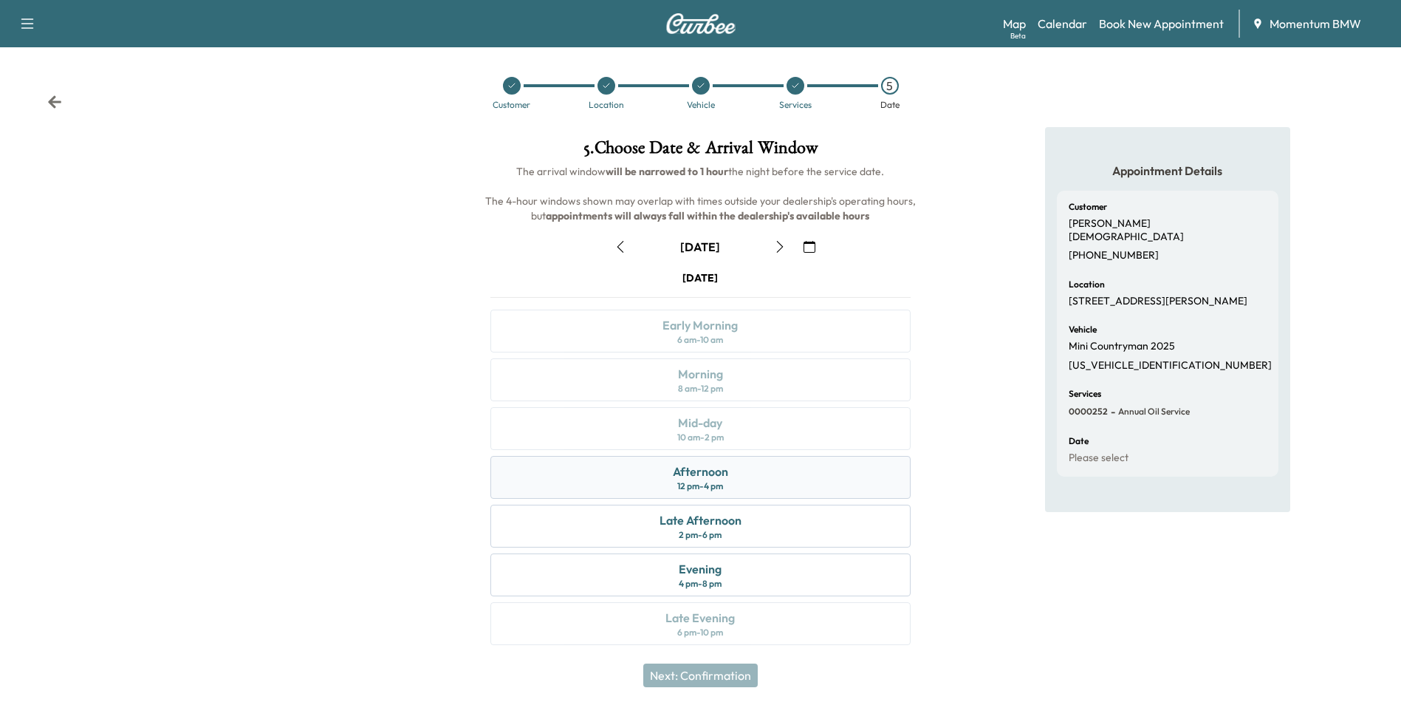
click at [702, 480] on div "12 pm - 4 pm" at bounding box center [700, 486] width 46 height 12
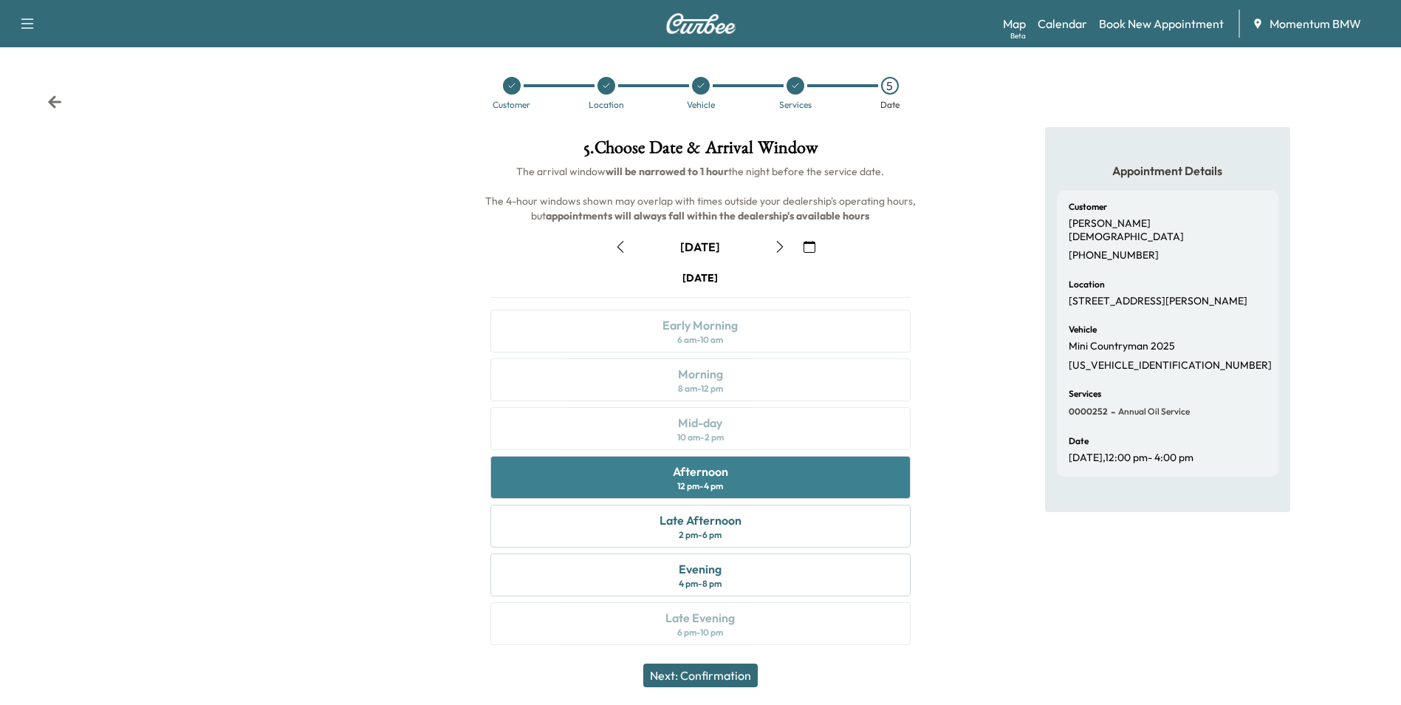
click at [702, 481] on div "12 pm - 4 pm" at bounding box center [700, 486] width 46 height 12
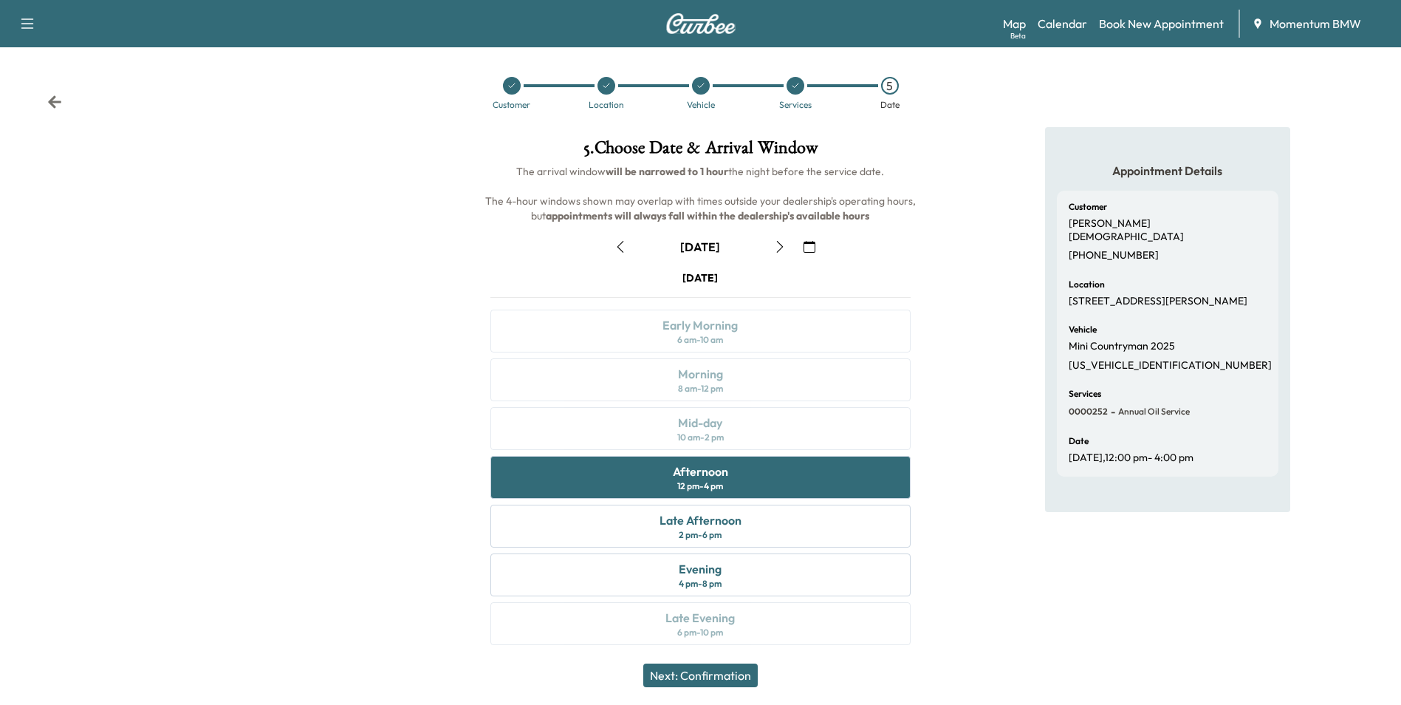
click at [738, 681] on button "Next: Confirmation" at bounding box center [700, 675] width 114 height 24
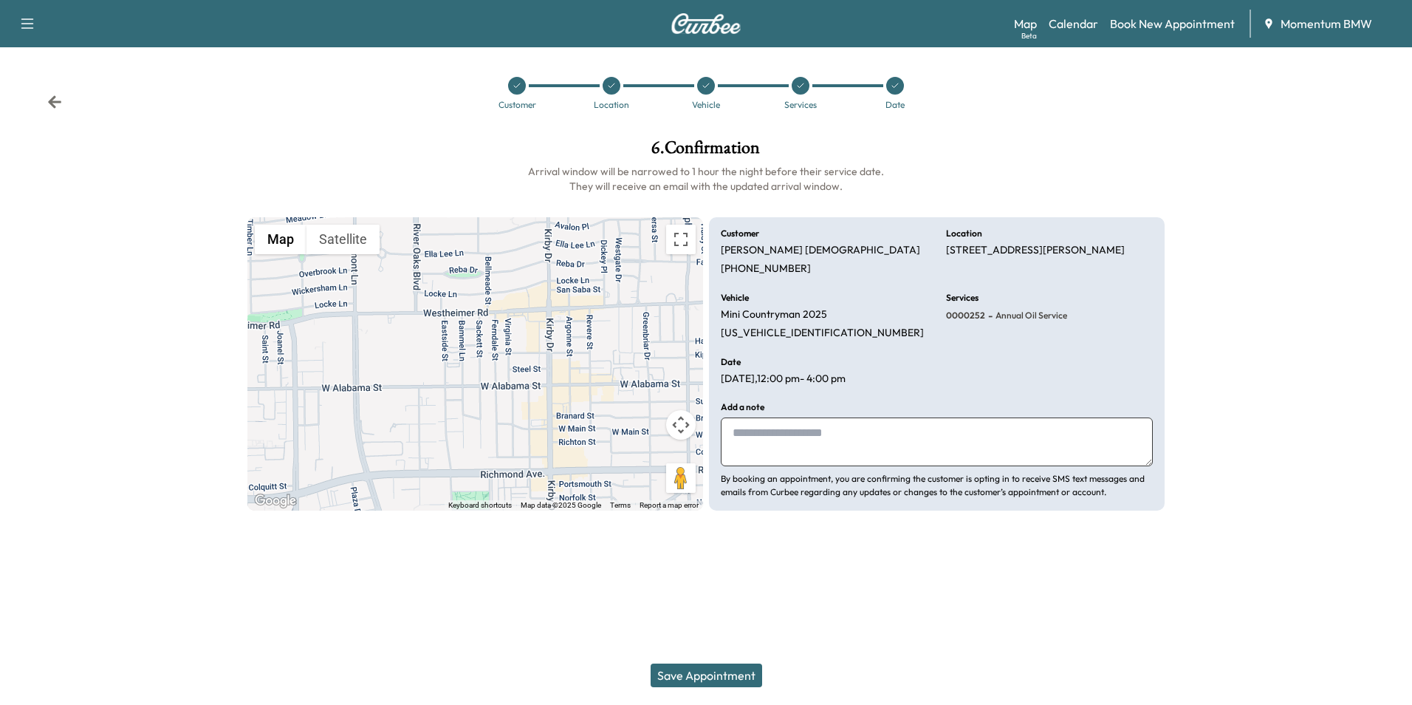
click at [833, 450] on textarea at bounding box center [937, 441] width 432 height 49
type textarea "*******"
click at [707, 680] on button "Save Appointment" at bounding box center [707, 675] width 112 height 24
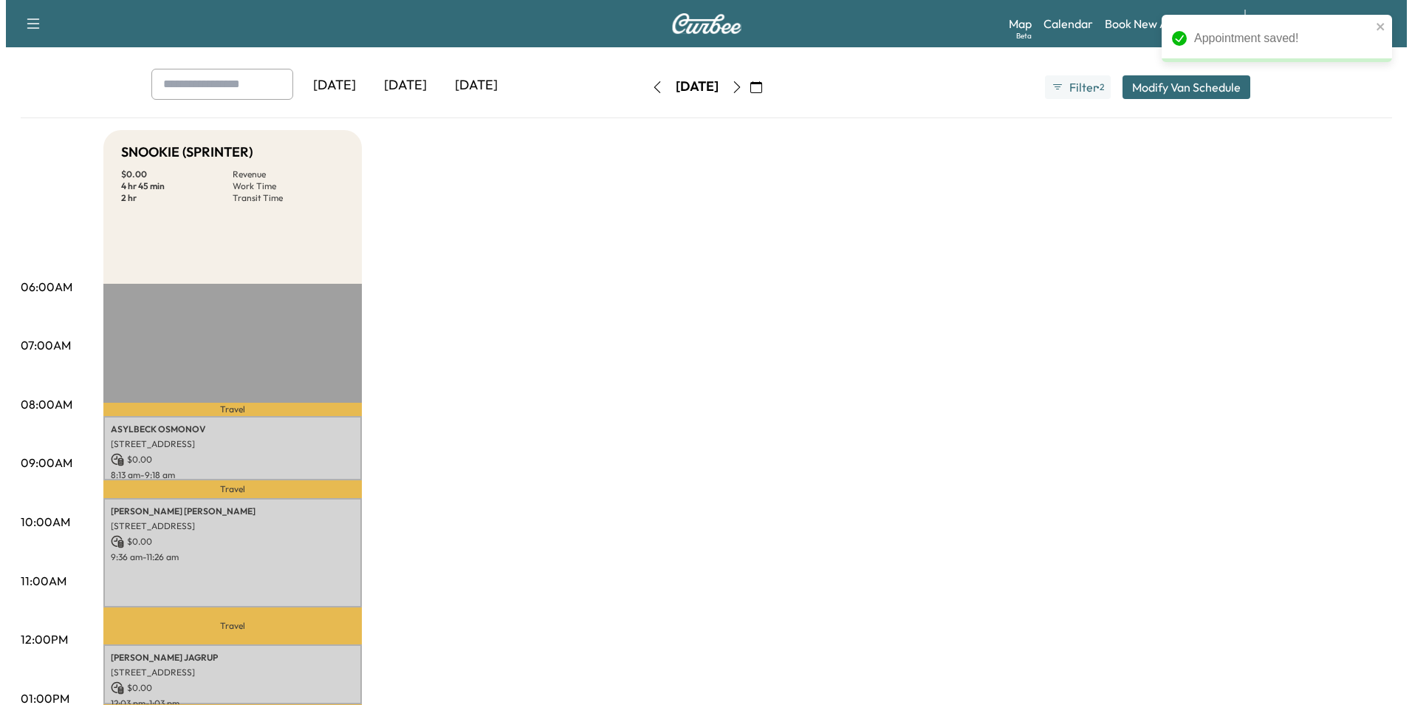
scroll to position [222, 0]
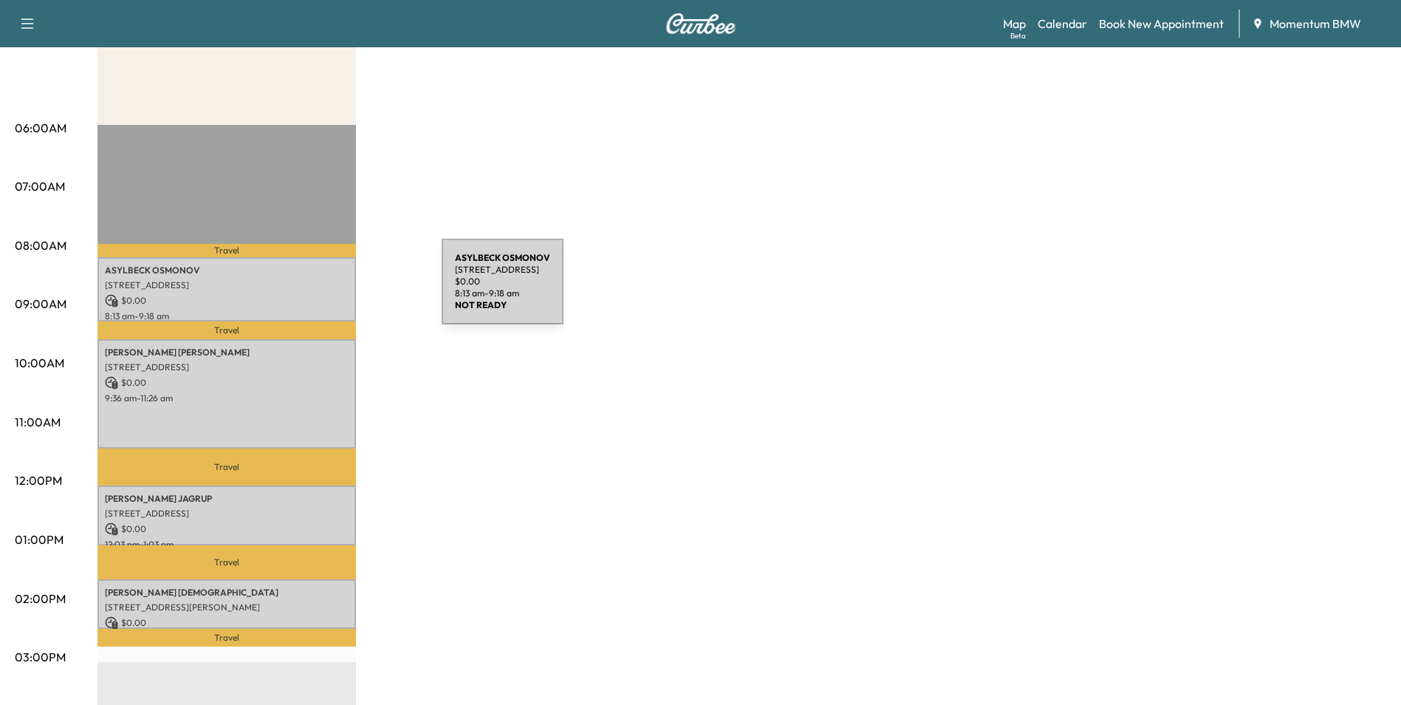
click at [331, 290] on div "ASYLBECK OSMONOV [STREET_ADDRESS] $ 0.00 8:13 am - 9:18 am" at bounding box center [227, 289] width 259 height 64
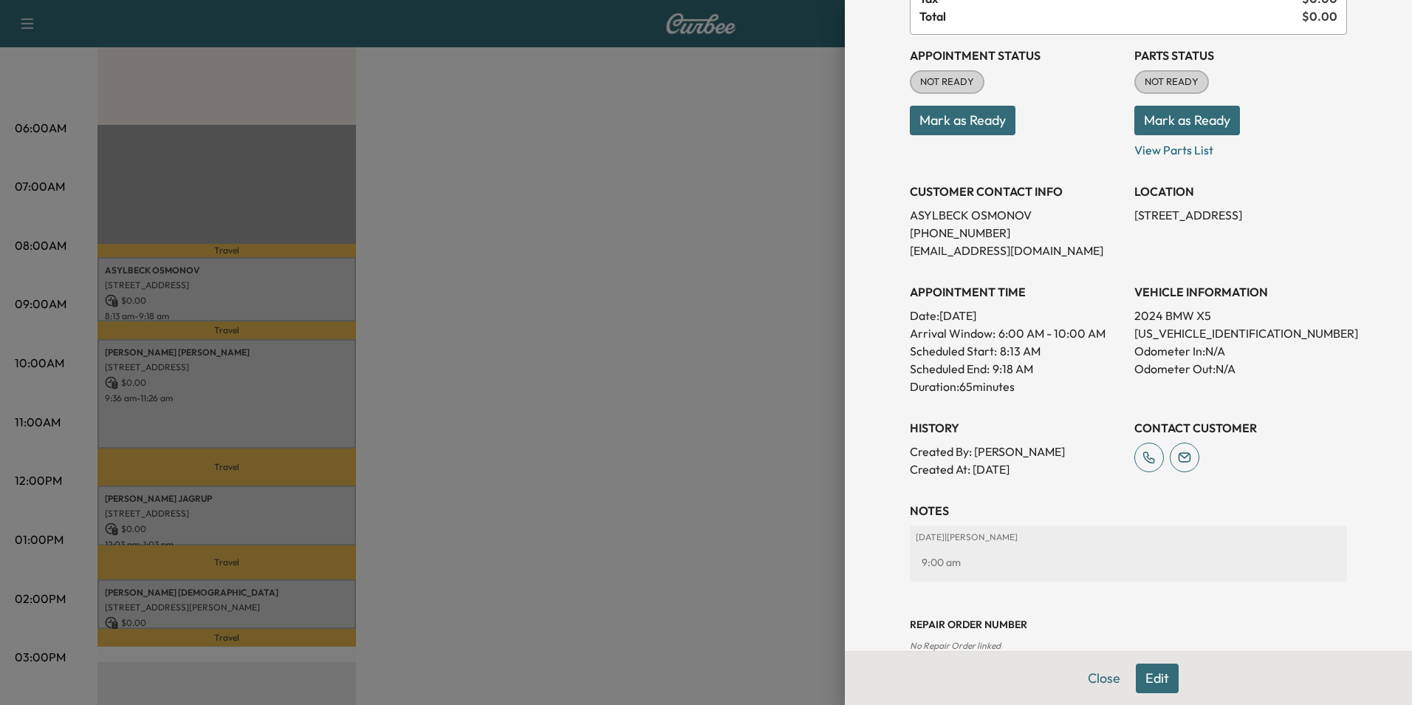
scroll to position [188, 0]
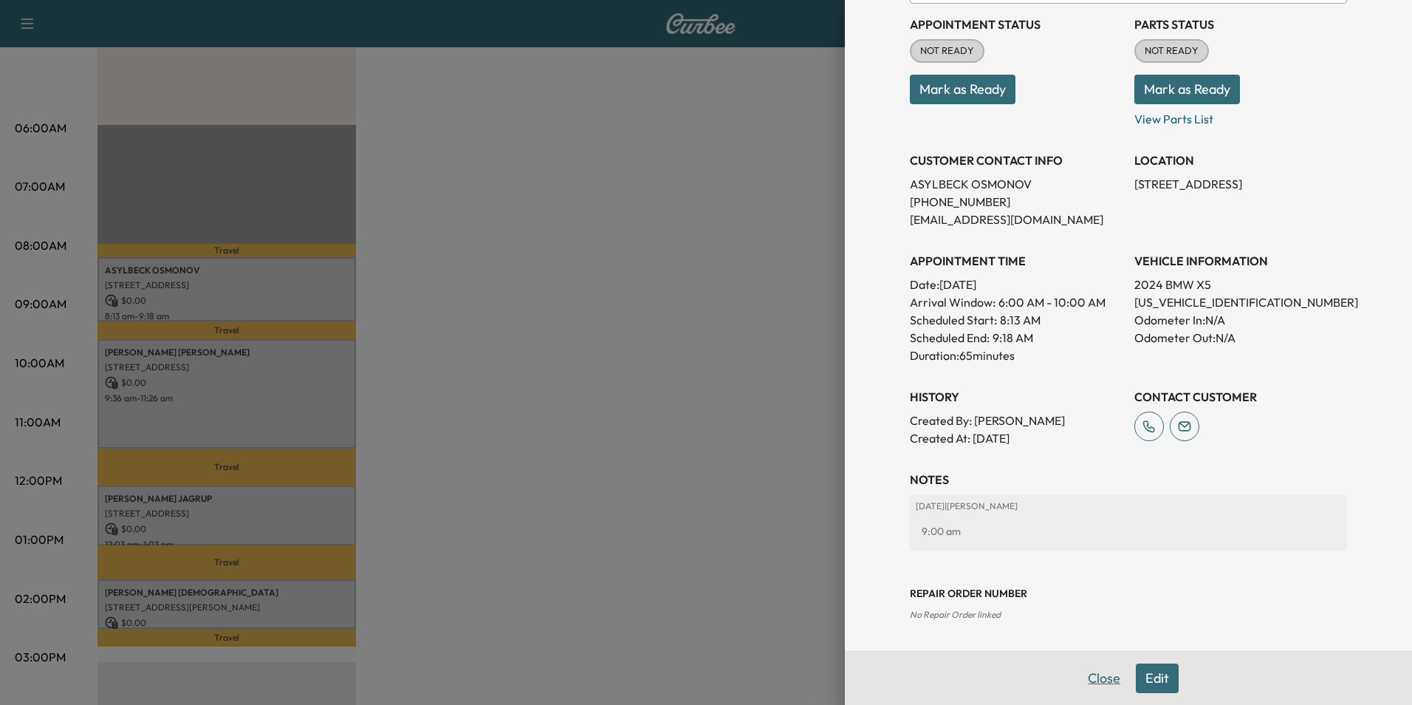
click at [1096, 681] on button "Close" at bounding box center [1104, 678] width 52 height 30
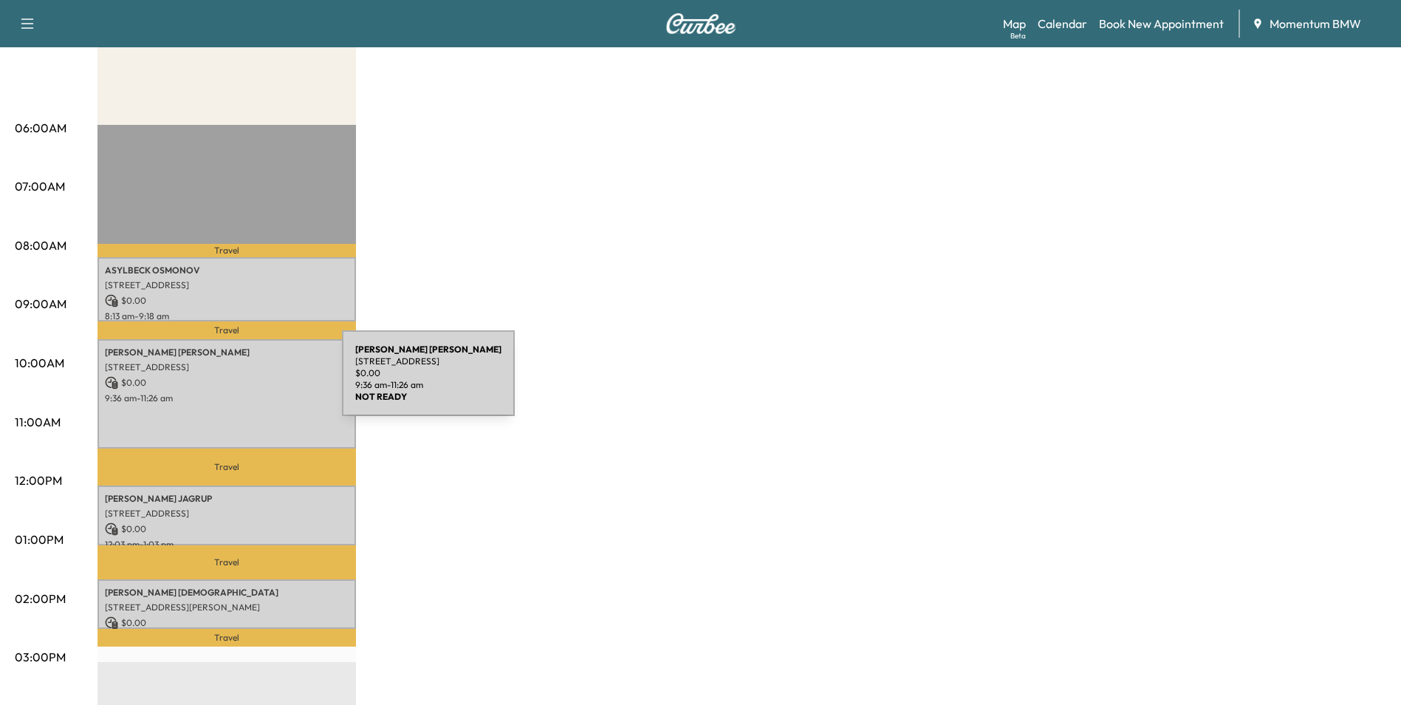
click at [231, 382] on p "$ 0.00" at bounding box center [227, 382] width 244 height 13
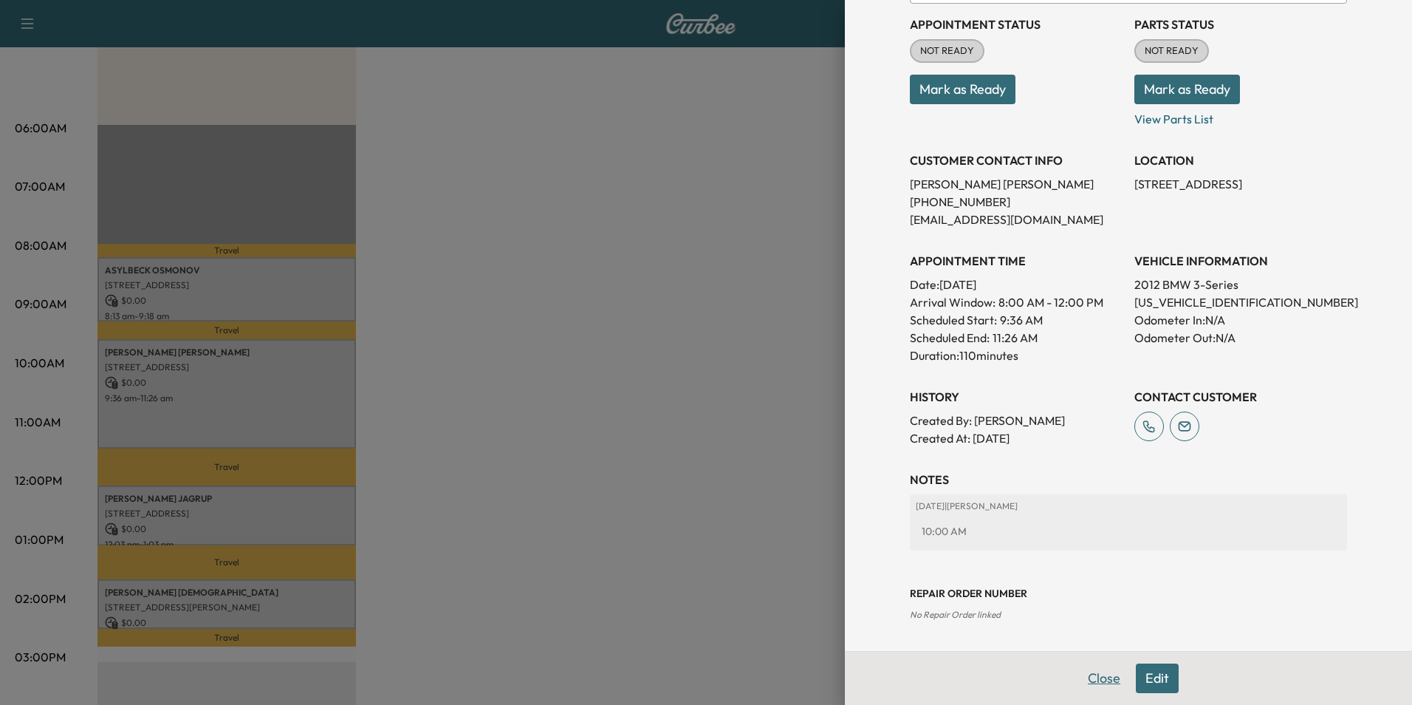
click at [1106, 671] on button "Close" at bounding box center [1104, 678] width 52 height 30
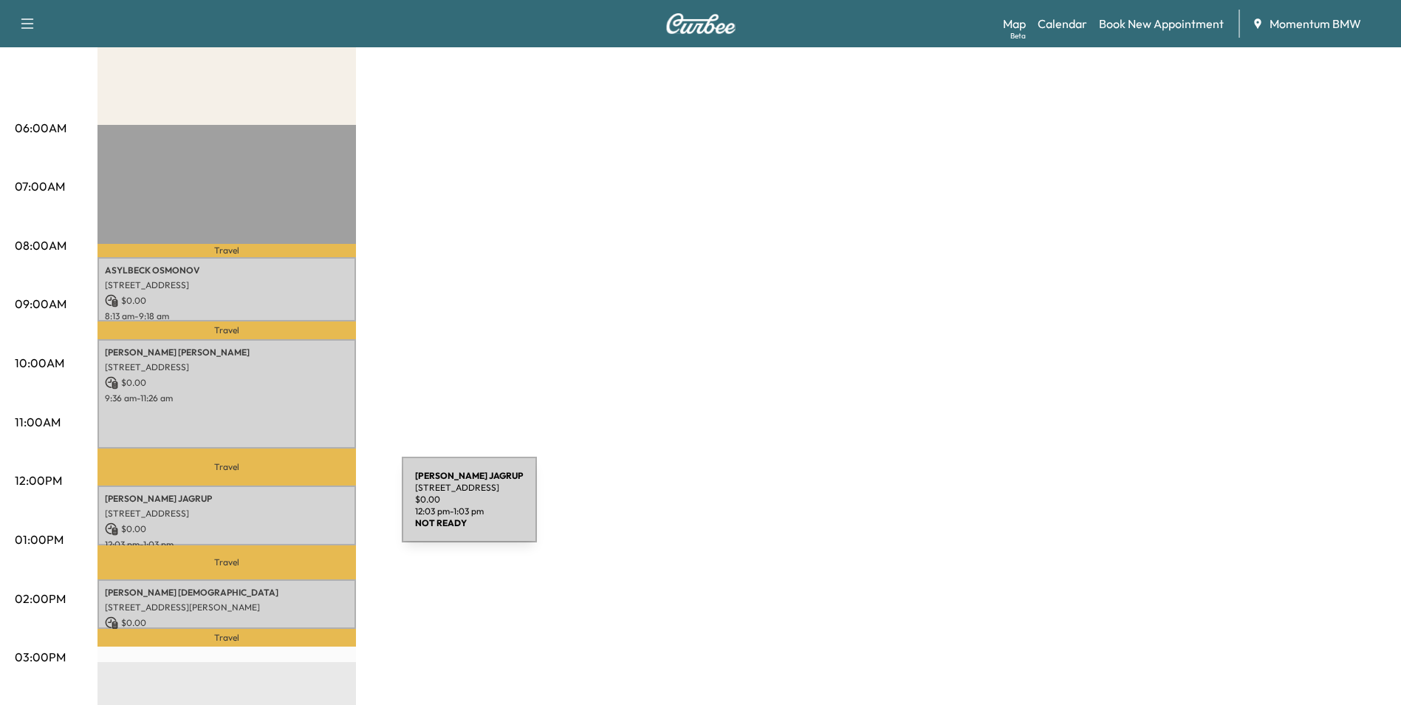
click at [291, 508] on p "[STREET_ADDRESS]" at bounding box center [227, 513] width 244 height 12
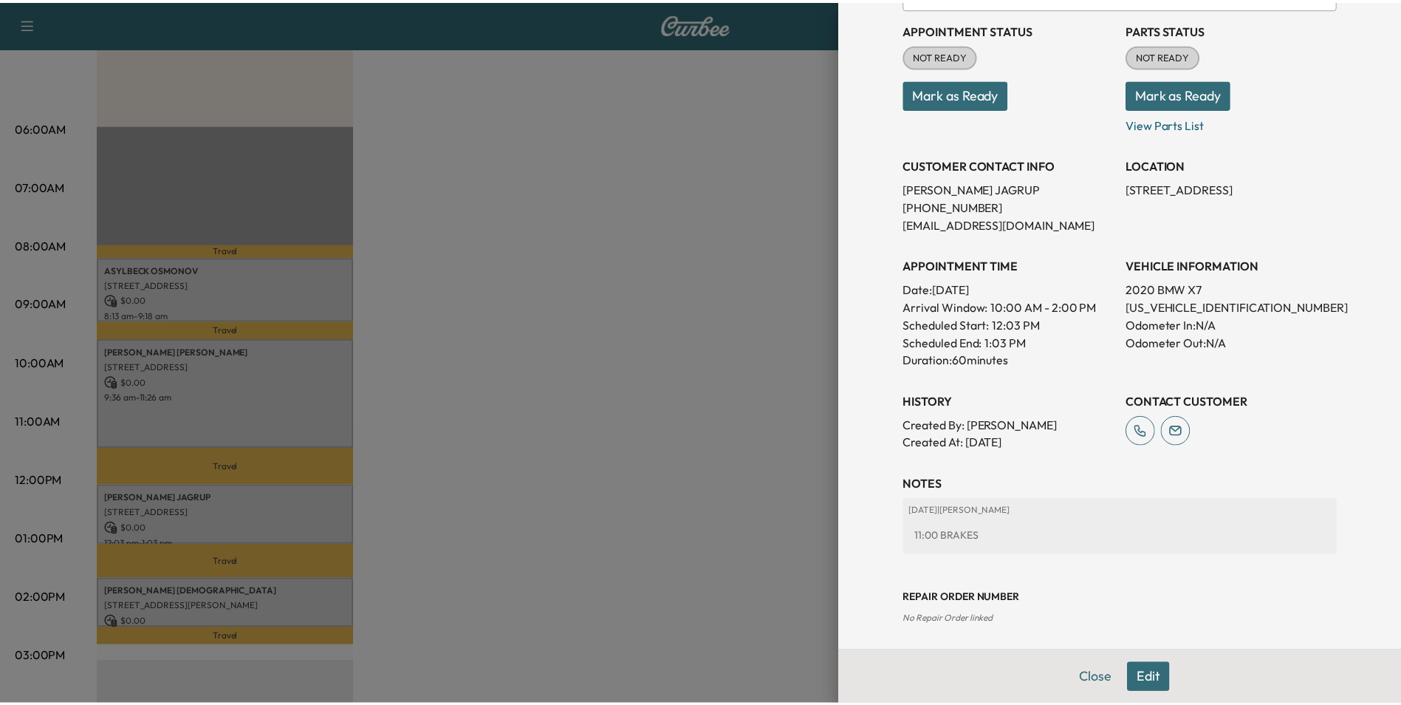
scroll to position [170, 0]
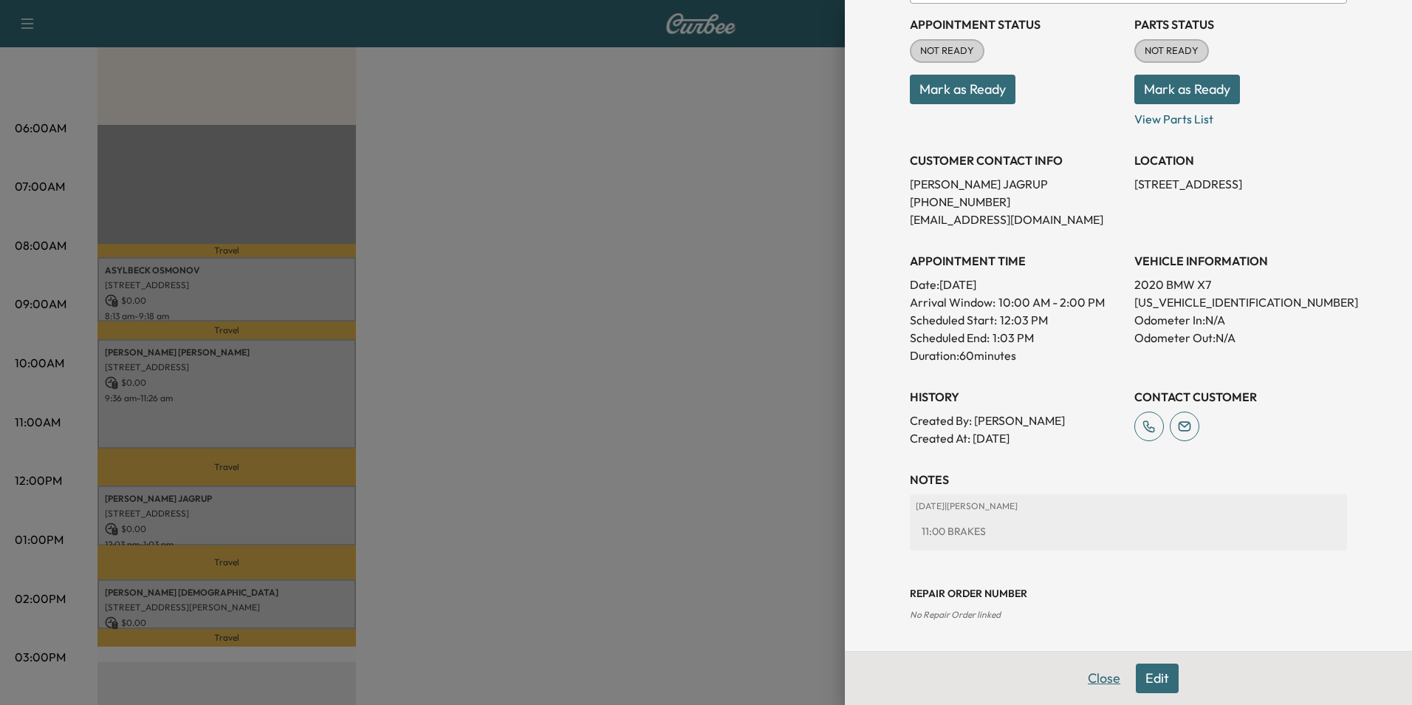
click at [1086, 683] on button "Close" at bounding box center [1104, 678] width 52 height 30
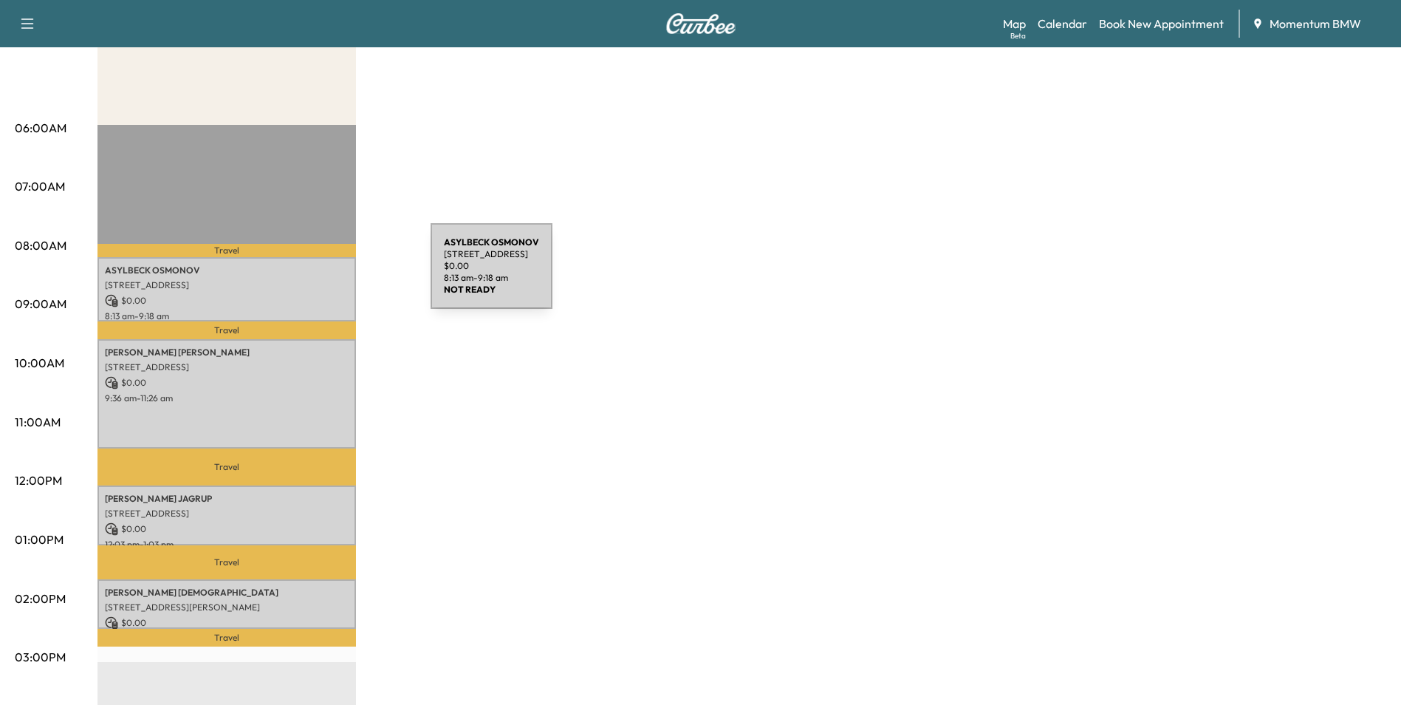
click at [320, 275] on div "ASYLBECK OSMONOV [STREET_ADDRESS] $ 0.00 8:13 am - 9:18 am" at bounding box center [227, 289] width 259 height 64
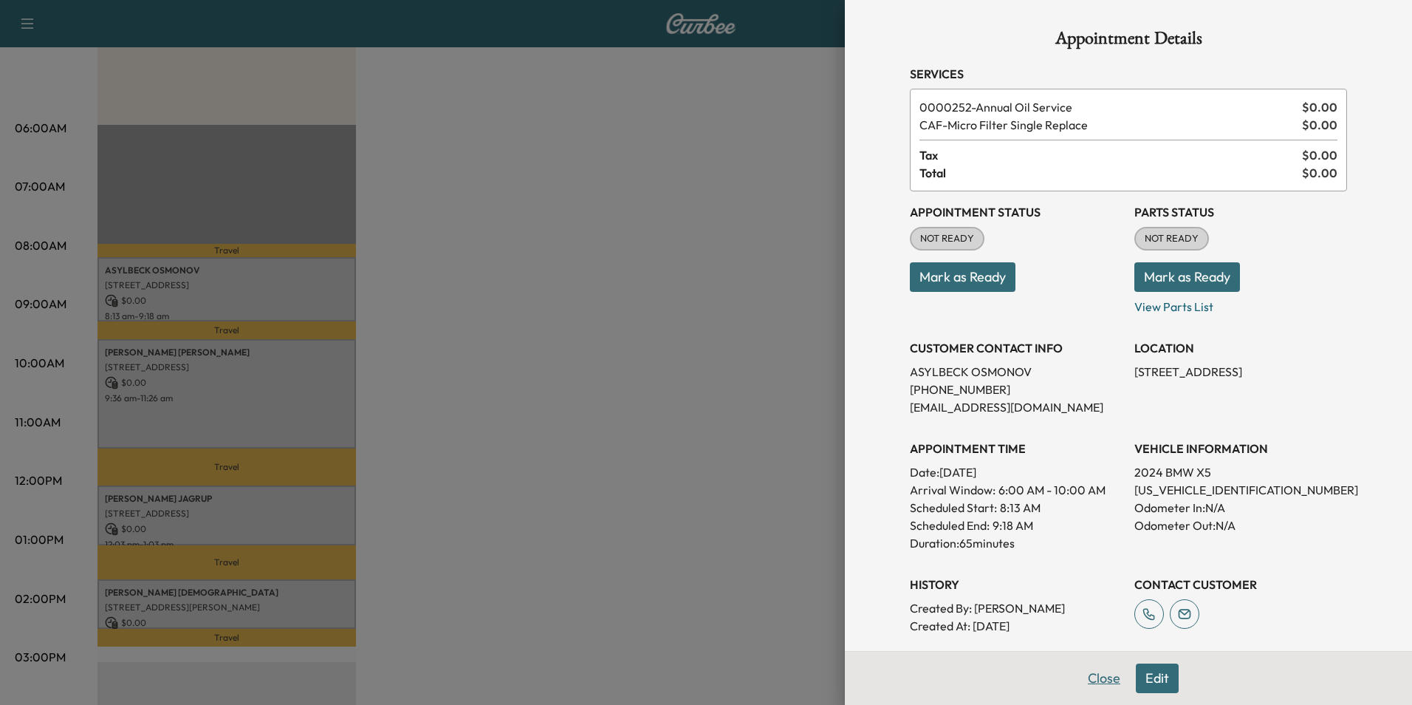
click at [1095, 681] on button "Close" at bounding box center [1104, 678] width 52 height 30
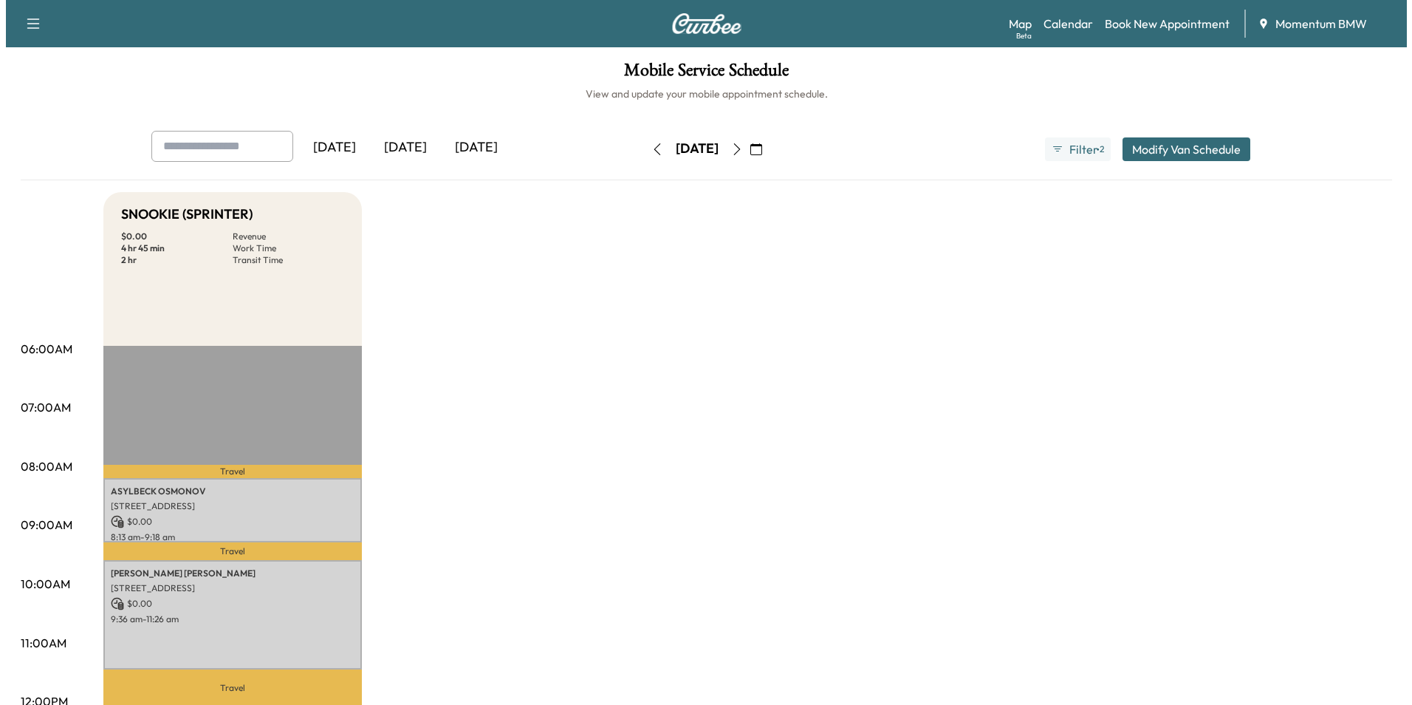
scroll to position [0, 0]
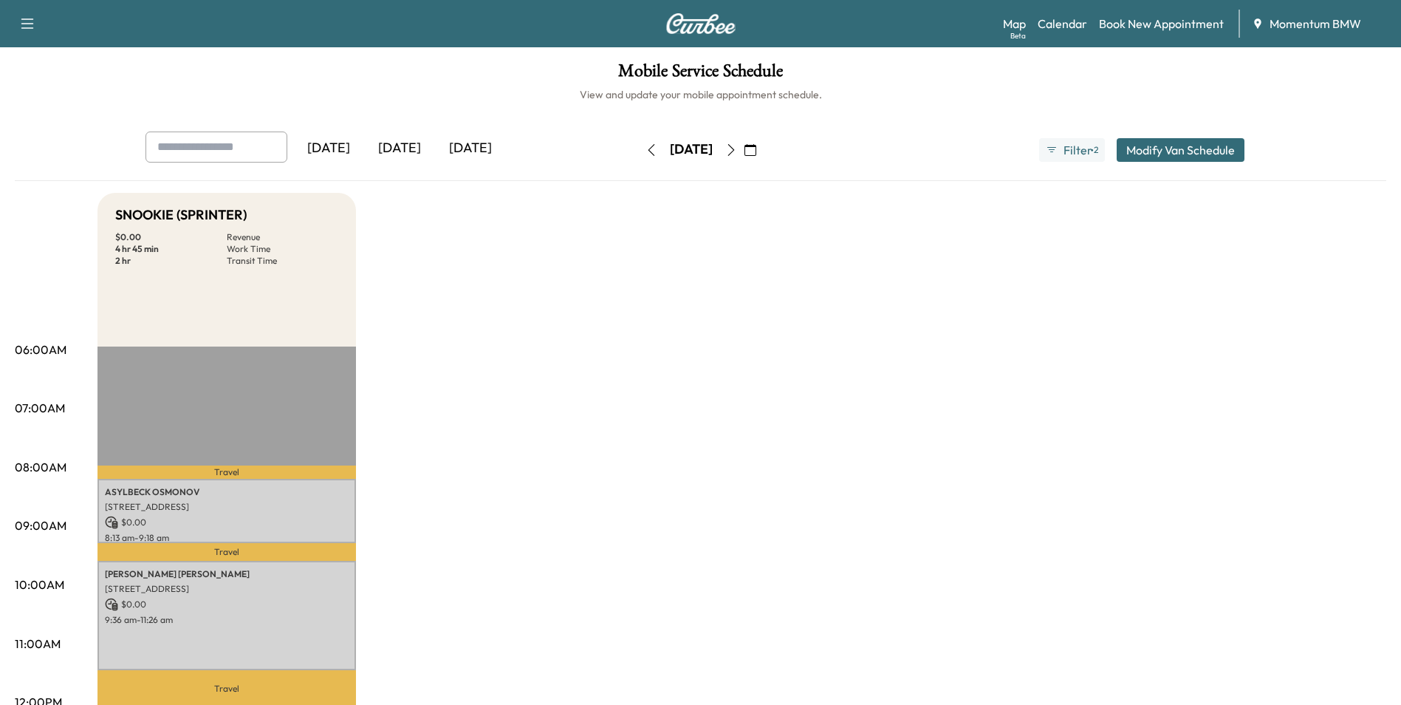
click at [737, 146] on icon "button" at bounding box center [731, 150] width 12 height 12
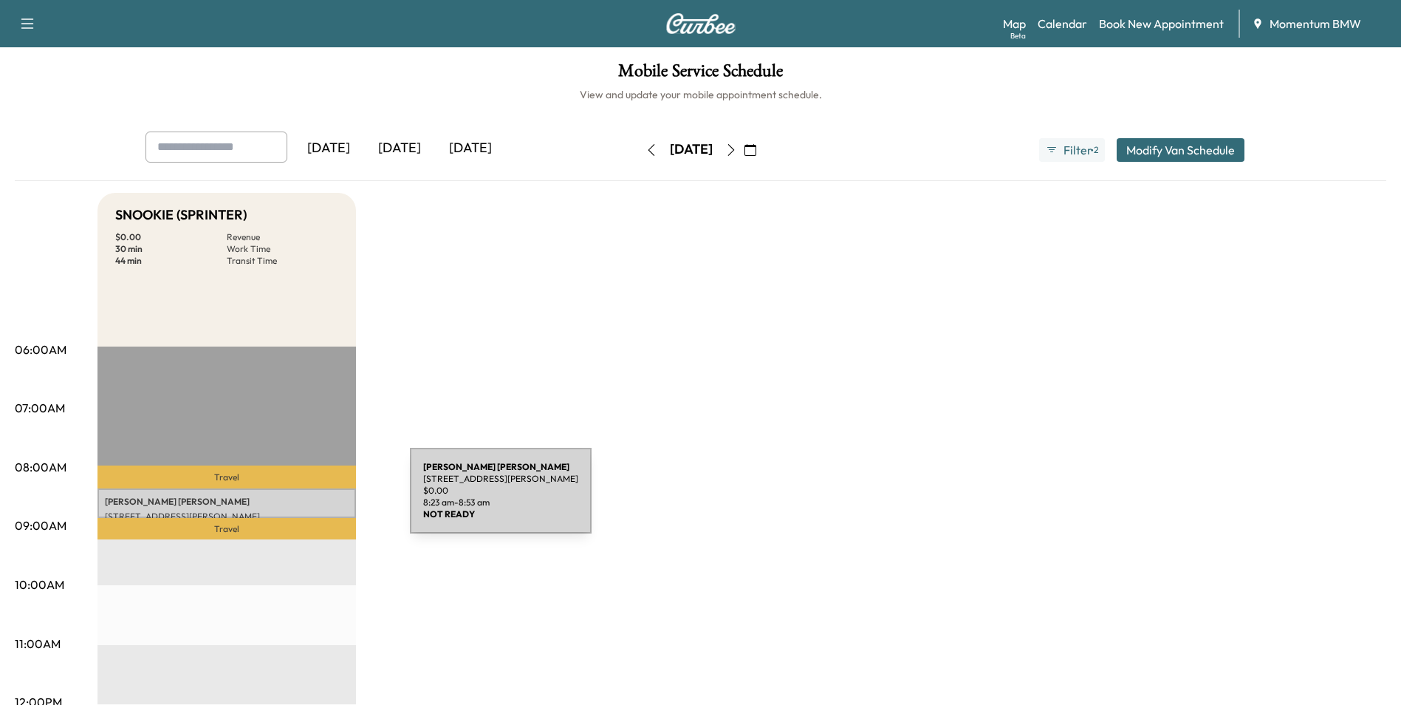
click at [299, 499] on p "[PERSON_NAME]" at bounding box center [227, 502] width 244 height 12
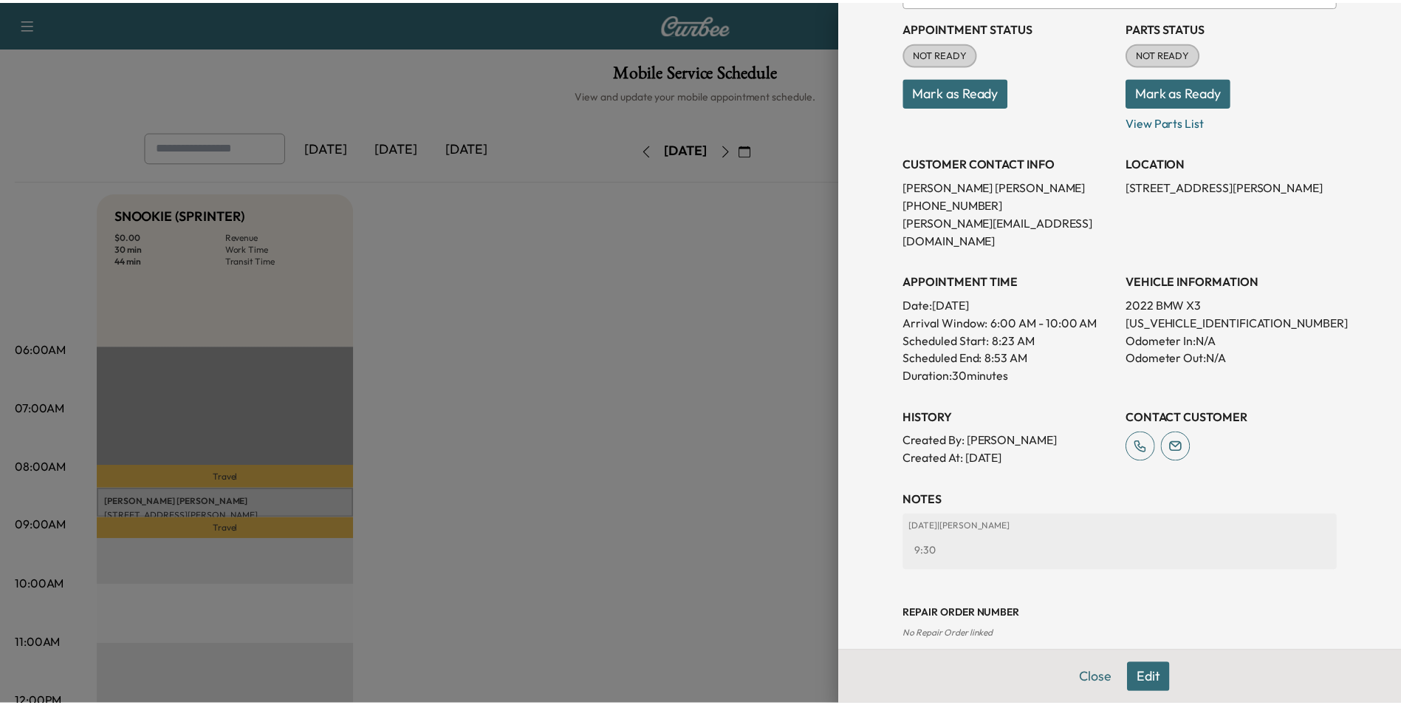
scroll to position [170, 0]
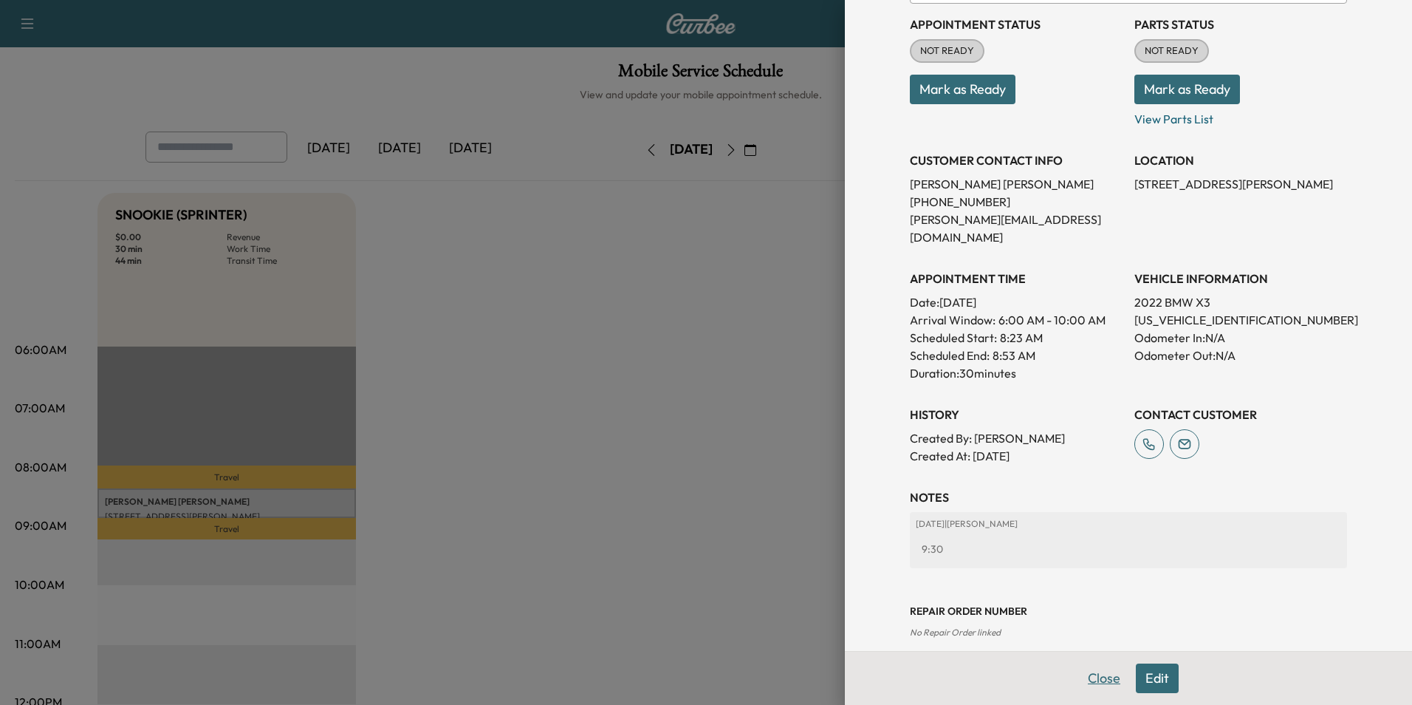
click at [1099, 681] on button "Close" at bounding box center [1104, 678] width 52 height 30
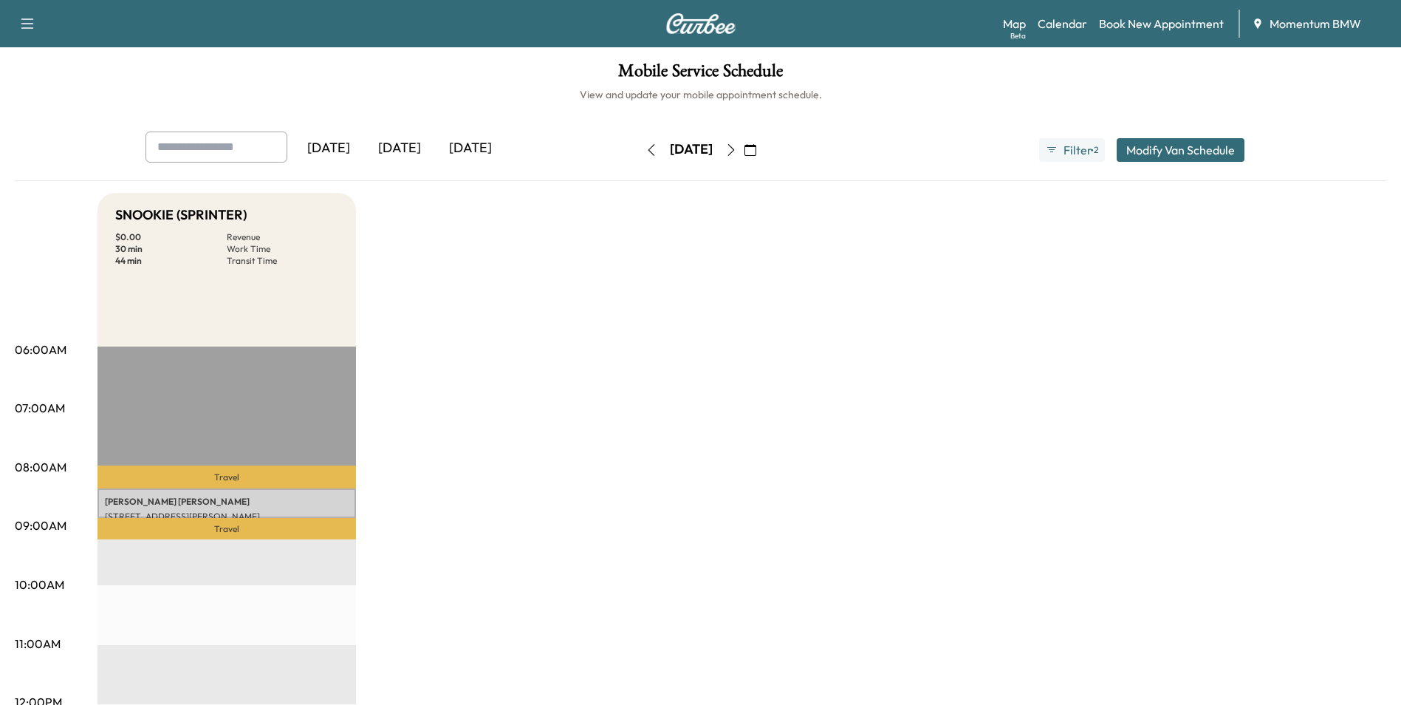
click at [756, 151] on icon "button" at bounding box center [751, 150] width 12 height 12
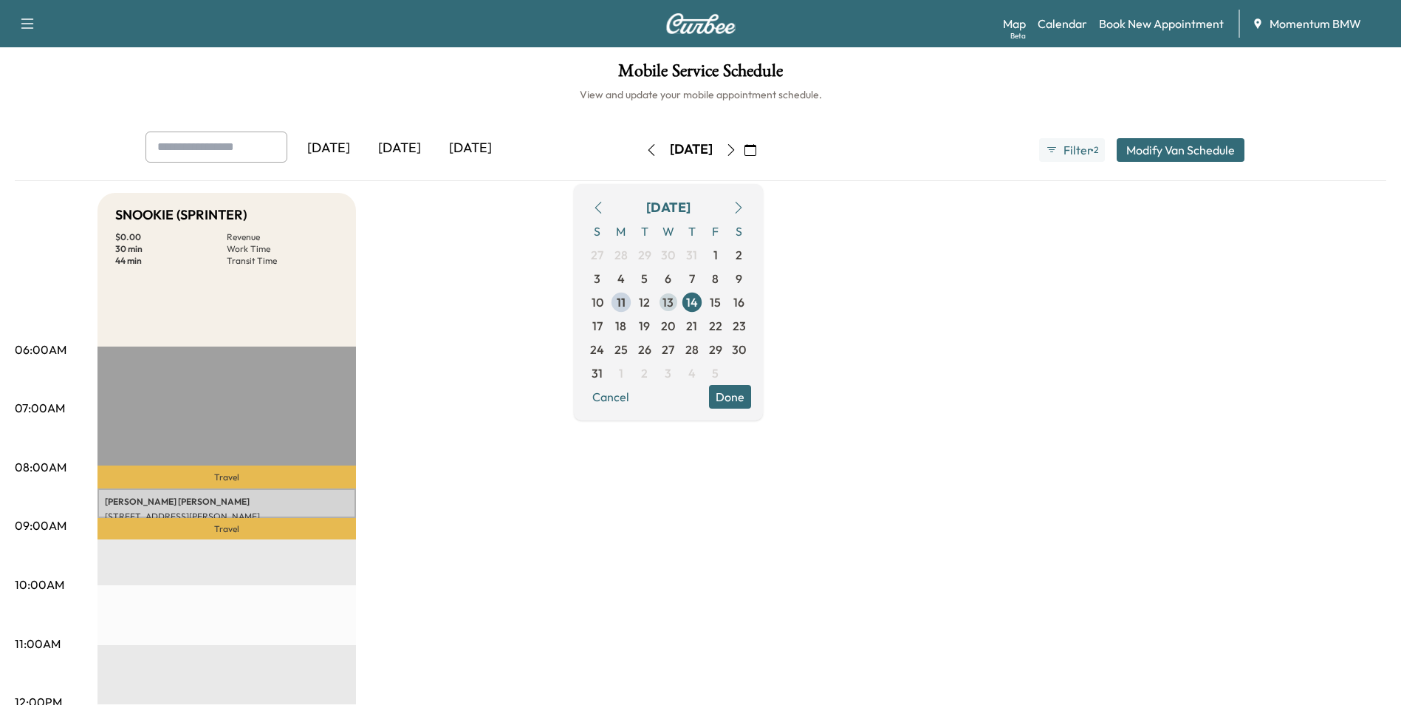
click at [674, 301] on span "13" at bounding box center [668, 302] width 11 height 18
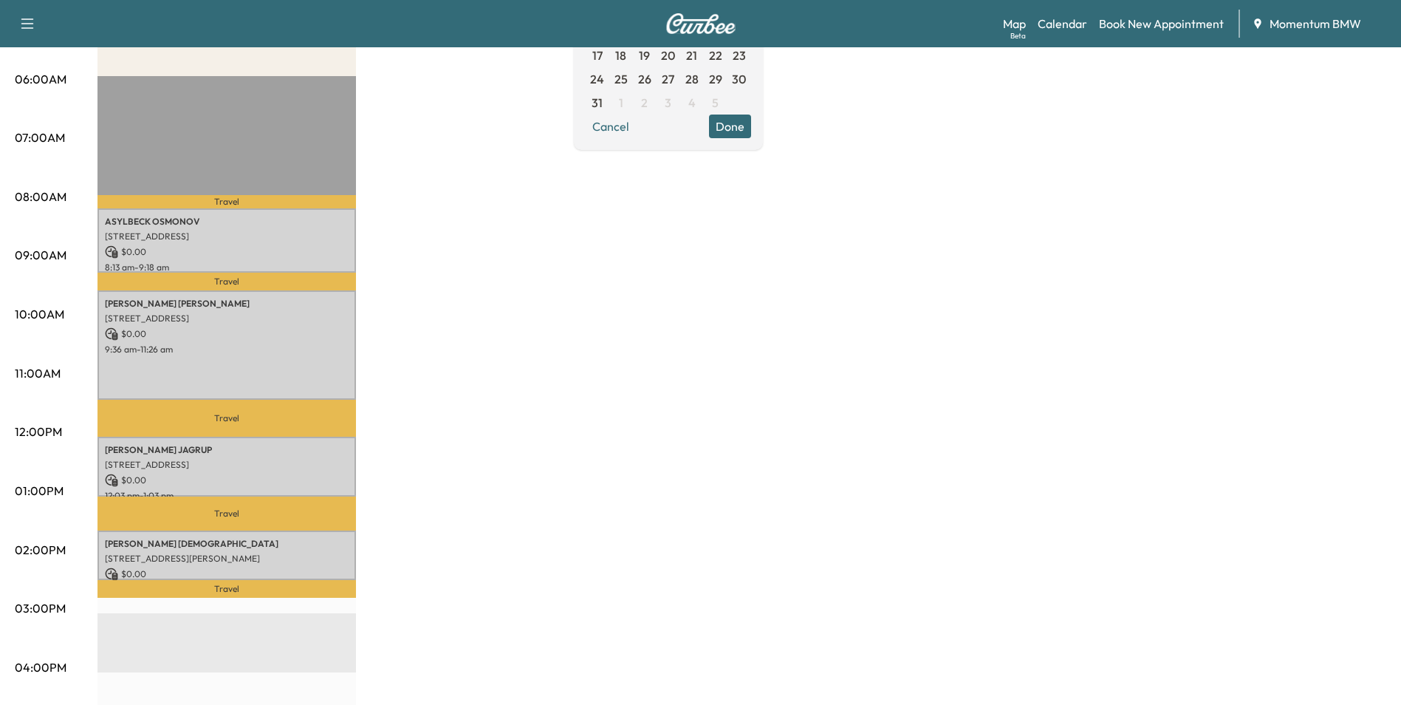
scroll to position [369, 0]
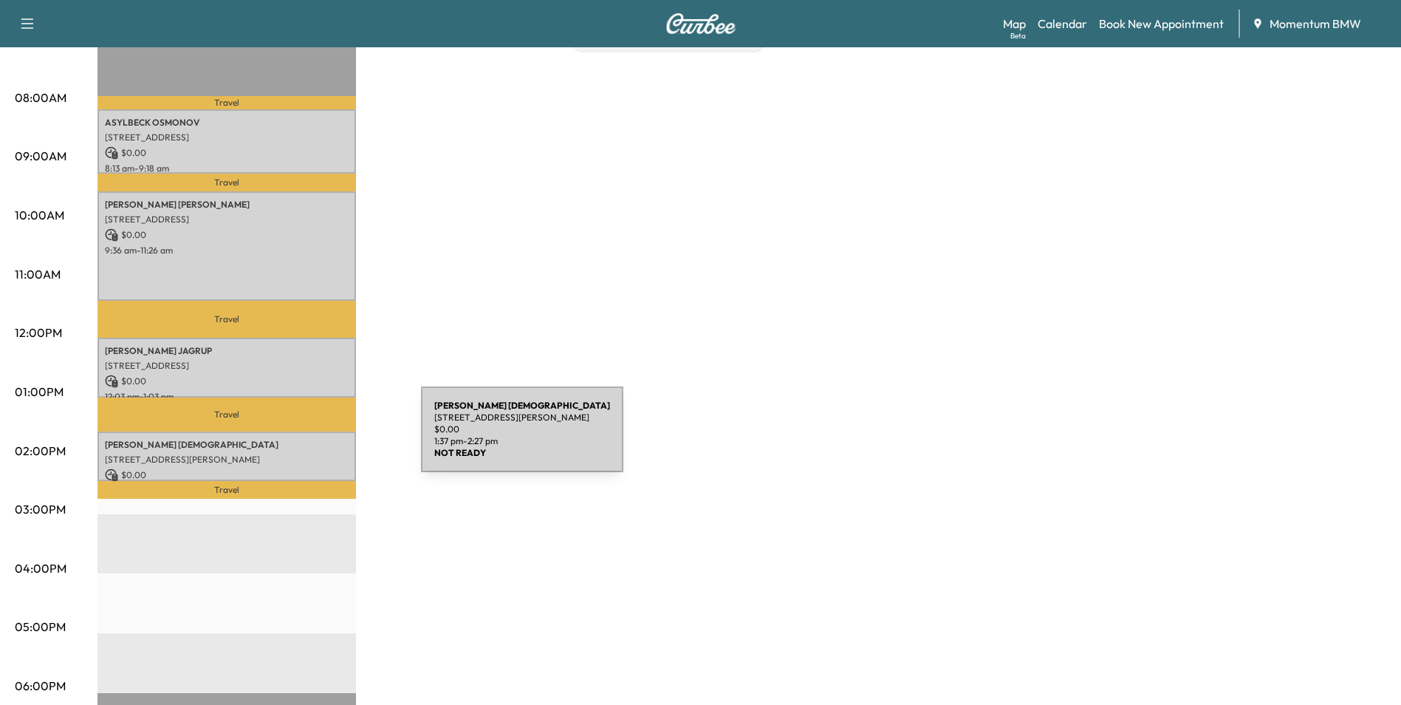
click at [310, 439] on p "[PERSON_NAME][DEMOGRAPHIC_DATA]" at bounding box center [227, 445] width 244 height 12
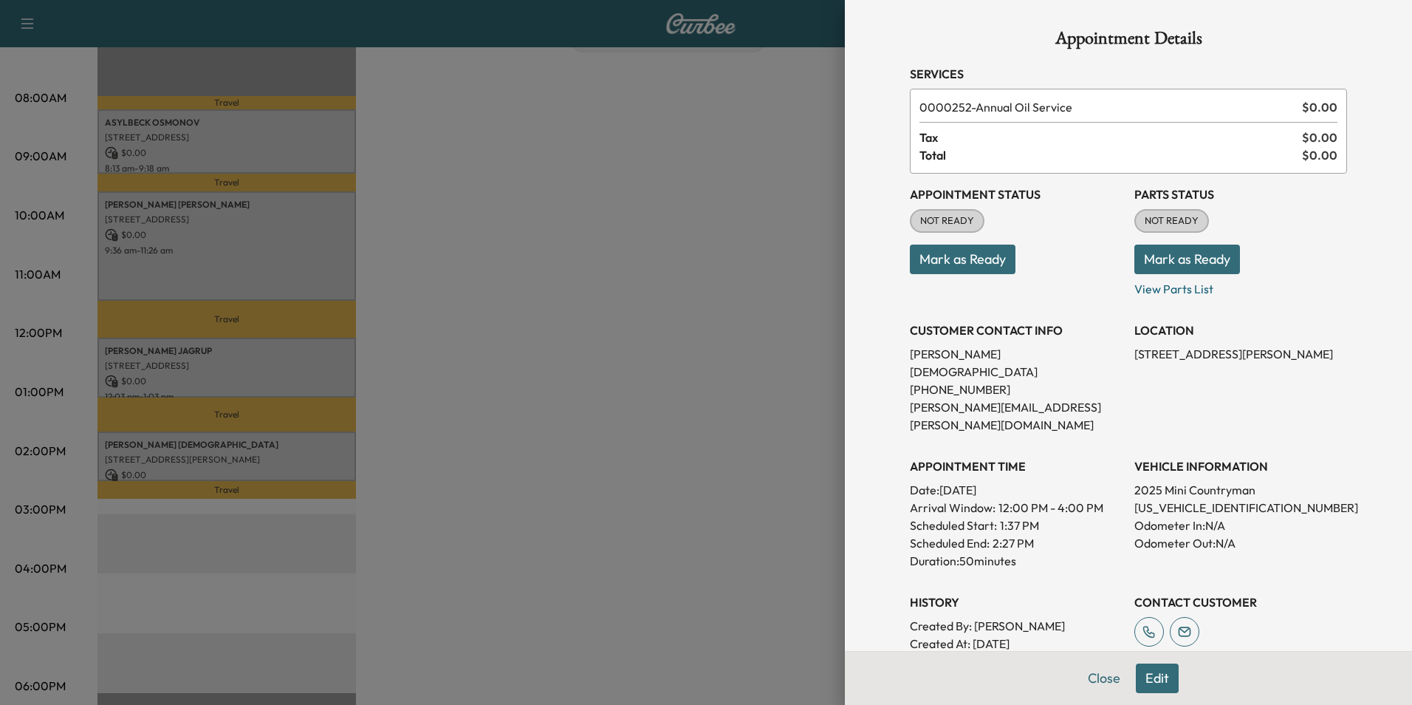
click at [1142, 677] on button "Edit" at bounding box center [1157, 678] width 43 height 30
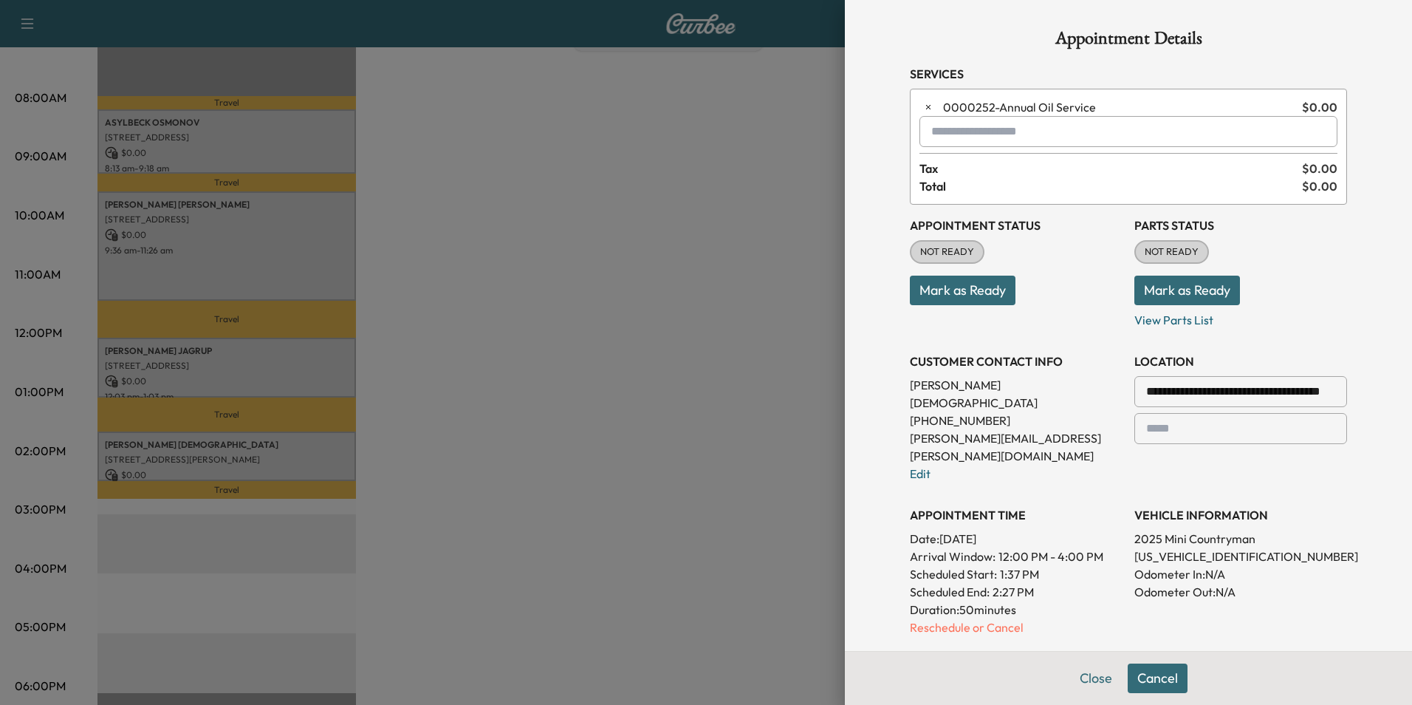
click at [1157, 396] on input "**********" at bounding box center [1241, 391] width 213 height 31
type input "**********"
click at [1251, 426] on li "[STREET_ADDRESS][PERSON_NAME]" at bounding box center [1240, 431] width 211 height 47
click at [1143, 675] on button "Save & Close" at bounding box center [1157, 678] width 95 height 30
